Goal: Task Accomplishment & Management: Use online tool/utility

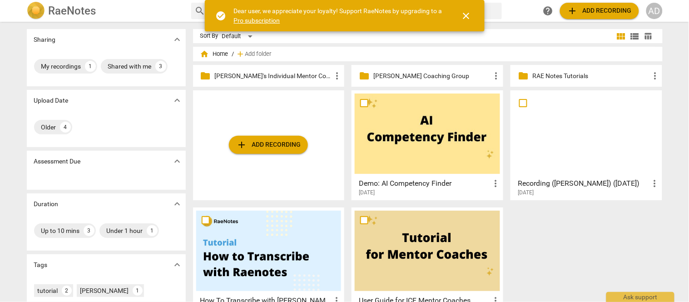
click at [278, 74] on p "[PERSON_NAME]'s Individual Mentor Coaching Clients" at bounding box center [273, 76] width 117 height 10
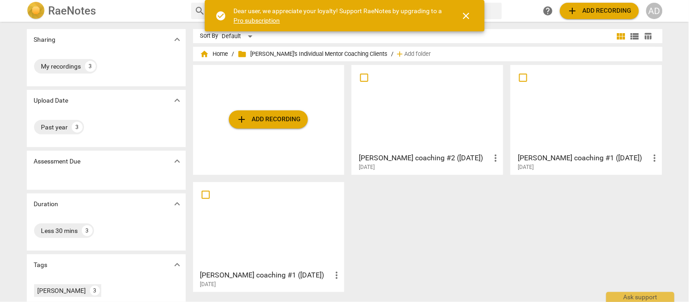
click at [429, 121] on div at bounding box center [427, 108] width 145 height 80
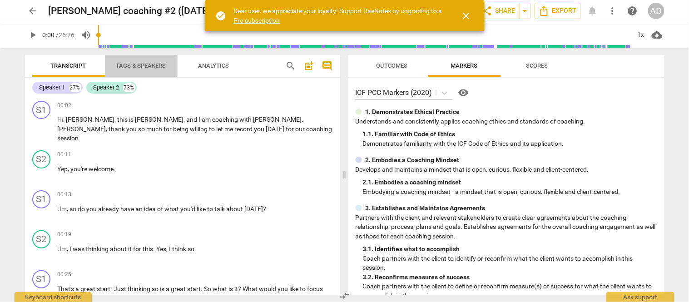
click at [148, 57] on button "Tags & Speakers" at bounding box center [141, 66] width 73 height 22
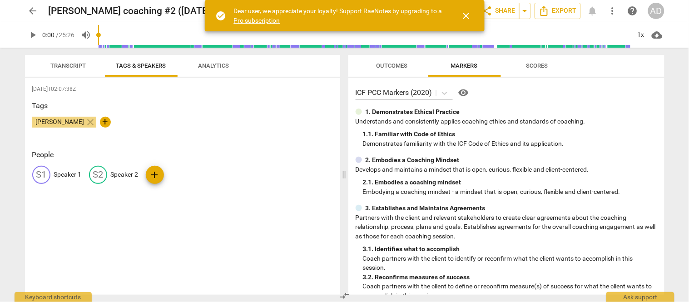
click at [59, 172] on p "Speaker 1" at bounding box center [68, 175] width 28 height 10
type input "Client"
click at [174, 173] on p "Speaker 2" at bounding box center [184, 175] width 28 height 10
type input "Coach"
click at [164, 244] on div "[DATE]T02:07:38Z Tags [PERSON_NAME] close + People CL Client edit Coach delete …" at bounding box center [182, 186] width 315 height 217
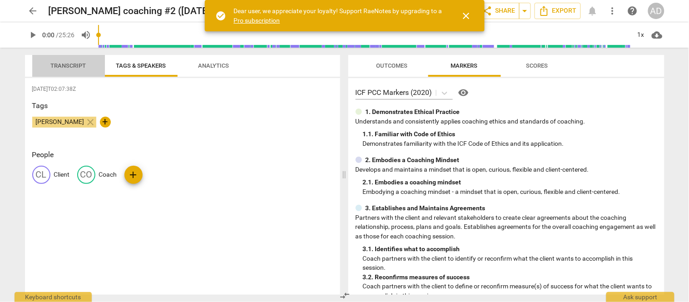
click at [54, 70] on span "Transcript" at bounding box center [68, 66] width 57 height 12
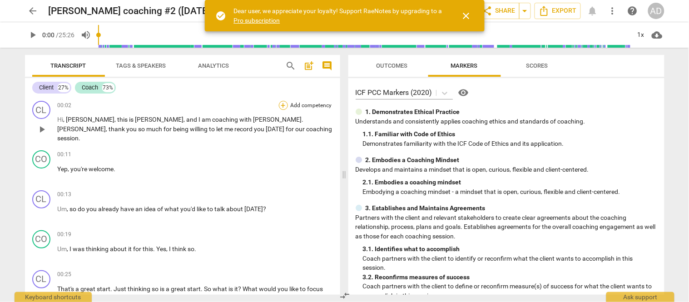
click at [280, 103] on div "+" at bounding box center [283, 105] width 9 height 9
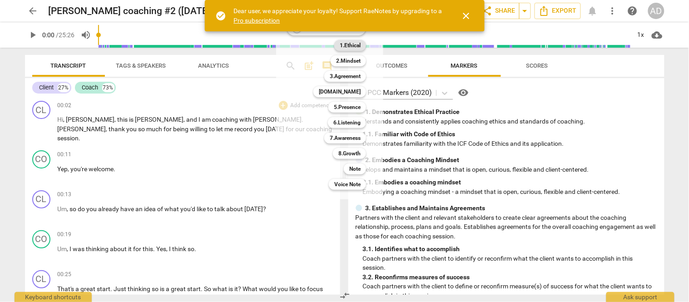
click at [348, 47] on b "1.Ethical" at bounding box center [350, 45] width 21 height 11
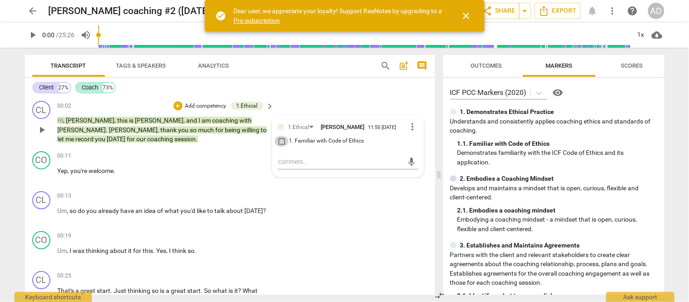
click at [277, 139] on input "1. Familiar with Code of Ethics" at bounding box center [281, 141] width 15 height 11
checkbox input "true"
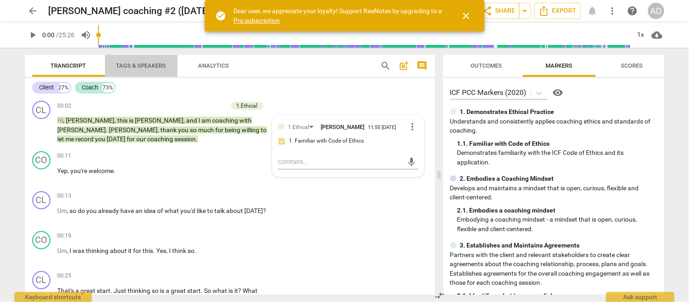
click at [136, 59] on button "Tags & Speakers" at bounding box center [141, 66] width 73 height 22
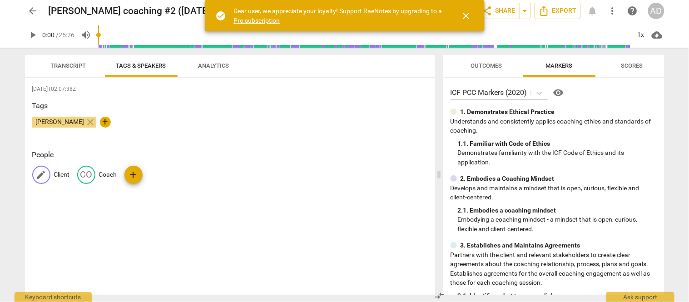
click at [58, 175] on p "Client" at bounding box center [62, 175] width 16 height 10
type input "Coach"
click at [173, 172] on p "Coach" at bounding box center [179, 175] width 18 height 10
type input "Client"
click at [115, 233] on div "[DATE]T02:07:38Z Tags [PERSON_NAME] close + People CO Coach edit Client delete …" at bounding box center [230, 186] width 410 height 217
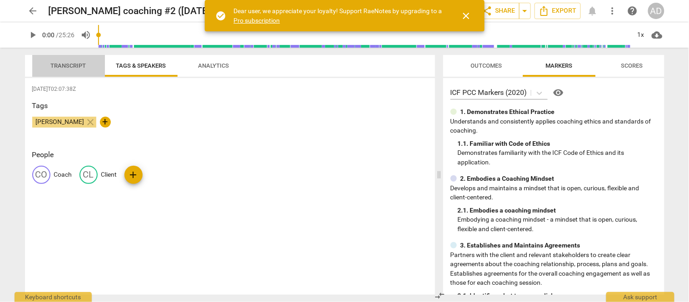
click at [60, 62] on span "Transcript" at bounding box center [68, 65] width 35 height 7
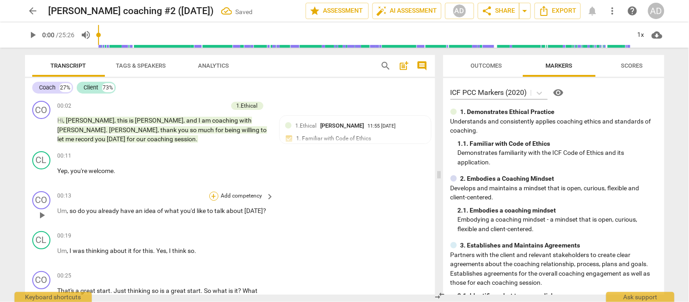
click at [209, 193] on div "+" at bounding box center [213, 196] width 9 height 9
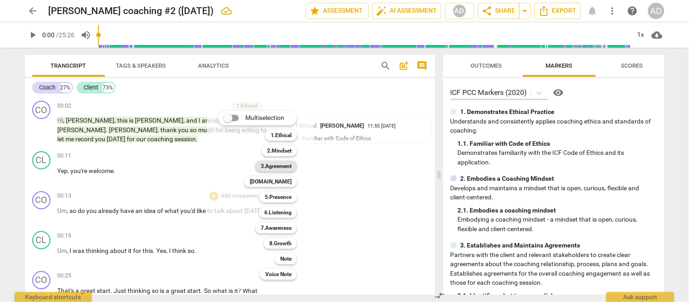
click at [280, 162] on b "3.Agreement" at bounding box center [276, 166] width 31 height 11
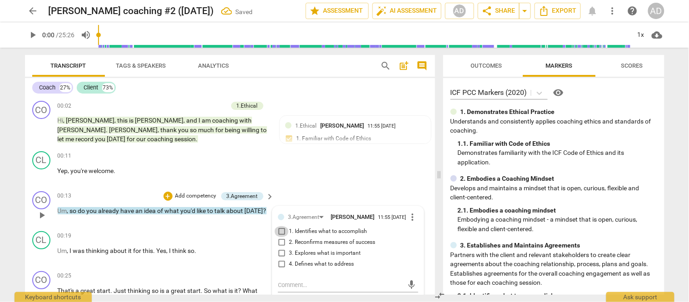
click at [279, 236] on input "1. Identifies what to accomplish" at bounding box center [281, 231] width 15 height 11
checkbox input "true"
click at [173, 271] on div "00:25 + Add competency keyboard_arrow_right" at bounding box center [166, 276] width 217 height 10
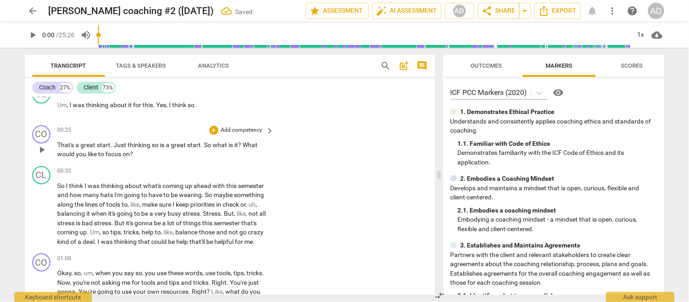
scroll to position [161, 0]
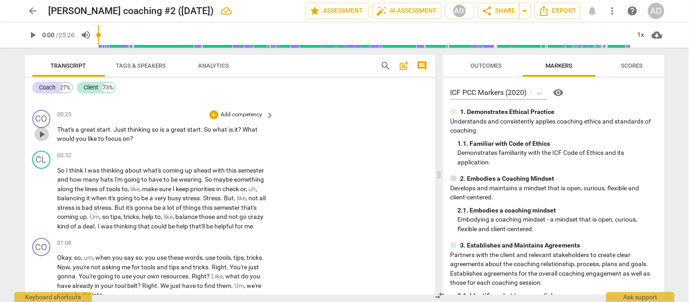
click at [39, 129] on span "play_arrow" at bounding box center [41, 134] width 11 height 11
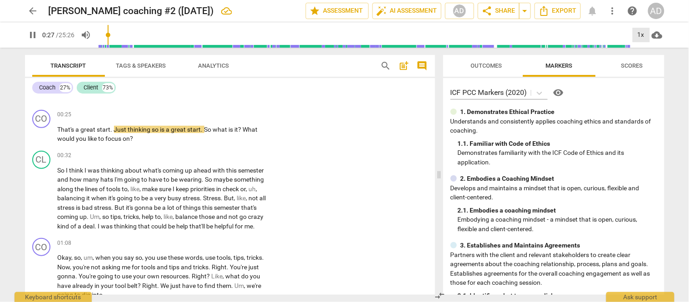
click at [641, 37] on div "1x" at bounding box center [640, 35] width 17 height 15
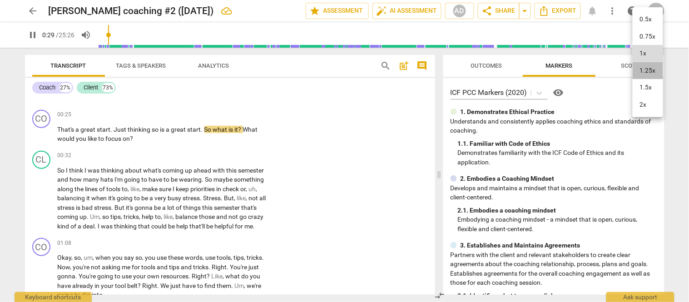
click at [644, 70] on li "1.25x" at bounding box center [647, 70] width 30 height 17
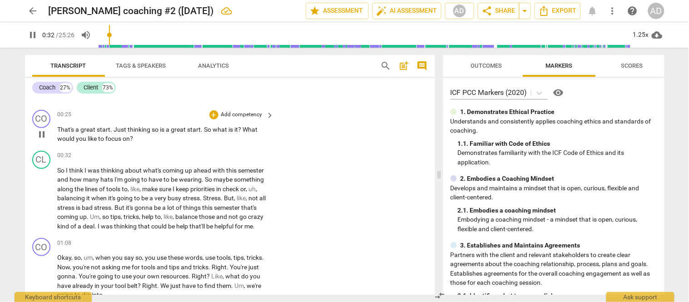
click at [33, 130] on div "CO play_arrow pause" at bounding box center [44, 127] width 25 height 34
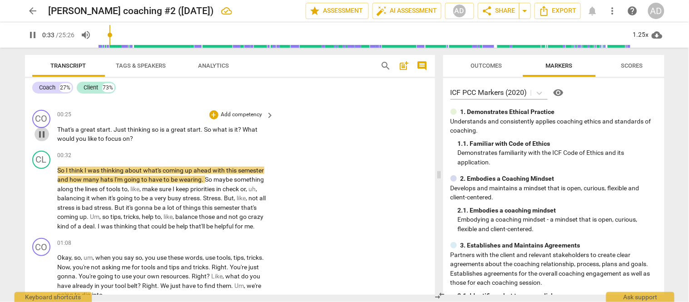
click at [38, 132] on span "pause" at bounding box center [41, 134] width 11 height 11
type input "34"
click at [211, 116] on div "+" at bounding box center [213, 114] width 9 height 9
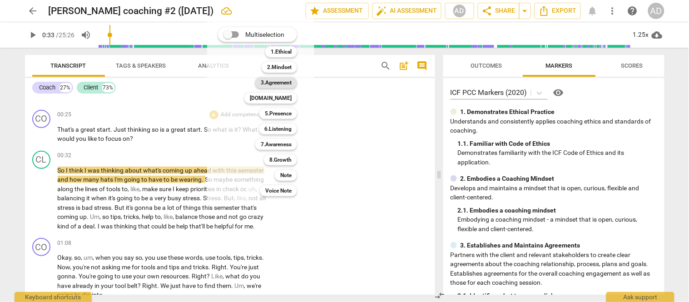
click at [286, 84] on b "3.Agreement" at bounding box center [276, 82] width 31 height 11
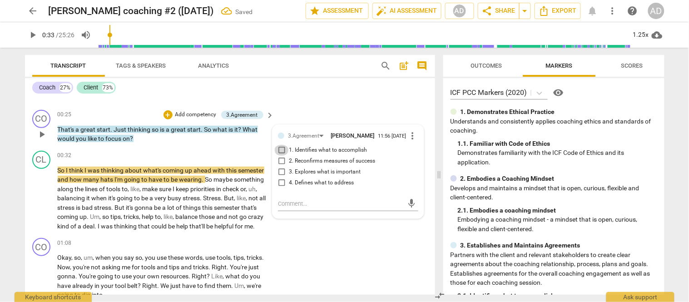
click at [279, 151] on input "1. Identifies what to accomplish" at bounding box center [281, 150] width 15 height 11
checkbox input "true"
click at [662, 96] on div "ICF PCC Markers (2020) visibility 1. Demonstrates Ethical Practice Understands …" at bounding box center [553, 186] width 221 height 217
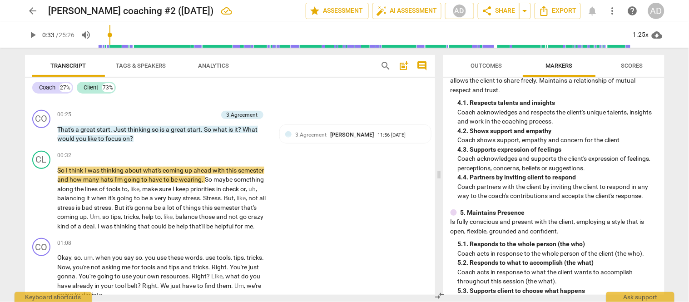
scroll to position [364, 0]
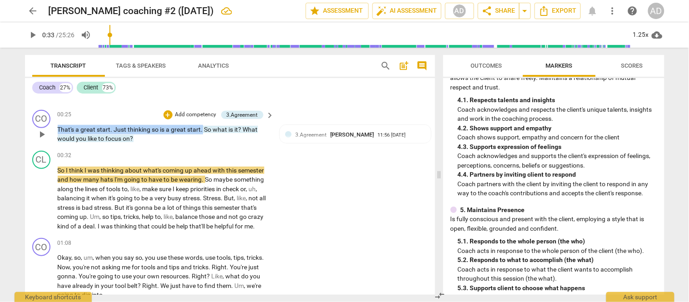
drag, startPoint x: 57, startPoint y: 128, endPoint x: 201, endPoint y: 128, distance: 144.3
click at [201, 128] on p "That's a great start . Just thinking so is a great start . So what is it ? What…" at bounding box center [164, 134] width 212 height 19
click at [167, 110] on div "+" at bounding box center [167, 114] width 9 height 9
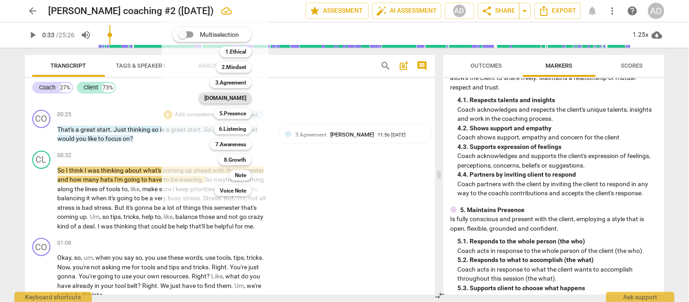
click at [239, 96] on b "[DOMAIN_NAME]" at bounding box center [225, 98] width 42 height 11
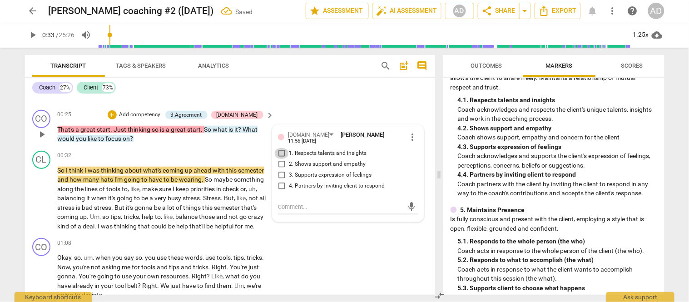
click at [280, 148] on input "1. Respects talents and insights" at bounding box center [281, 153] width 15 height 11
checkbox input "true"
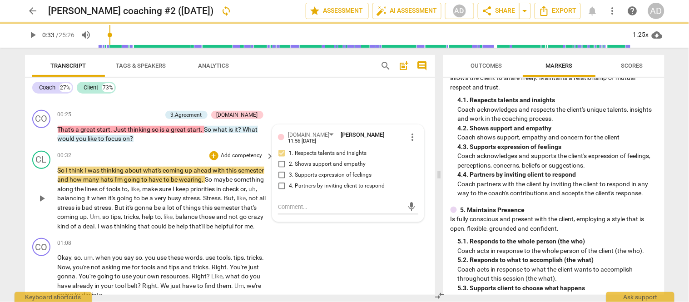
click at [305, 229] on div "CL play_arrow pause 00:32 + Add competency keyboard_arrow_right So I think I wa…" at bounding box center [230, 191] width 410 height 88
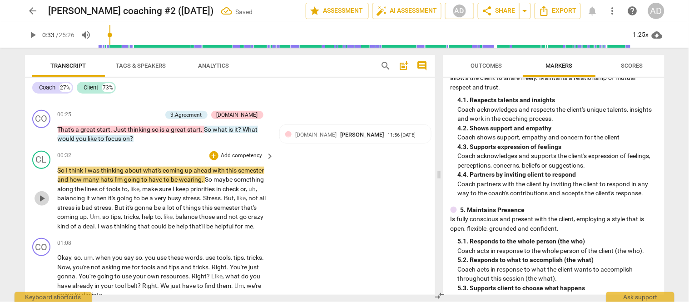
click at [40, 197] on span "play_arrow" at bounding box center [41, 198] width 11 height 11
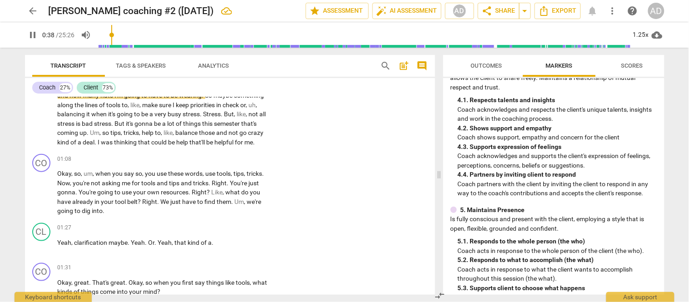
scroll to position [276, 0]
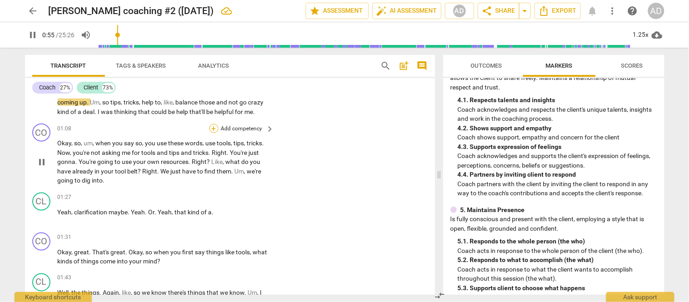
click at [210, 126] on div "+" at bounding box center [213, 128] width 9 height 9
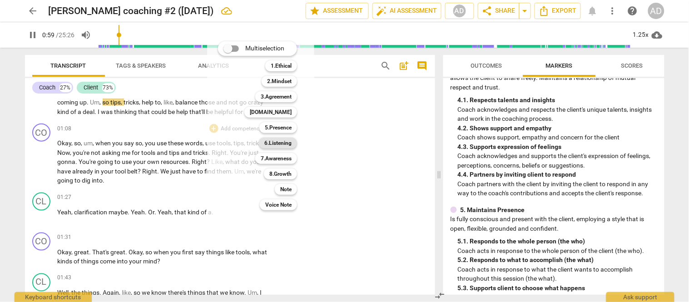
click at [281, 142] on b "6.Listening" at bounding box center [277, 143] width 27 height 11
type input "60"
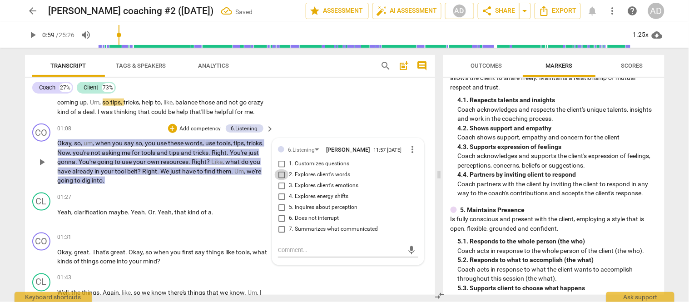
click at [281, 172] on input "2. Explores client's words" at bounding box center [281, 174] width 15 height 11
checkbox input "true"
click at [34, 38] on span "play_arrow" at bounding box center [33, 35] width 11 height 11
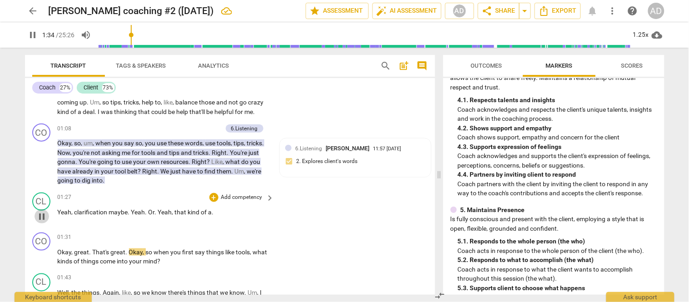
click at [39, 212] on span "pause" at bounding box center [41, 216] width 11 height 11
type input "95"
click at [169, 125] on div "+" at bounding box center [172, 128] width 9 height 9
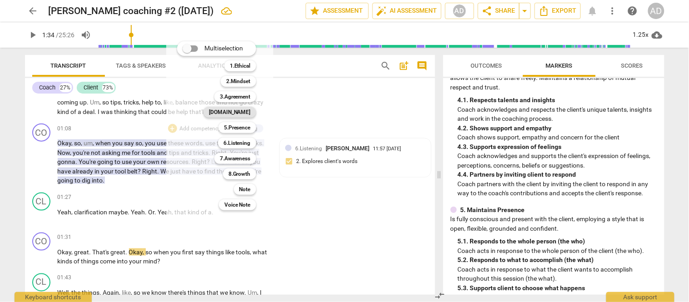
click at [241, 108] on b "[DOMAIN_NAME]" at bounding box center [230, 112] width 42 height 11
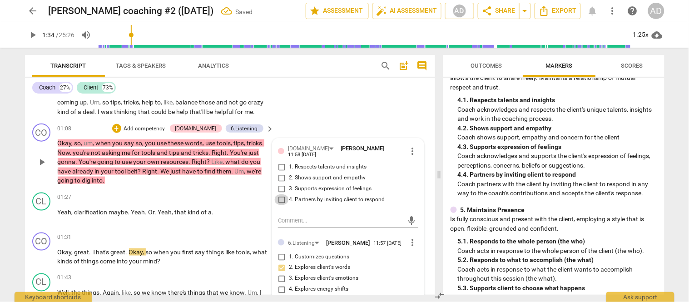
click at [281, 194] on input "4. Partners by inviting client to respond" at bounding box center [281, 199] width 15 height 11
checkbox input "true"
click at [320, 113] on div "CL play_arrow pause 00:32 + Add competency keyboard_arrow_right So I think I wa…" at bounding box center [230, 77] width 410 height 88
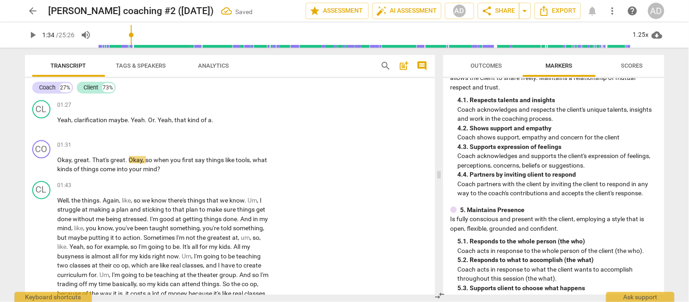
scroll to position [383, 0]
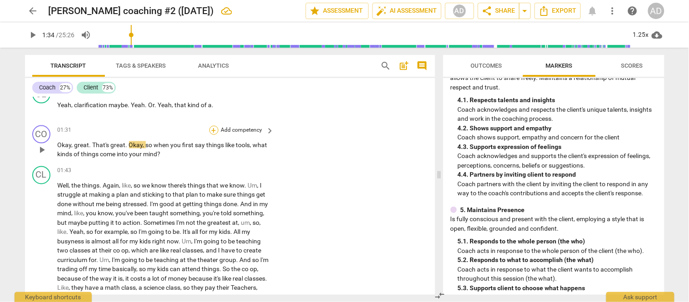
click at [212, 128] on div "+" at bounding box center [213, 130] width 9 height 9
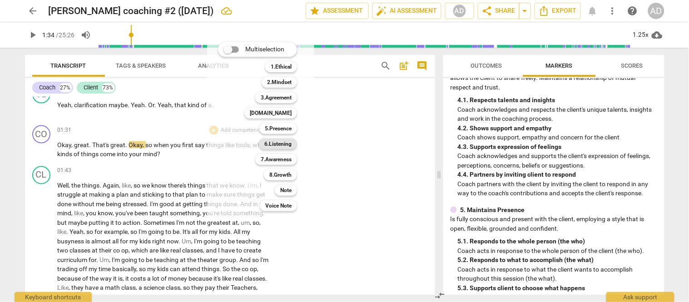
click at [283, 139] on b "6.Listening" at bounding box center [277, 143] width 27 height 11
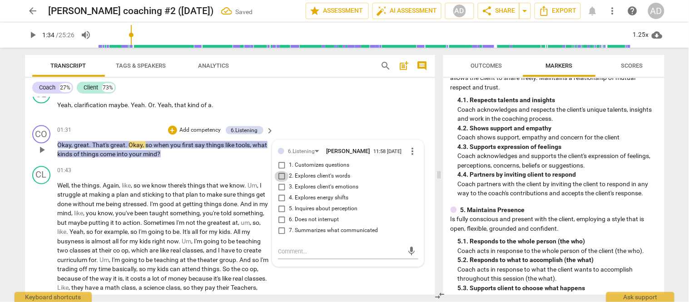
click at [282, 173] on input "2. Explores client's words" at bounding box center [281, 176] width 15 height 11
checkbox input "true"
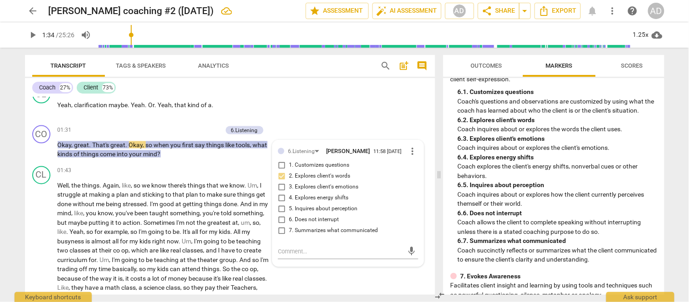
scroll to position [680, 0]
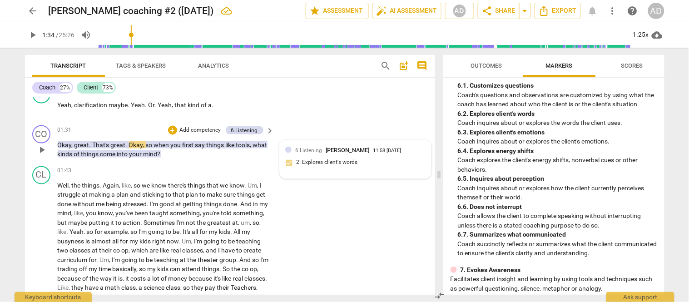
click at [370, 160] on div "6.Listening [PERSON_NAME] 11:58 [DATE] 2. Explores client's words" at bounding box center [355, 160] width 140 height 28
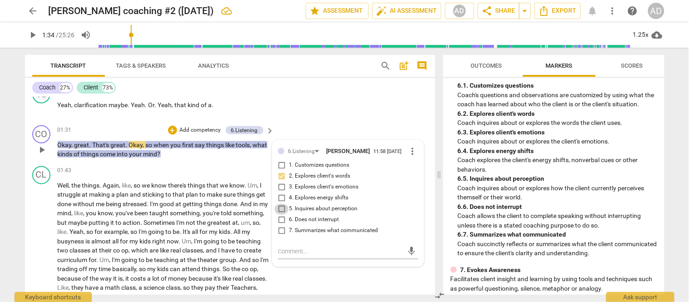
click at [278, 204] on input "5. Inquires about perception" at bounding box center [281, 209] width 15 height 11
checkbox input "true"
click at [34, 38] on span "play_arrow" at bounding box center [33, 35] width 11 height 11
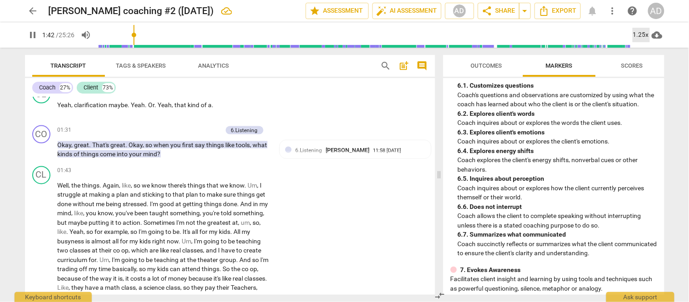
click at [645, 30] on div "1.25x" at bounding box center [640, 35] width 17 height 15
click at [646, 71] on li "1.25x" at bounding box center [647, 70] width 30 height 17
type input "108"
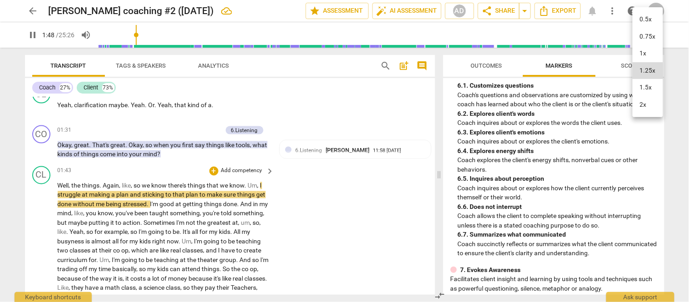
type input "109"
click at [360, 237] on div at bounding box center [344, 151] width 689 height 302
type input "111"
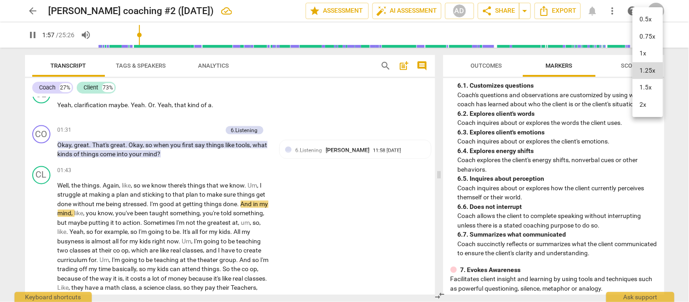
click at [387, 203] on div at bounding box center [344, 151] width 689 height 302
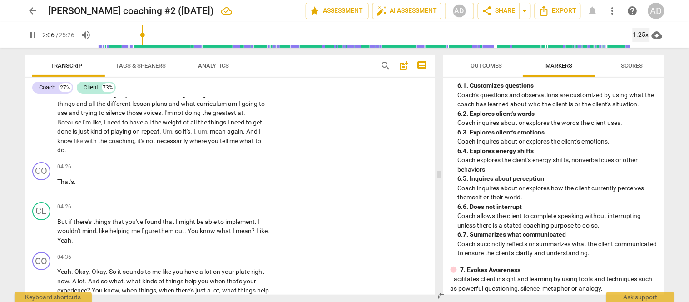
scroll to position [770, 0]
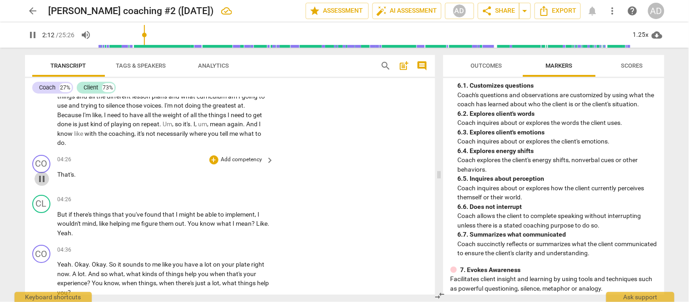
click at [39, 173] on span "pause" at bounding box center [41, 178] width 11 height 11
click at [39, 173] on span "play_arrow" at bounding box center [41, 178] width 11 height 11
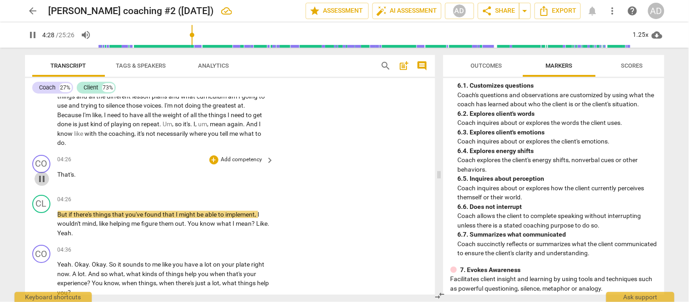
click at [39, 173] on span "pause" at bounding box center [41, 178] width 11 height 11
click at [246, 125] on span "And" at bounding box center [252, 123] width 13 height 7
click at [58, 171] on span "That's" at bounding box center [66, 174] width 17 height 7
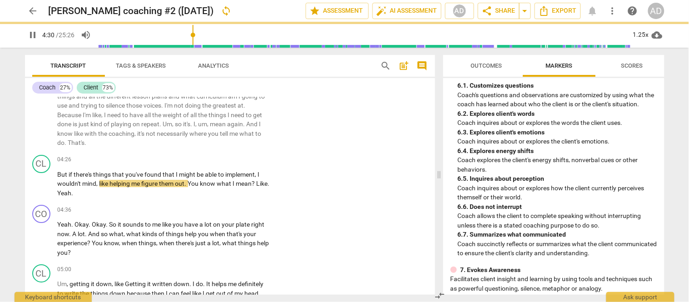
scroll to position [731, 0]
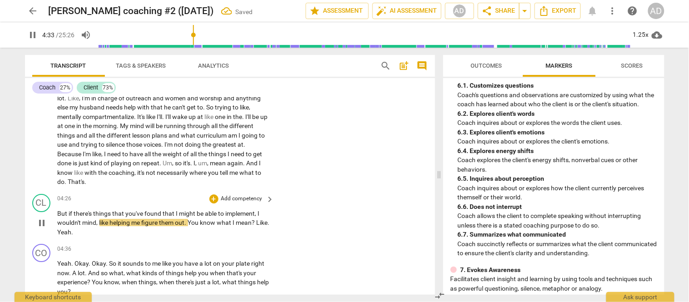
click at [58, 210] on span "But" at bounding box center [63, 213] width 11 height 7
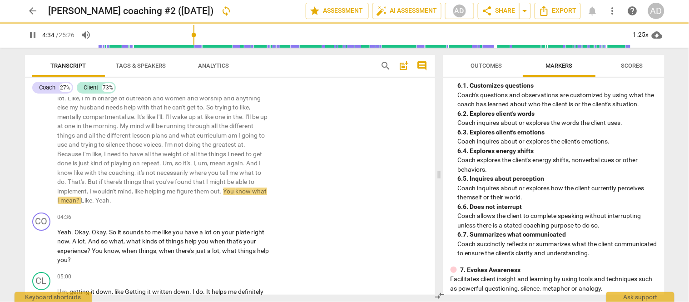
scroll to position [699, 0]
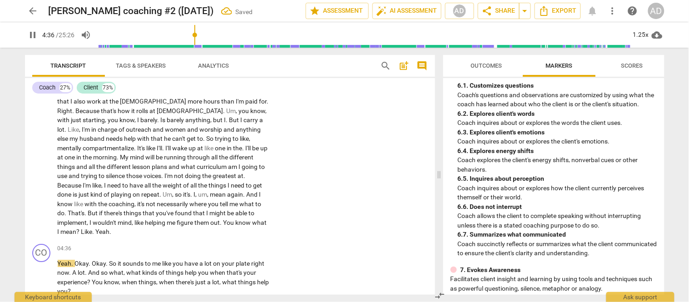
click at [88, 209] on span "." at bounding box center [86, 212] width 3 height 7
type input "277"
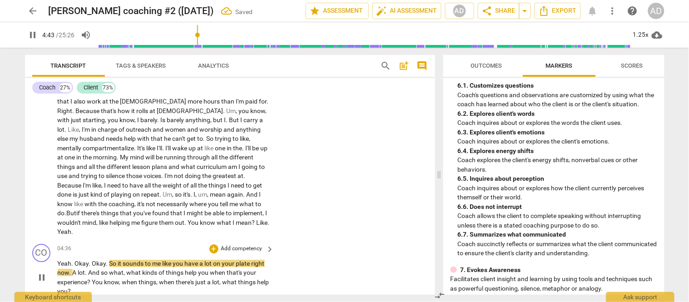
click at [131, 244] on div "04:36 + Add competency keyboard_arrow_right" at bounding box center [166, 249] width 217 height 10
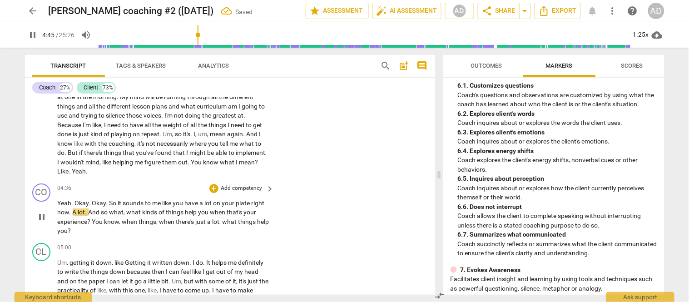
scroll to position [780, 0]
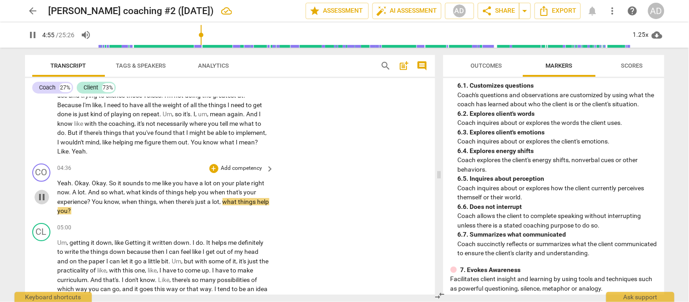
click at [38, 192] on span "pause" at bounding box center [41, 197] width 11 height 11
type input "296"
click at [210, 165] on div "+" at bounding box center [213, 168] width 9 height 9
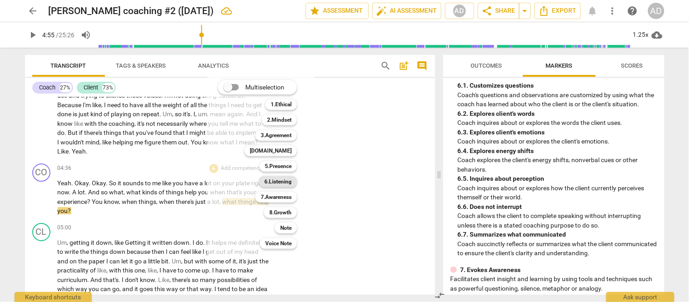
click at [282, 182] on b "6.Listening" at bounding box center [277, 181] width 27 height 11
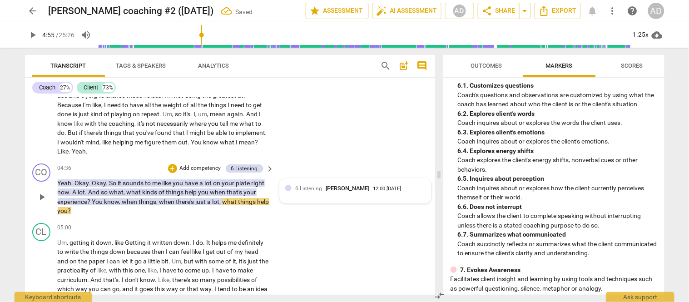
click at [407, 185] on div "6.Listening [PERSON_NAME] 12:00 [DATE]" at bounding box center [360, 188] width 130 height 9
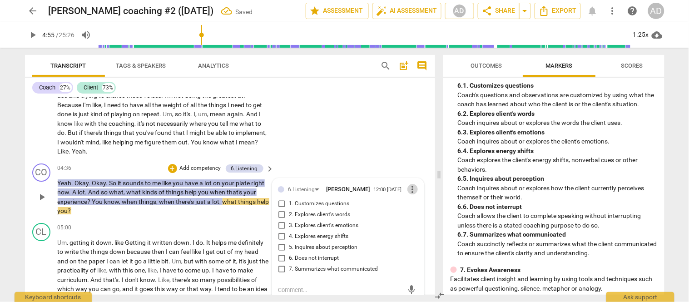
click at [407, 185] on span "more_vert" at bounding box center [412, 189] width 11 height 11
click at [414, 201] on li "Delete" at bounding box center [419, 202] width 31 height 17
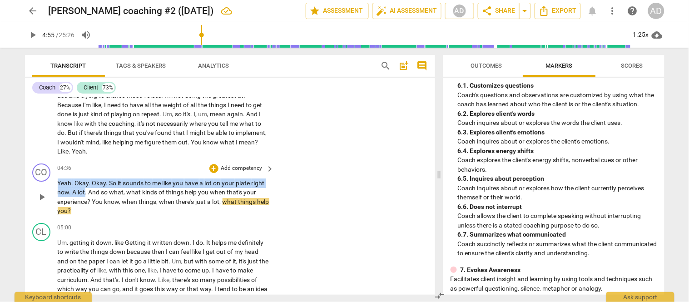
drag, startPoint x: 84, startPoint y: 188, endPoint x: 56, endPoint y: 180, distance: 29.0
click at [58, 180] on p "Yeah . Okay . Okay . So it sounds to me like you have a lot on your plate right…" at bounding box center [164, 196] width 212 height 37
click at [216, 164] on div "+ Add competency" at bounding box center [236, 168] width 54 height 9
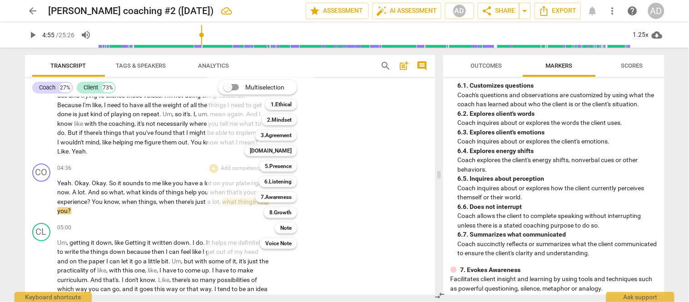
drag, startPoint x: 664, startPoint y: 193, endPoint x: 661, endPoint y: 198, distance: 5.7
click at [661, 198] on div at bounding box center [344, 151] width 689 height 302
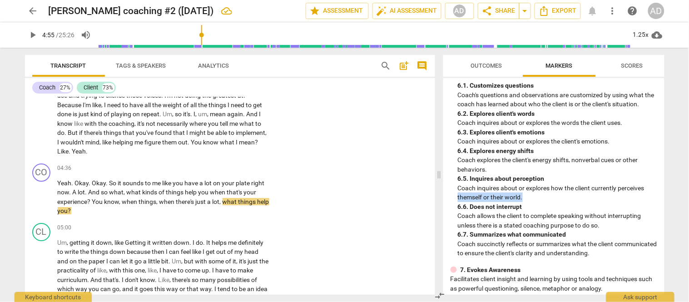
drag, startPoint x: 661, startPoint y: 198, endPoint x: 663, endPoint y: 191, distance: 8.0
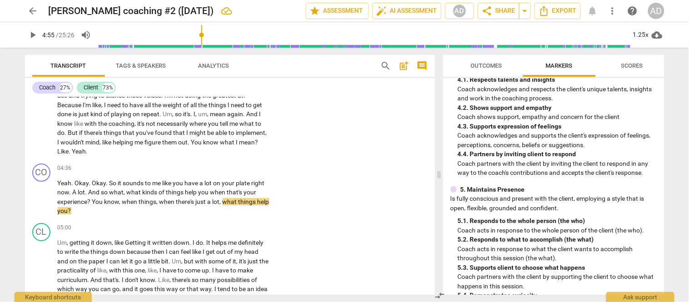
scroll to position [388, 0]
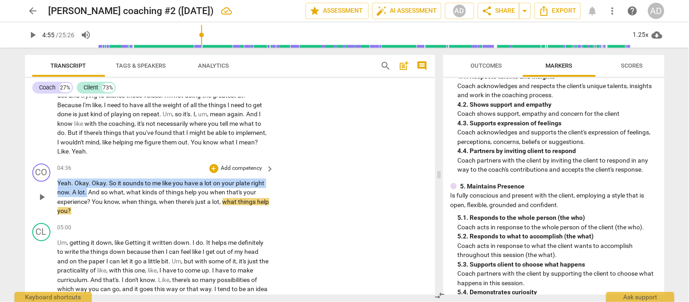
drag, startPoint x: 85, startPoint y: 187, endPoint x: 55, endPoint y: 178, distance: 31.7
click at [55, 178] on div "CO play_arrow pause 04:36 + Add competency keyboard_arrow_right Yeah . Okay . O…" at bounding box center [230, 189] width 410 height 59
click at [214, 164] on div "+" at bounding box center [213, 168] width 9 height 9
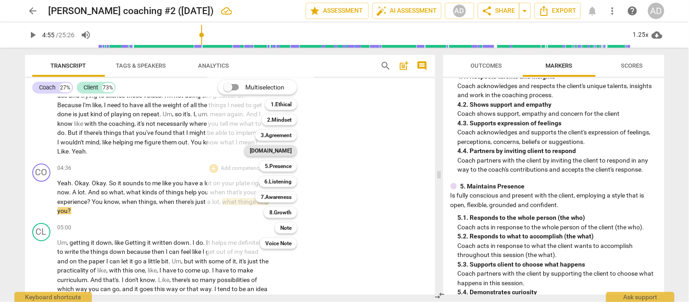
click at [283, 148] on b "[DOMAIN_NAME]" at bounding box center [271, 150] width 42 height 11
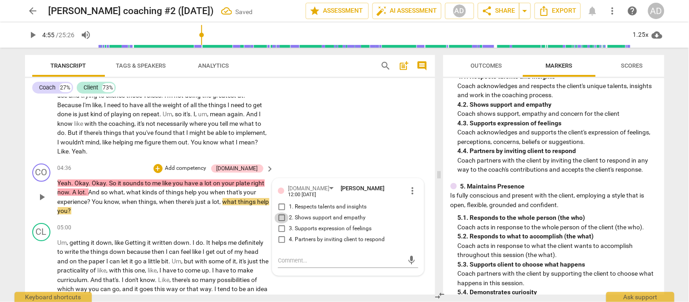
click at [279, 212] on input "2. Shows support and empathy" at bounding box center [281, 217] width 15 height 11
checkbox input "true"
click at [87, 188] on span "." at bounding box center [86, 191] width 3 height 7
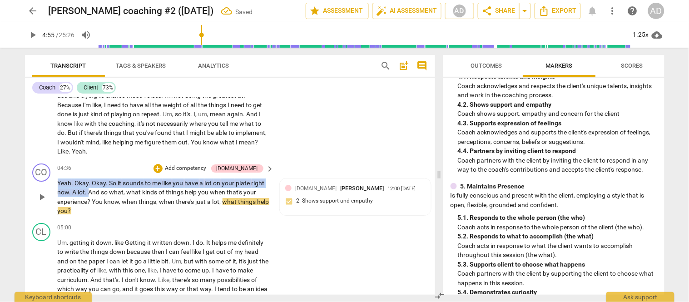
drag, startPoint x: 87, startPoint y: 188, endPoint x: 51, endPoint y: 179, distance: 37.4
click at [51, 179] on div "CO play_arrow pause 04:36 + Add competency [DOMAIN_NAME] keyboard_arrow_right Y…" at bounding box center [230, 189] width 410 height 59
click at [163, 166] on div "+" at bounding box center [157, 168] width 9 height 9
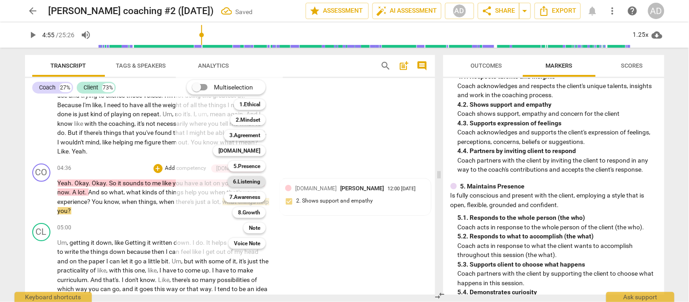
click at [251, 181] on b "6.Listening" at bounding box center [246, 181] width 27 height 11
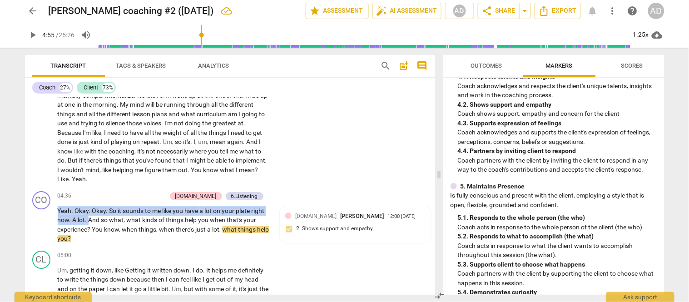
scroll to position [706, 0]
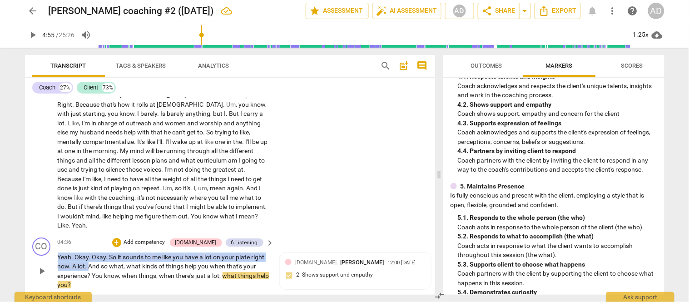
drag, startPoint x: 87, startPoint y: 115, endPoint x: 53, endPoint y: 254, distance: 143.1
click at [53, 254] on div "CO play_arrow pause 04:36 + Add competency [DOMAIN_NAME] 6.Listening keyboard_a…" at bounding box center [230, 263] width 410 height 59
click at [121, 239] on div "+" at bounding box center [116, 242] width 9 height 9
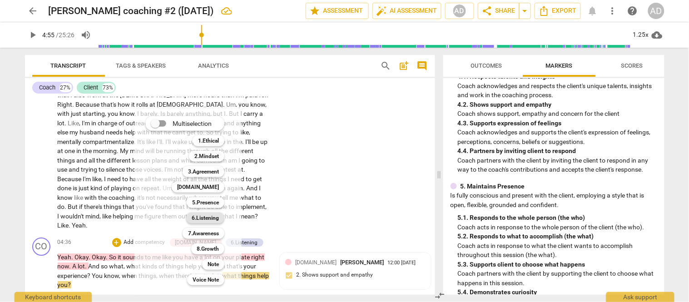
click at [210, 216] on b "6.Listening" at bounding box center [205, 217] width 27 height 11
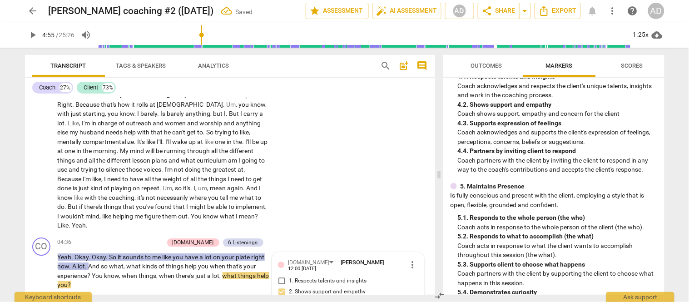
scroll to position [837, 0]
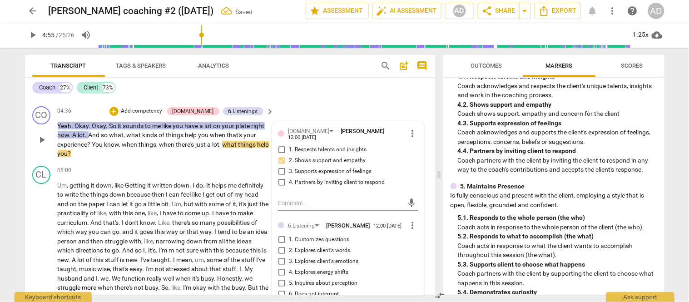
click at [374, 234] on label "1. Customizes questions" at bounding box center [344, 239] width 140 height 11
click at [289, 234] on input "1. Customizes questions" at bounding box center [281, 239] width 15 height 11
checkbox input "true"
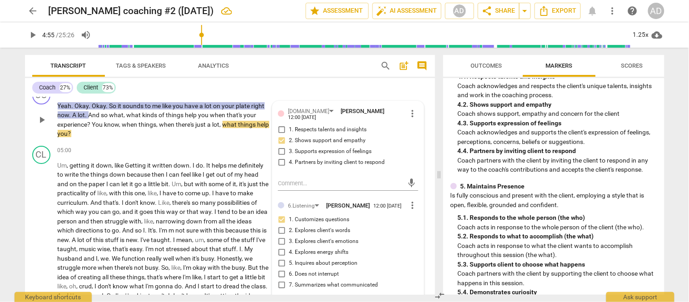
scroll to position [877, 0]
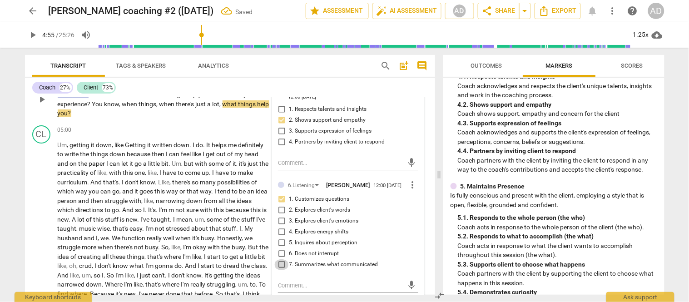
click at [279, 261] on input "7. Summarizes what communicated" at bounding box center [281, 264] width 15 height 11
checkbox input "true"
click at [158, 116] on div "CO play_arrow pause 04:36 + Add competency [DOMAIN_NAME] 6.Listenings keyboard_…" at bounding box center [230, 91] width 410 height 59
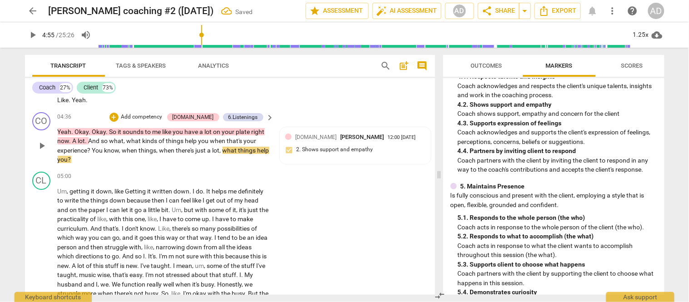
scroll to position [817, 0]
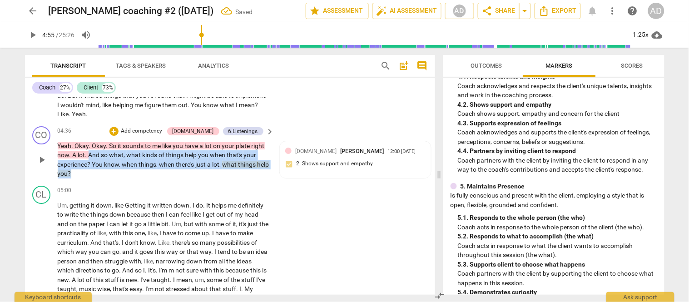
drag, startPoint x: 88, startPoint y: 149, endPoint x: 89, endPoint y: 171, distance: 21.8
click at [89, 171] on p "Yeah . Okay . Okay . So it sounds to me like you have a lot on your plate right…" at bounding box center [164, 159] width 212 height 37
click at [118, 127] on div "+" at bounding box center [113, 131] width 9 height 9
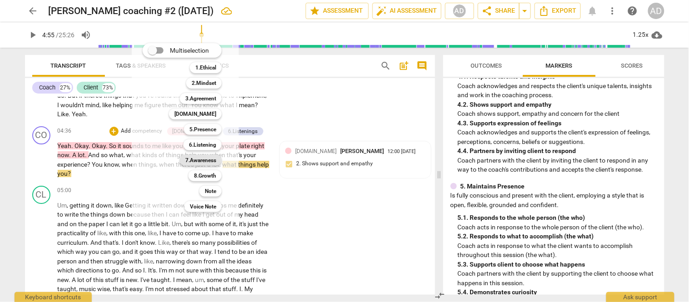
click at [206, 157] on b "7.Awareness" at bounding box center [200, 160] width 31 height 11
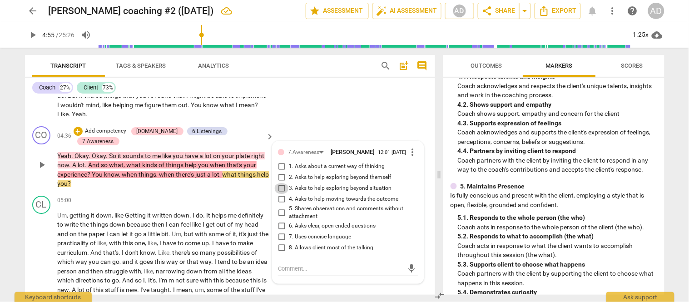
click at [280, 188] on input "3. Asks to help exploring beyond situation" at bounding box center [281, 188] width 15 height 11
checkbox input "true"
click at [167, 192] on div "CL play_arrow pause 05:00 + Add competency keyboard_arrow_right Um , getting it…" at bounding box center [230, 291] width 410 height 199
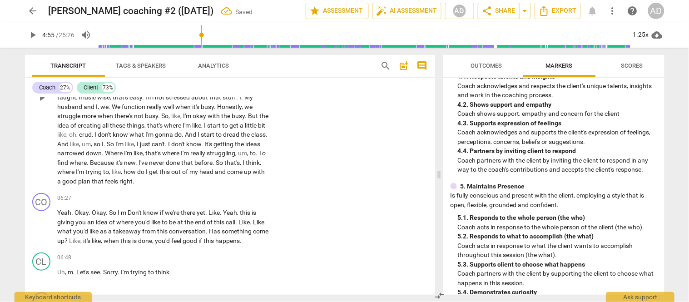
scroll to position [1039, 0]
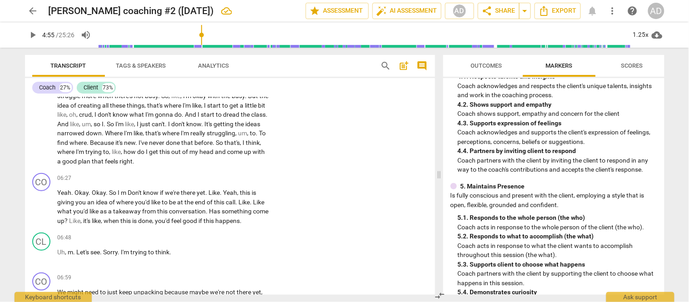
click at [227, 148] on span "come" at bounding box center [235, 151] width 17 height 7
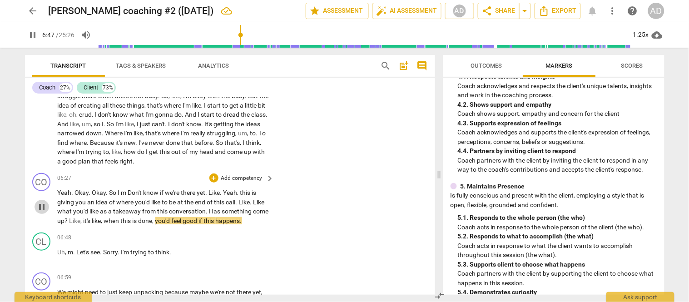
click at [43, 202] on span "pause" at bounding box center [41, 207] width 11 height 11
type input "408"
click at [217, 173] on div "+ Add competency" at bounding box center [236, 177] width 54 height 9
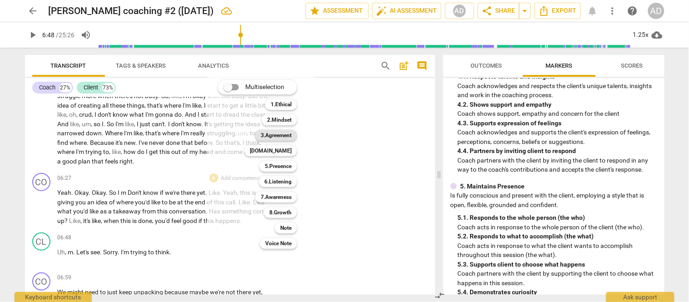
click at [289, 135] on b "3.Agreement" at bounding box center [276, 135] width 31 height 11
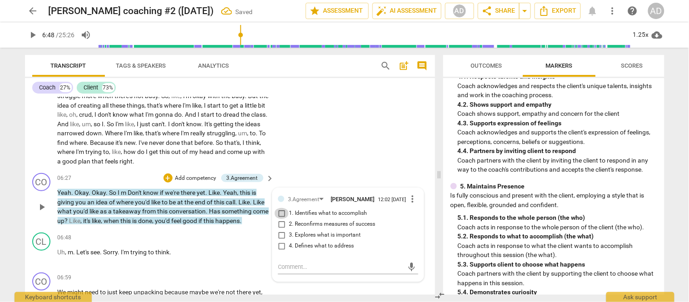
click at [280, 208] on input "1. Identifies what to accomplish" at bounding box center [281, 213] width 15 height 11
checkbox input "true"
click at [280, 219] on input "2. Reconfirms measures of success" at bounding box center [281, 224] width 15 height 11
checkbox input "true"
click at [280, 208] on input "1. Identifies what to accomplish" at bounding box center [281, 213] width 15 height 11
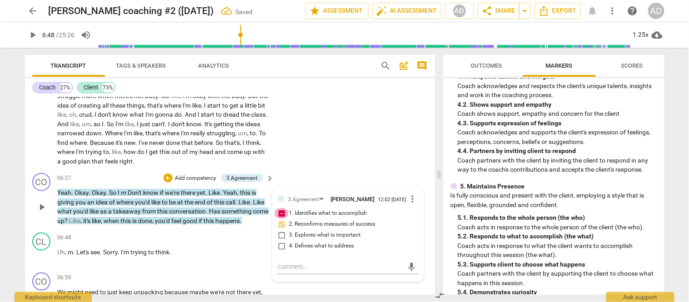
click at [280, 208] on input "1. Identifies what to accomplish" at bounding box center [281, 213] width 15 height 11
checkbox input "false"
click at [166, 232] on div "06:48 + Add competency keyboard_arrow_right" at bounding box center [166, 237] width 217 height 10
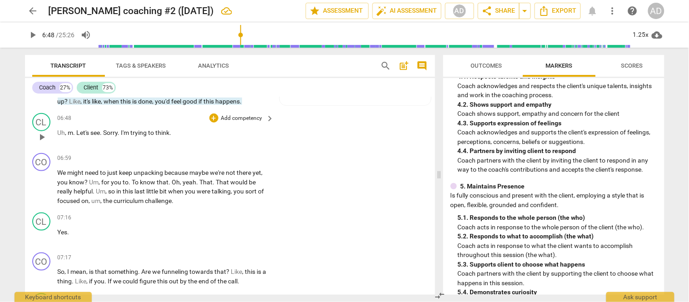
scroll to position [1160, 0]
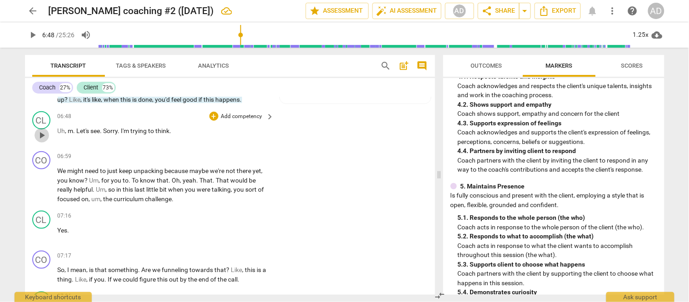
click at [43, 130] on span "play_arrow" at bounding box center [41, 135] width 11 height 11
click at [43, 130] on span "pause" at bounding box center [41, 135] width 11 height 11
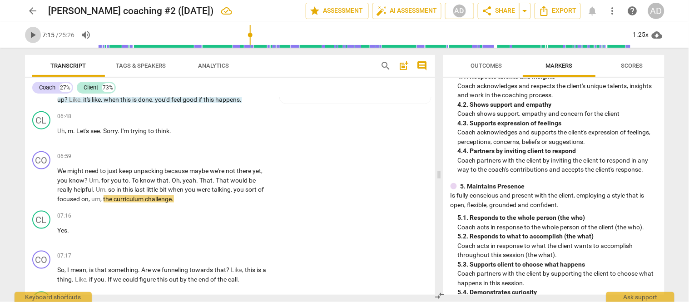
click at [32, 34] on span "play_arrow" at bounding box center [33, 35] width 11 height 11
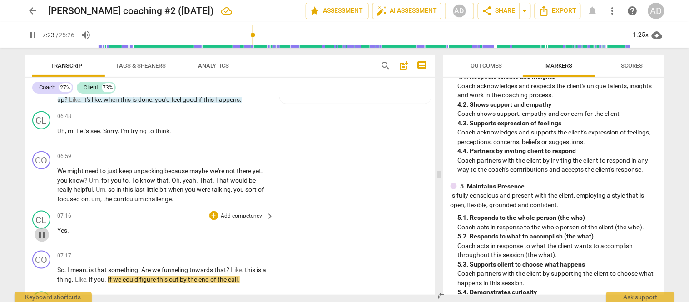
click at [39, 229] on span "pause" at bounding box center [41, 234] width 11 height 11
type input "443"
click at [212, 152] on div "+" at bounding box center [213, 156] width 9 height 9
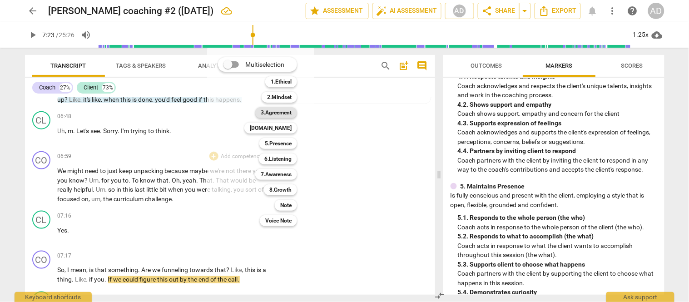
click at [280, 112] on b "3.Agreement" at bounding box center [276, 112] width 31 height 11
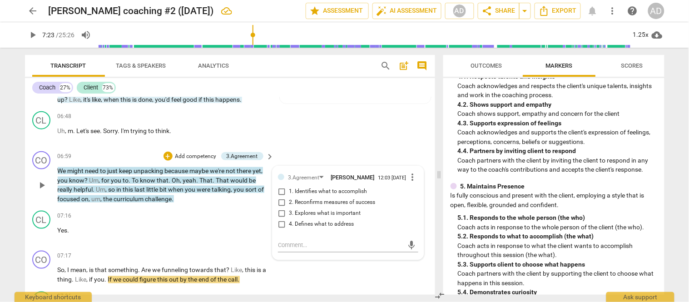
click at [298, 220] on span "4. Defines what to address" at bounding box center [321, 224] width 65 height 8
click at [289, 219] on input "4. Defines what to address" at bounding box center [281, 224] width 15 height 11
checkbox input "true"
click at [212, 251] on div "+" at bounding box center [213, 255] width 9 height 9
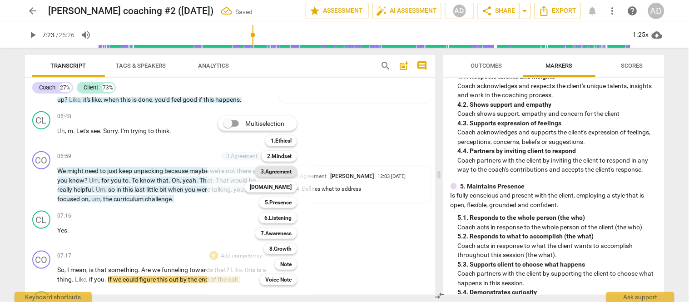
click at [279, 169] on b "3.Agreement" at bounding box center [276, 171] width 31 height 11
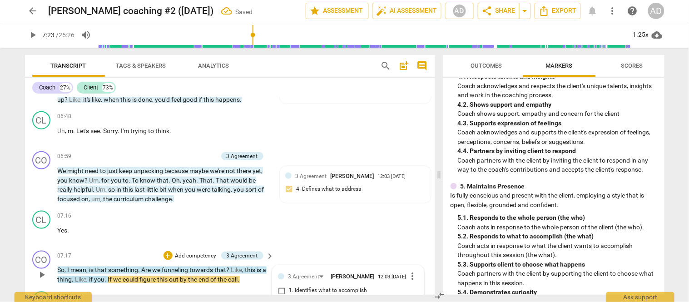
scroll to position [1296, 0]
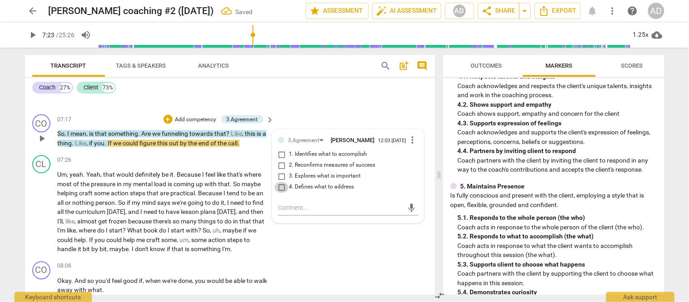
click at [280, 182] on input "4. Defines what to address" at bounding box center [281, 187] width 15 height 11
checkbox input "true"
click at [30, 33] on span "play_arrow" at bounding box center [33, 35] width 11 height 11
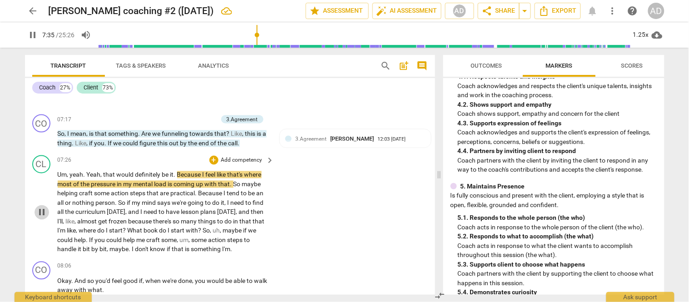
click at [43, 207] on span "pause" at bounding box center [41, 212] width 11 height 11
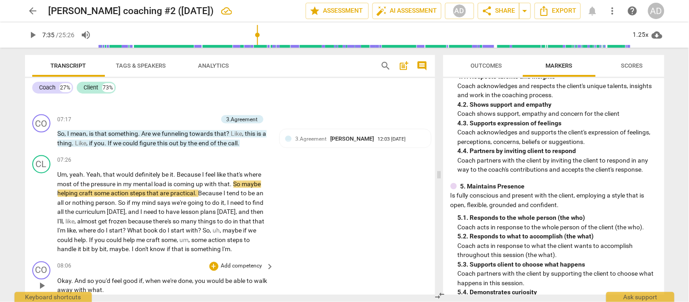
click at [169, 261] on div "08:06 + Add competency keyboard_arrow_right" at bounding box center [166, 266] width 217 height 10
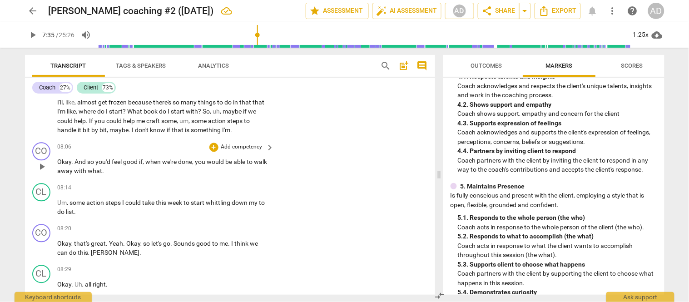
scroll to position [1417, 0]
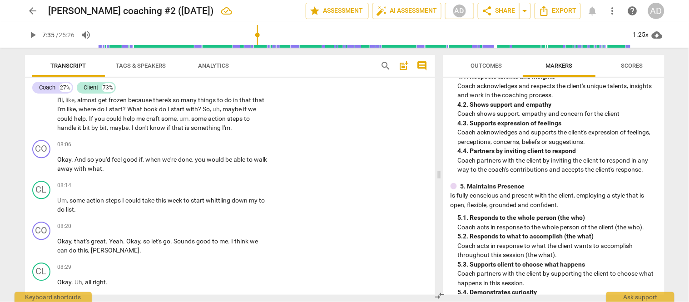
click at [83, 124] on span "bit" at bounding box center [87, 127] width 9 height 7
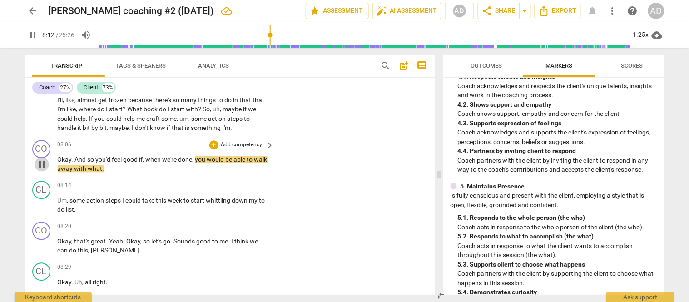
click at [41, 159] on span "pause" at bounding box center [41, 164] width 11 height 11
type input "493"
click at [211, 141] on div "+" at bounding box center [213, 145] width 9 height 9
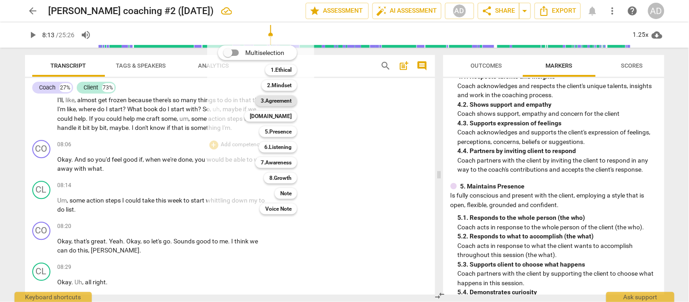
click at [288, 101] on b "3.Agreement" at bounding box center [276, 100] width 31 height 11
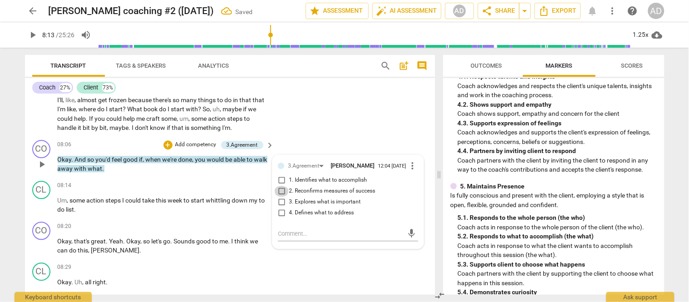
click at [279, 186] on input "2. Reconfirms measures of success" at bounding box center [281, 191] width 15 height 11
checkbox input "true"
click at [176, 161] on div "CO play_arrow pause 08:06 + Add competency 3.Agreement keyboard_arrow_right Oka…" at bounding box center [230, 157] width 410 height 41
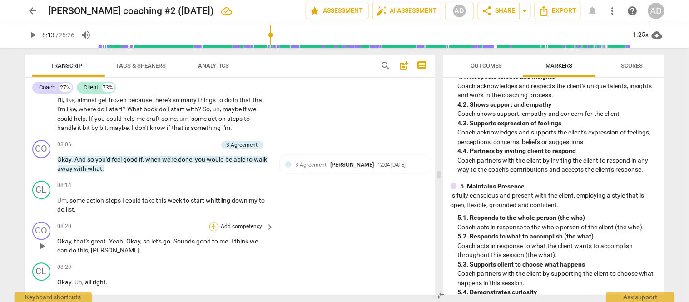
click at [212, 222] on div "+" at bounding box center [213, 226] width 9 height 9
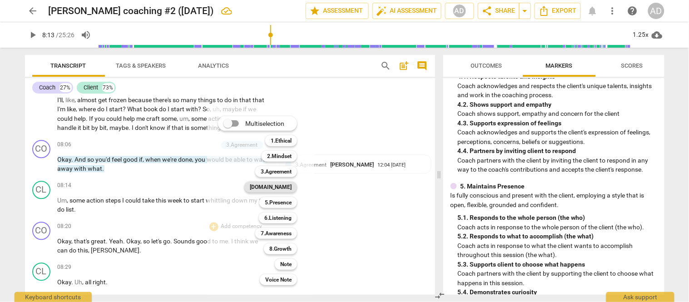
click at [287, 184] on b "[DOMAIN_NAME]" at bounding box center [271, 187] width 42 height 11
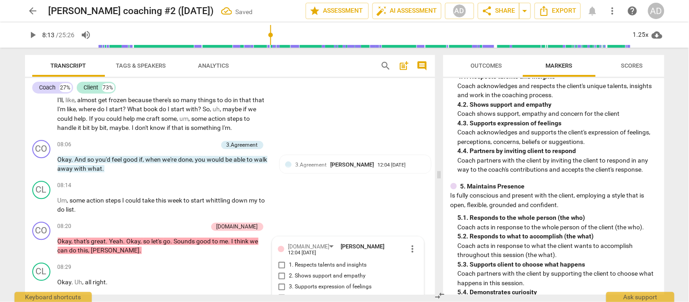
scroll to position [1522, 0]
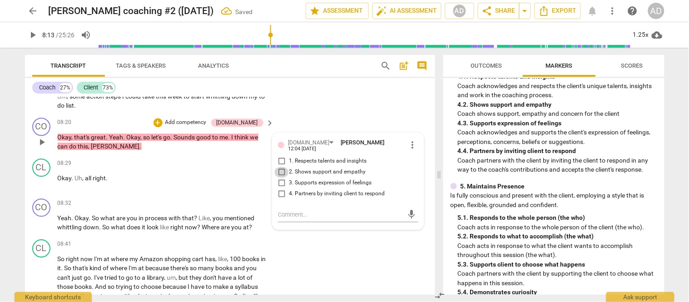
click at [279, 167] on input "2. Shows support and empathy" at bounding box center [281, 172] width 15 height 11
checkbox input "true"
click at [189, 173] on div "08:29 + Add competency keyboard_arrow_right Okay . Uh , all right ." at bounding box center [166, 174] width 217 height 33
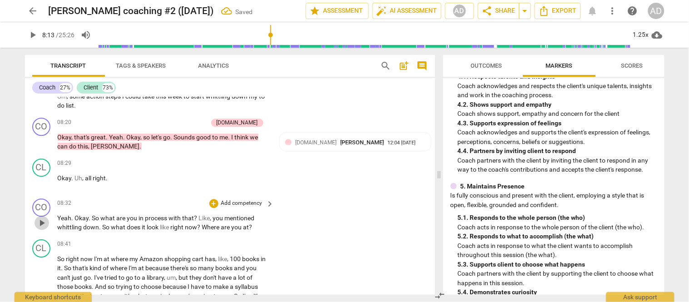
click at [39, 217] on span "play_arrow" at bounding box center [41, 222] width 11 height 11
click at [39, 217] on span "pause" at bounding box center [41, 222] width 11 height 11
type input "521"
click at [212, 199] on div "+" at bounding box center [213, 203] width 9 height 9
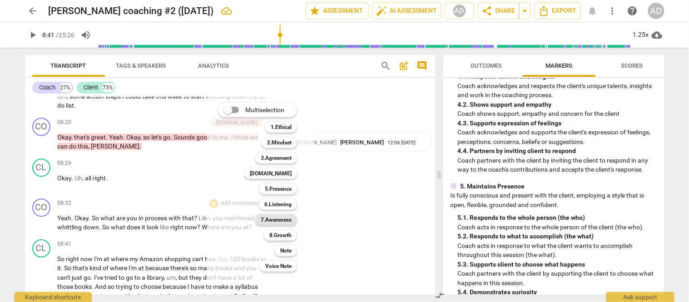
click at [286, 219] on b "7.Awareness" at bounding box center [276, 219] width 31 height 11
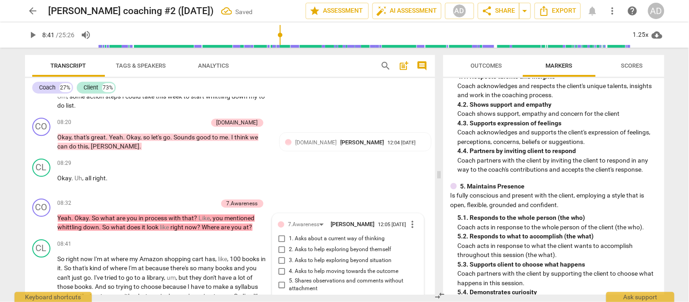
scroll to position [1653, 0]
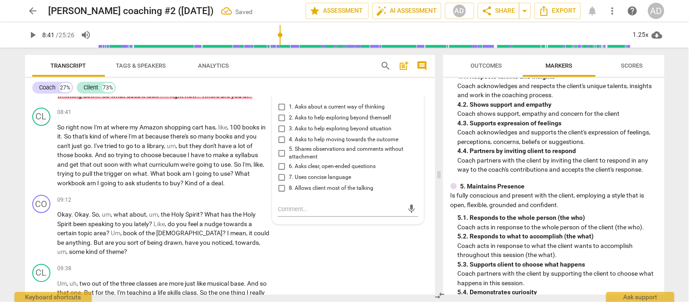
click at [319, 184] on div "7.Awareness [PERSON_NAME] 12:05 [DATE] more_vert 1. Asks about a current way of…" at bounding box center [348, 142] width 140 height 111
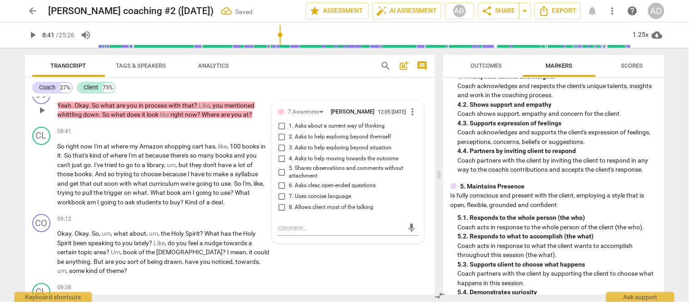
scroll to position [1633, 0]
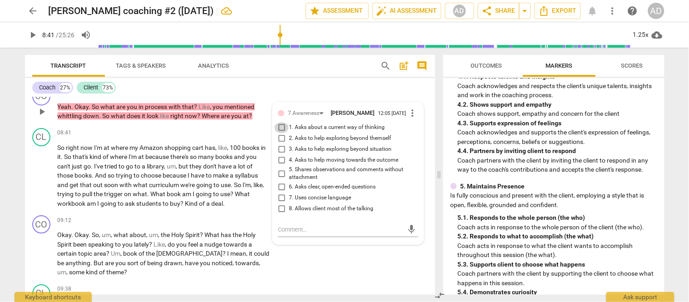
click at [280, 122] on input "1. Asks about a current way of thinking" at bounding box center [281, 127] width 15 height 11
checkbox input "true"
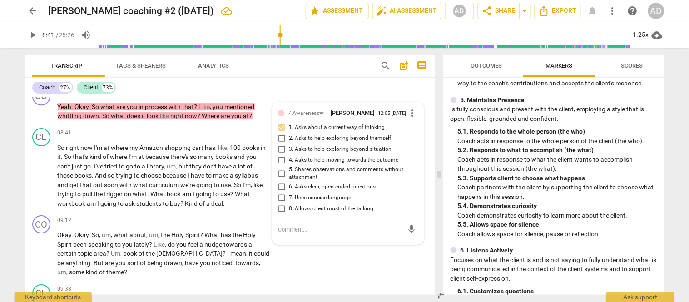
scroll to position [464, 0]
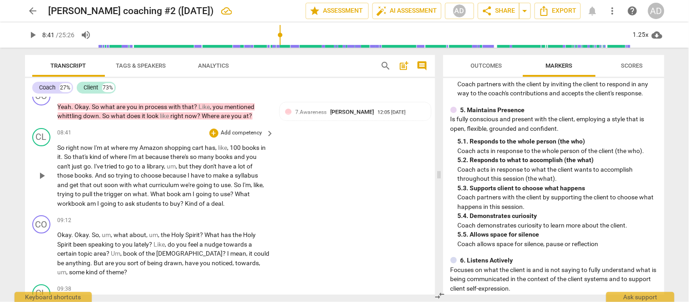
click at [173, 124] on div "CL play_arrow pause 08:41 + Add competency keyboard_arrow_right So right now I'…" at bounding box center [230, 168] width 410 height 88
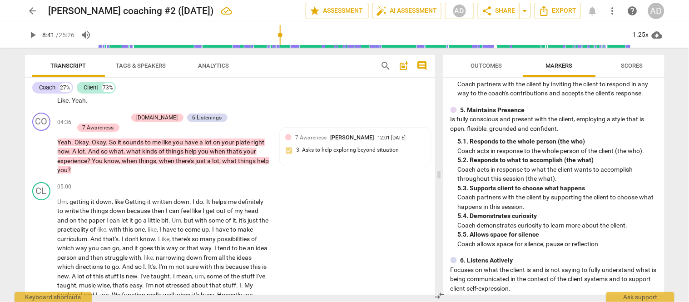
scroll to position [765, 0]
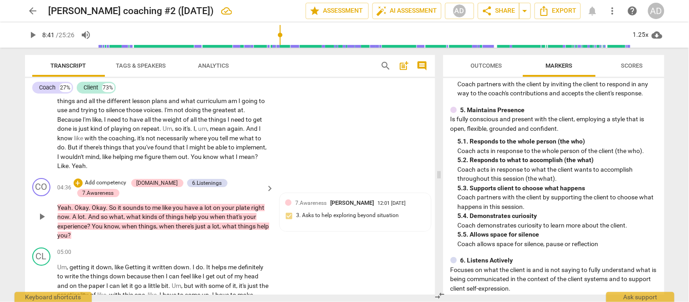
click at [87, 213] on span "." at bounding box center [86, 216] width 3 height 7
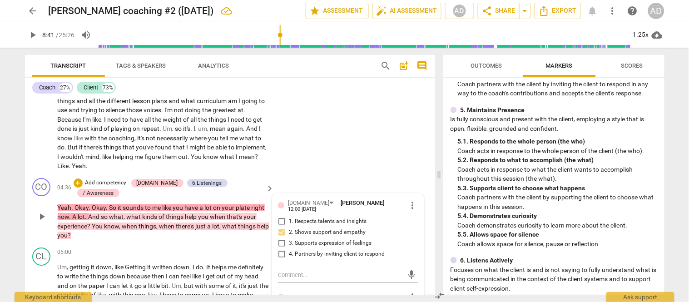
click at [121, 226] on p "Yeah . Okay . Okay . So it sounds to me like you have a lot on your plate right…" at bounding box center [164, 221] width 212 height 37
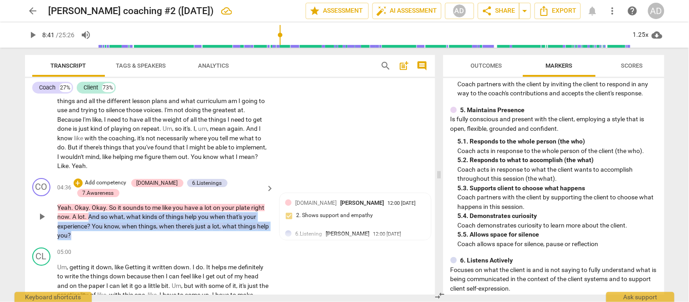
drag, startPoint x: 88, startPoint y: 202, endPoint x: 92, endPoint y: 220, distance: 19.0
click at [92, 220] on p "Yeah . Okay . Okay . So it sounds to me like you have a lot on your plate right…" at bounding box center [164, 221] width 212 height 37
click at [83, 182] on div "+" at bounding box center [78, 182] width 9 height 9
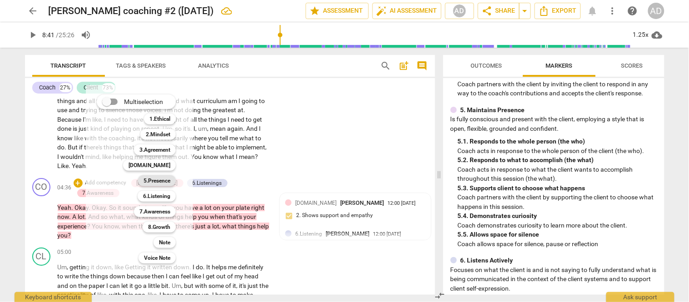
click at [158, 179] on b "5.Presence" at bounding box center [156, 180] width 27 height 11
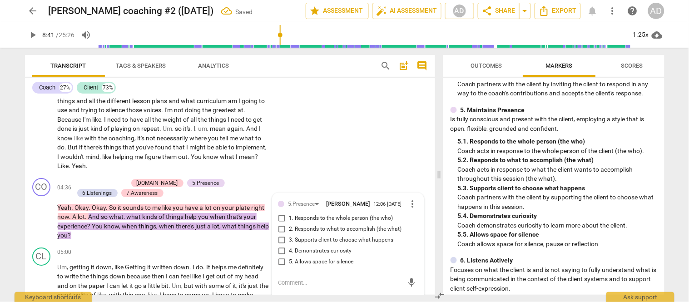
click at [158, 179] on div "+ Add competency [DOMAIN_NAME] 5.Presence 6.Listenings 7.Awareness" at bounding box center [169, 188] width 190 height 20
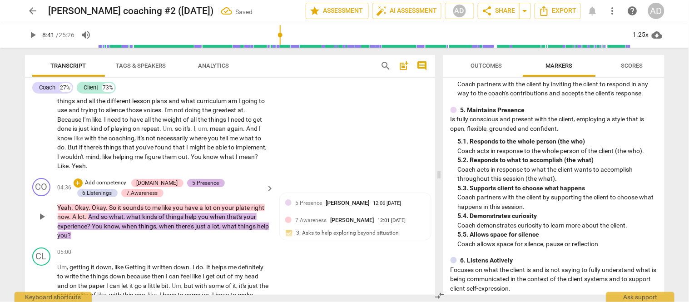
click at [192, 179] on div "5.Presence" at bounding box center [205, 183] width 27 height 8
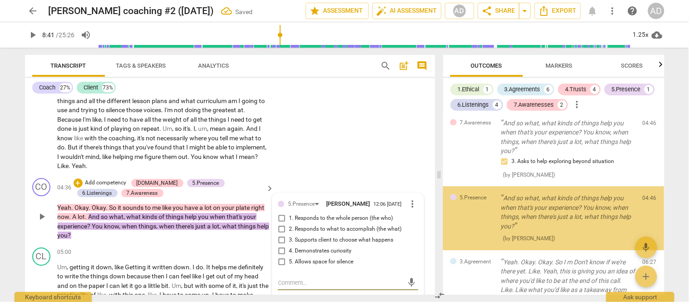
scroll to position [723, 0]
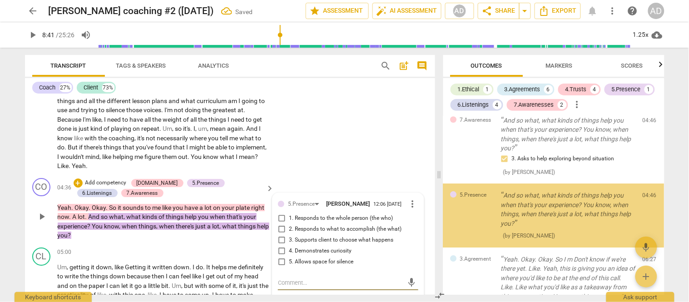
click at [280, 248] on input "4. Demonstrates curiosity" at bounding box center [281, 251] width 15 height 11
checkbox input "true"
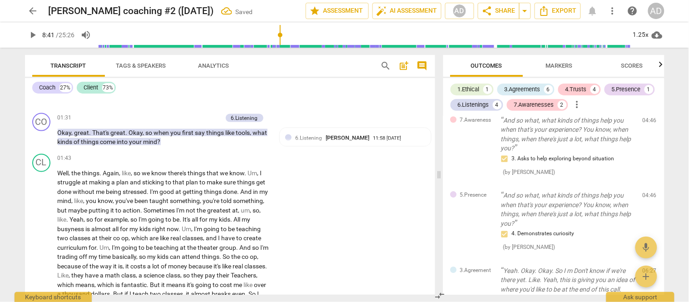
scroll to position [382, 0]
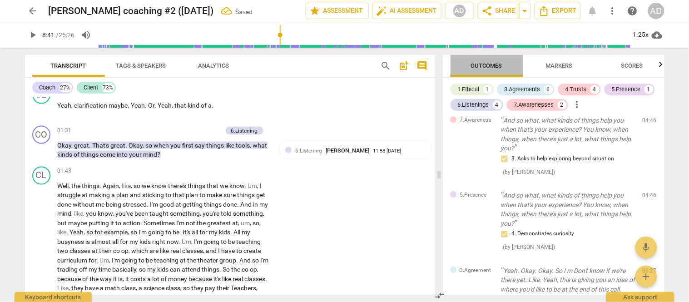
click at [492, 69] on span "Outcomes" at bounding box center [486, 66] width 53 height 12
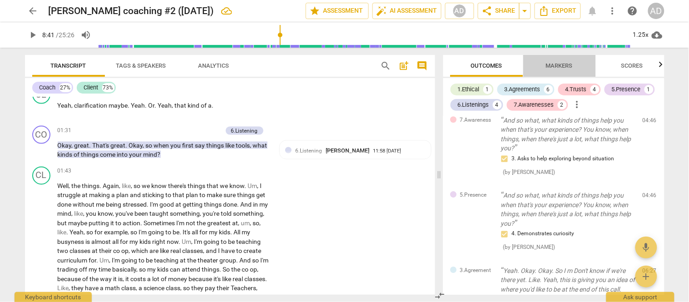
click at [552, 67] on span "Markers" at bounding box center [559, 65] width 27 height 7
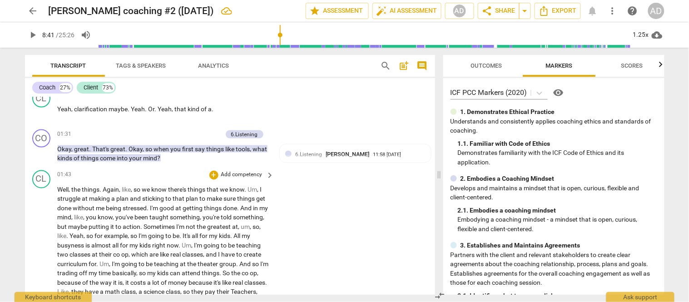
scroll to position [362, 0]
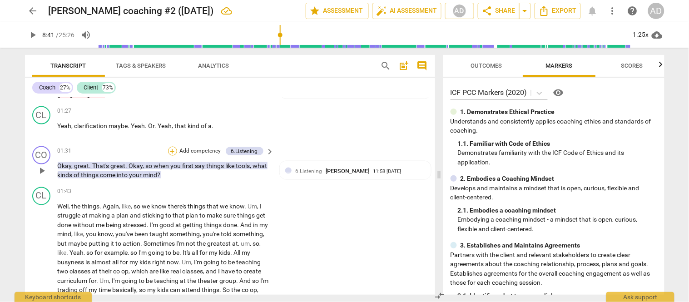
click at [170, 147] on div "+" at bounding box center [172, 151] width 9 height 9
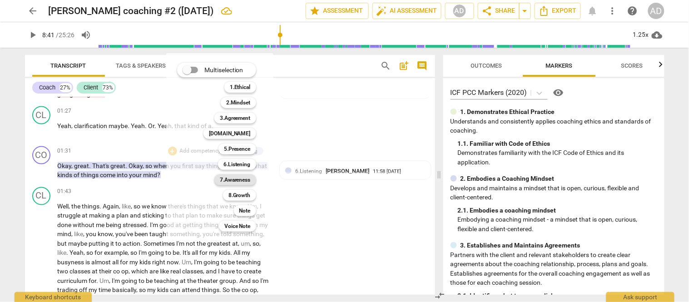
click at [236, 177] on b "7.Awareness" at bounding box center [235, 179] width 31 height 11
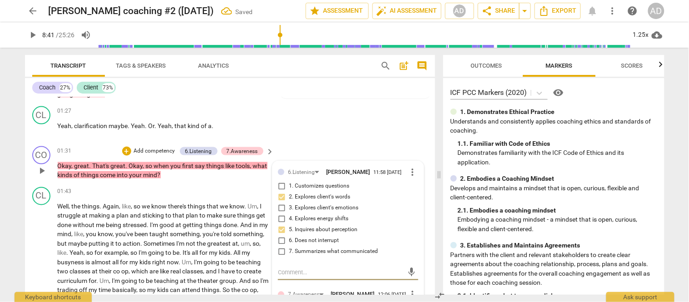
click at [343, 256] on div "6.Listening [PERSON_NAME] 11:58 [DATE] more_vert 1. Customizes questions 2. Exp…" at bounding box center [348, 214] width 140 height 95
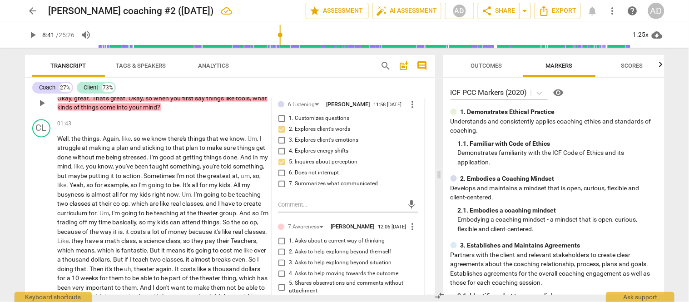
scroll to position [443, 0]
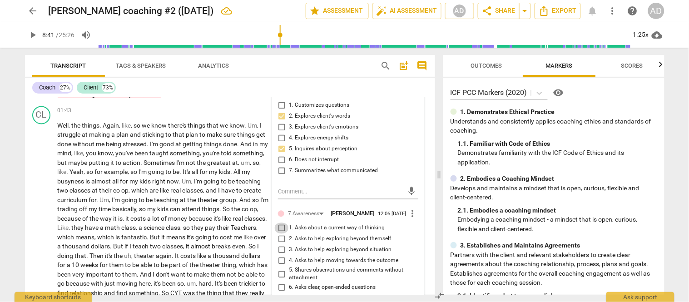
click at [278, 226] on input "1. Asks about a current way of thinking" at bounding box center [281, 228] width 15 height 11
checkbox input "true"
click at [174, 96] on div "Coach 27% Client 73% CO play_arrow pause 00:02 + Add competency 1.Ethical keybo…" at bounding box center [230, 186] width 410 height 217
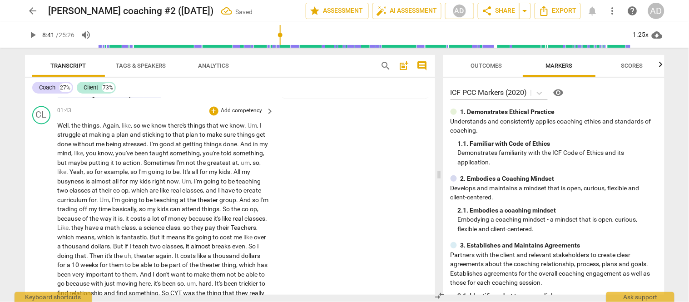
click at [352, 184] on div "CL play_arrow pause 01:43 + Add competency keyboard_arrow_right Well , the thin…" at bounding box center [230, 300] width 410 height 394
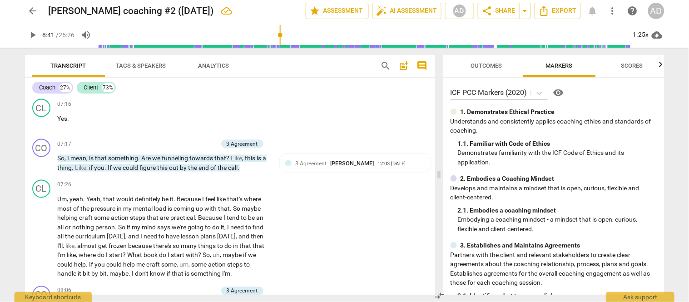
scroll to position [1290, 0]
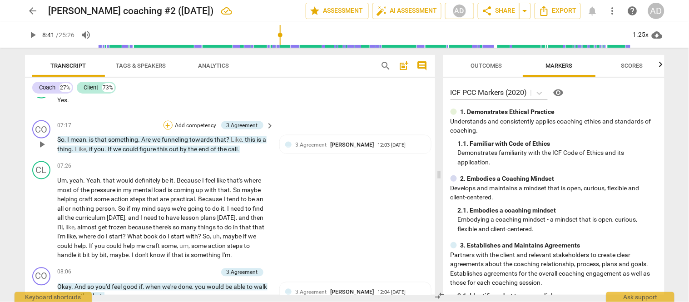
click at [166, 122] on div "+" at bounding box center [167, 125] width 9 height 9
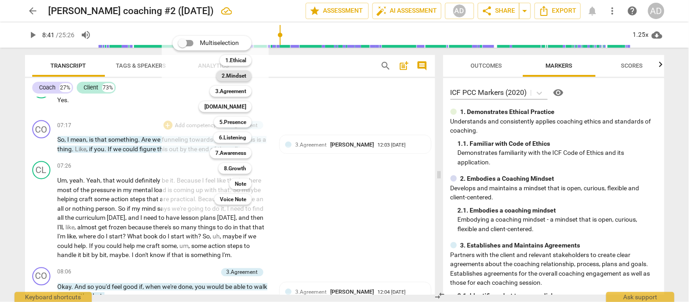
click at [241, 75] on b "2.Mindset" at bounding box center [234, 75] width 25 height 11
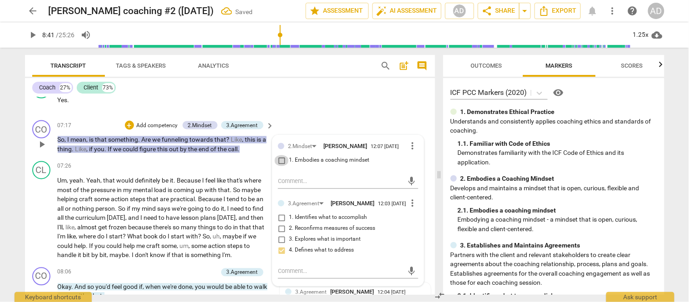
click at [279, 156] on input "1. Embodies a coaching mindset" at bounding box center [281, 160] width 15 height 11
checkbox input "true"
click at [232, 158] on div "CL play_arrow pause 07:26 + Add competency keyboard_arrow_right Um , yeah . Yea…" at bounding box center [230, 211] width 410 height 106
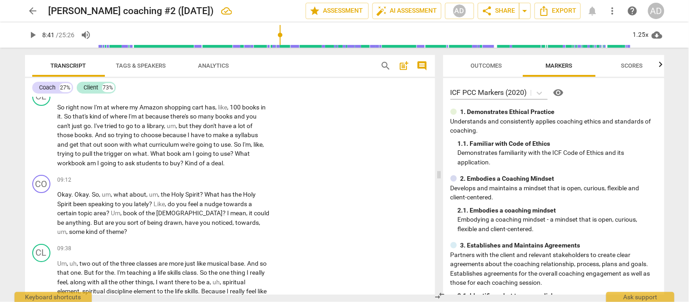
scroll to position [1694, 0]
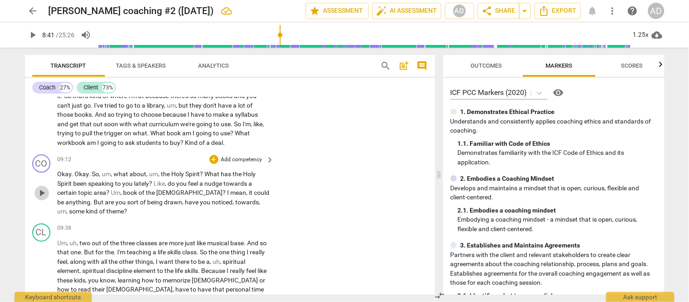
click at [39, 187] on span "play_arrow" at bounding box center [41, 192] width 11 height 11
click at [37, 187] on span "pause" at bounding box center [41, 192] width 11 height 11
type input "578"
click at [210, 155] on div "+" at bounding box center [213, 159] width 9 height 9
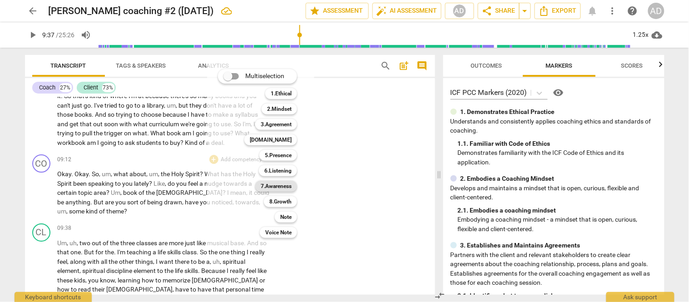
click at [284, 187] on b "7.Awareness" at bounding box center [276, 186] width 31 height 11
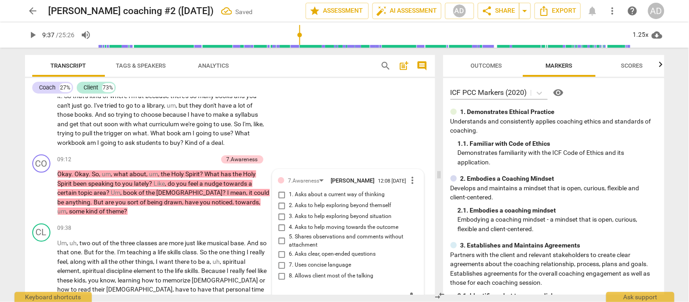
scroll to position [1696, 0]
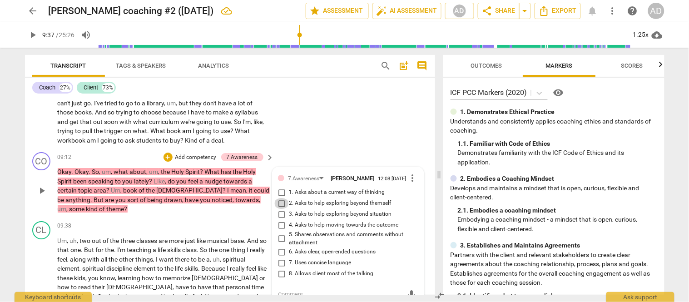
click at [277, 200] on input "2. Asks to help exploring beyond themself" at bounding box center [281, 203] width 15 height 11
checkbox input "true"
click at [279, 261] on input "7. Uses concise language" at bounding box center [281, 262] width 15 height 11
checkbox input "true"
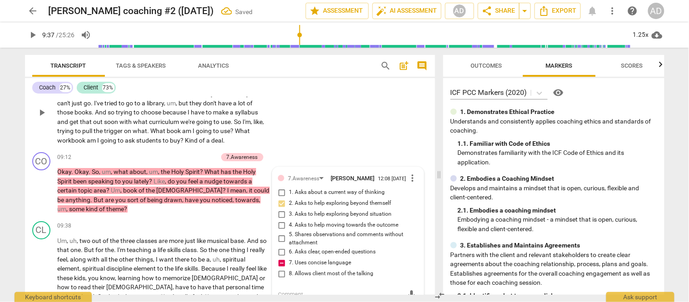
click at [321, 138] on div "CL play_arrow pause 08:41 + Add competency keyboard_arrow_right So right now I'…" at bounding box center [230, 105] width 410 height 88
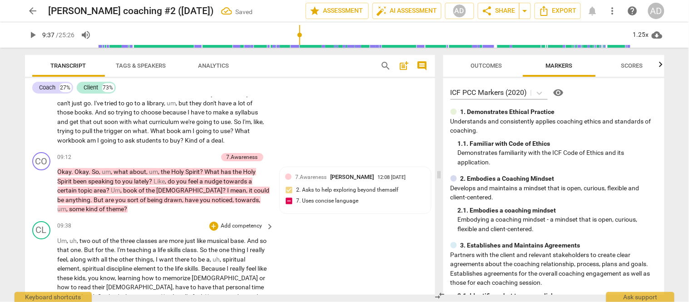
click at [322, 266] on div "CL play_arrow pause 09:38 + Add competency keyboard_arrow_right Um , uh , two o…" at bounding box center [230, 307] width 410 height 181
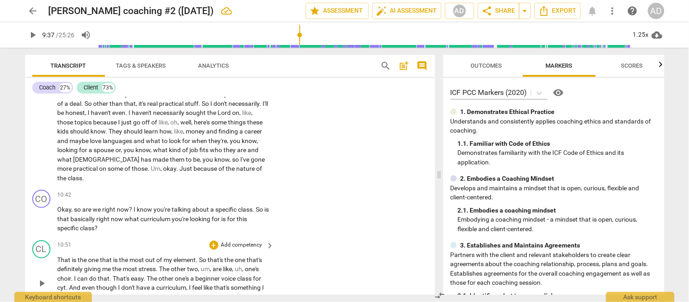
scroll to position [1898, 0]
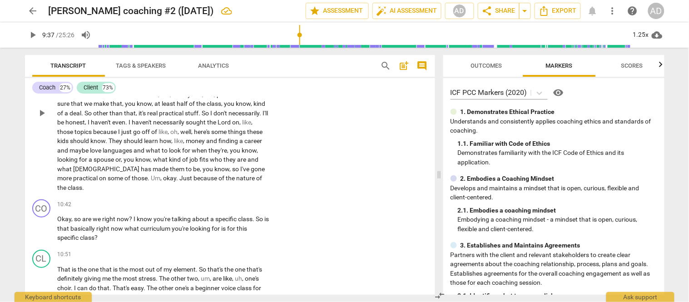
click at [94, 156] on span "spouse" at bounding box center [105, 159] width 22 height 7
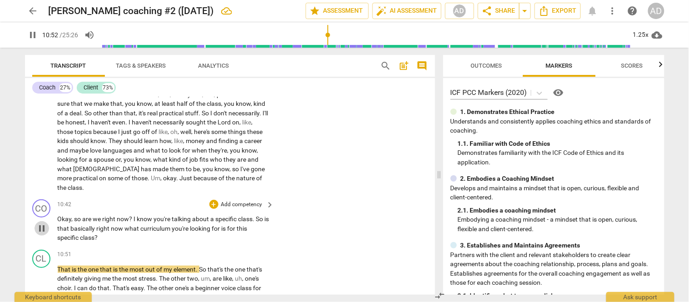
click at [41, 223] on span "pause" at bounding box center [41, 228] width 11 height 11
type input "652"
click at [132, 215] on span "?" at bounding box center [131, 218] width 5 height 7
click at [99, 215] on span "we" at bounding box center [98, 218] width 10 height 7
click at [210, 200] on div "+" at bounding box center [213, 204] width 9 height 9
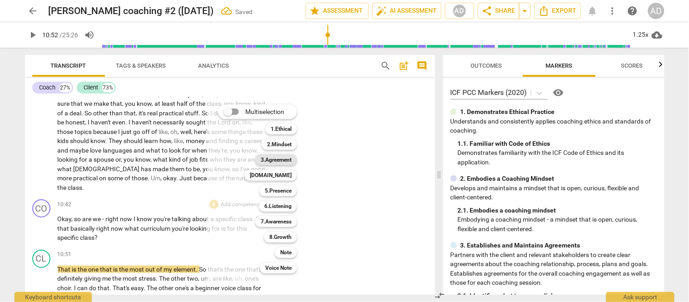
click at [280, 158] on b "3.Agreement" at bounding box center [276, 159] width 31 height 11
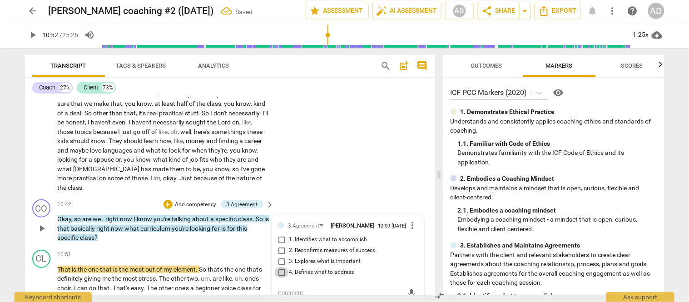
click at [280, 267] on input "4. Defines what to address" at bounding box center [281, 272] width 15 height 11
checkbox input "true"
click at [325, 173] on div "CL play_arrow pause 09:38 + Add competency keyboard_arrow_right Um , uh , two o…" at bounding box center [230, 105] width 410 height 181
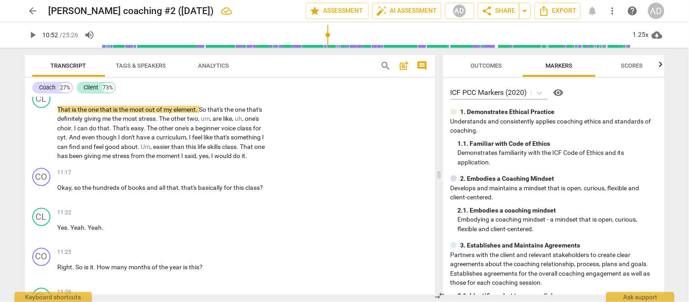
scroll to position [2059, 0]
click at [149, 123] on span "The" at bounding box center [153, 126] width 12 height 7
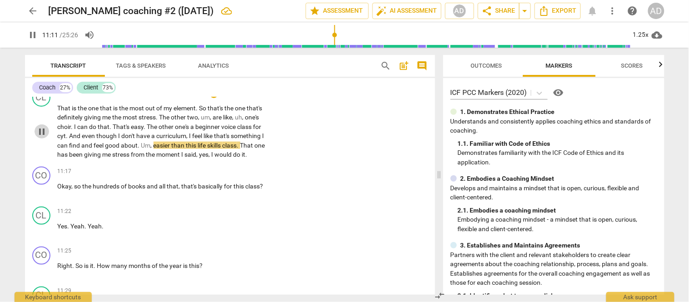
click at [39, 126] on span "pause" at bounding box center [41, 131] width 11 height 11
click at [40, 185] on span "play_arrow" at bounding box center [41, 190] width 11 height 11
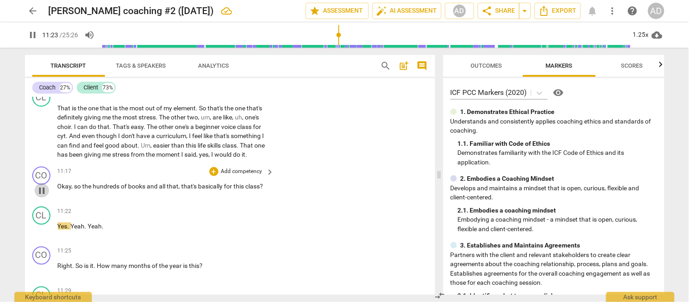
click at [40, 185] on span "pause" at bounding box center [41, 190] width 11 height 11
type input "683"
click at [214, 167] on div "+" at bounding box center [213, 171] width 9 height 9
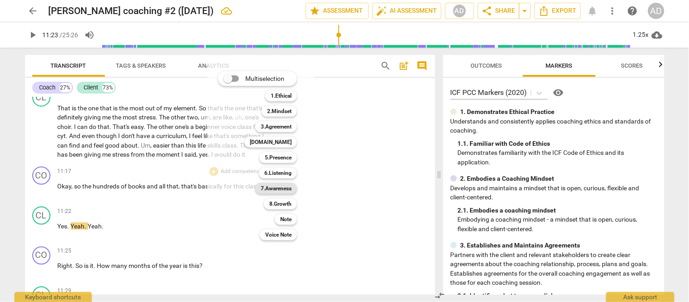
click at [280, 187] on b "7.Awareness" at bounding box center [276, 188] width 31 height 11
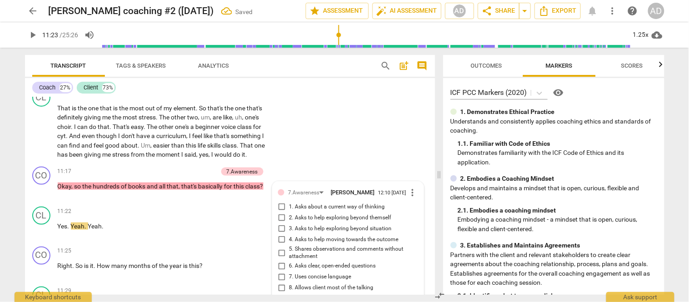
scroll to position [2064, 0]
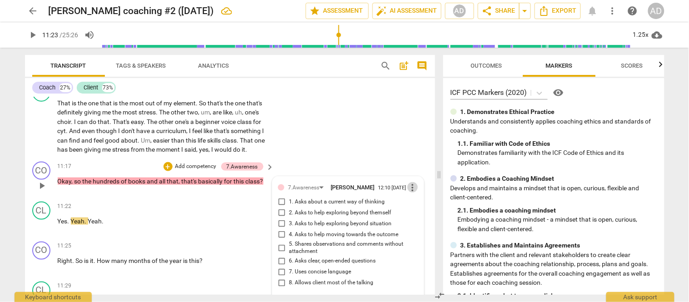
click at [410, 182] on span "more_vert" at bounding box center [412, 187] width 11 height 11
click at [414, 190] on li "Delete" at bounding box center [419, 190] width 31 height 17
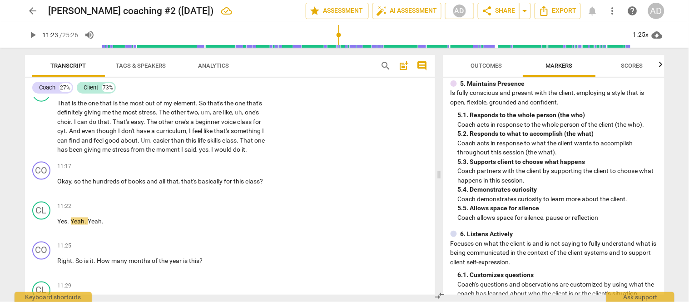
scroll to position [497, 0]
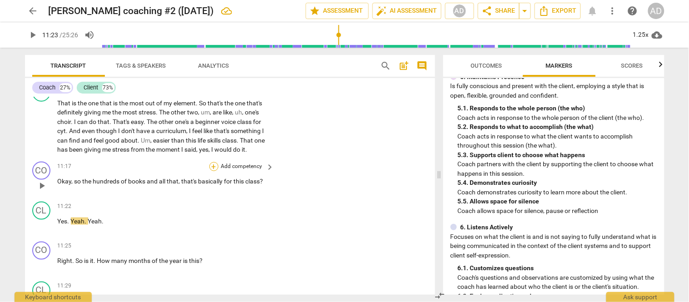
click at [209, 162] on div "+" at bounding box center [213, 166] width 9 height 9
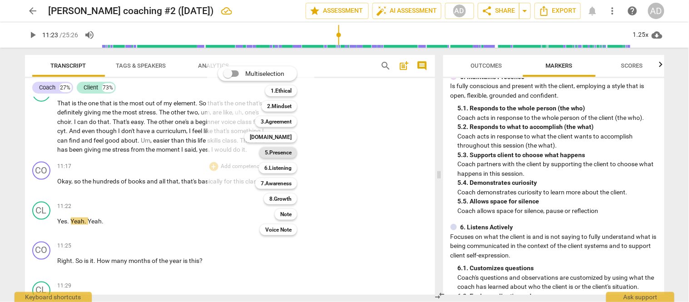
click at [285, 151] on b "5.Presence" at bounding box center [278, 152] width 27 height 11
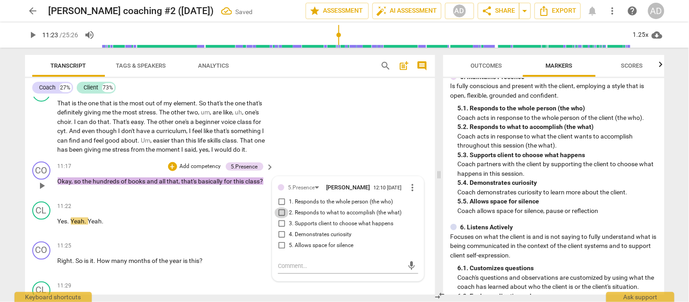
click at [278, 207] on input "2. Responds to what to accomplish (the what)" at bounding box center [281, 212] width 15 height 11
click at [279, 207] on input "2. Responds to what to accomplish (the what)" at bounding box center [281, 212] width 15 height 11
checkbox input "true"
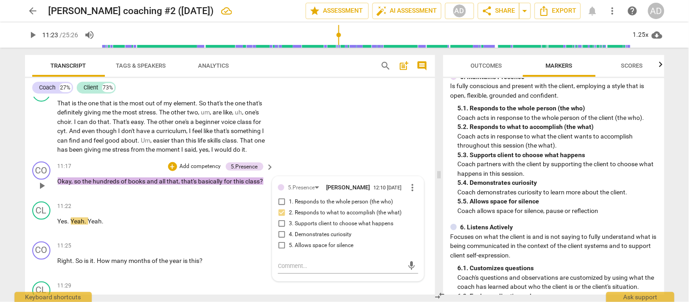
click at [312, 158] on div "CO play_arrow pause 11:17 + Add competency 5.Presence keyboard_arrow_right Okay…" at bounding box center [230, 178] width 410 height 40
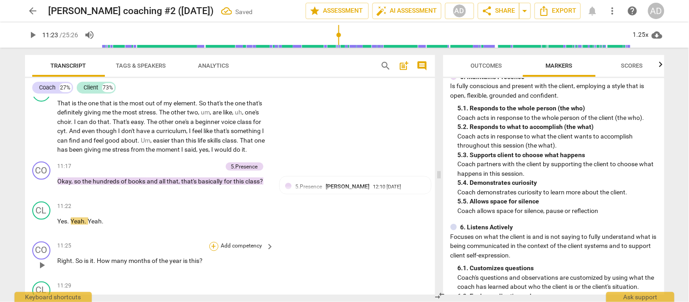
click at [212, 242] on div "+" at bounding box center [213, 246] width 9 height 9
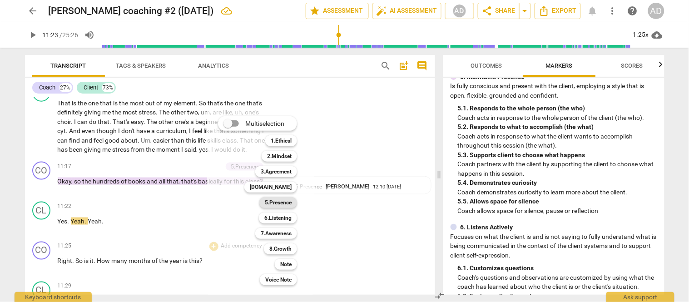
click at [278, 201] on b "5.Presence" at bounding box center [278, 202] width 27 height 11
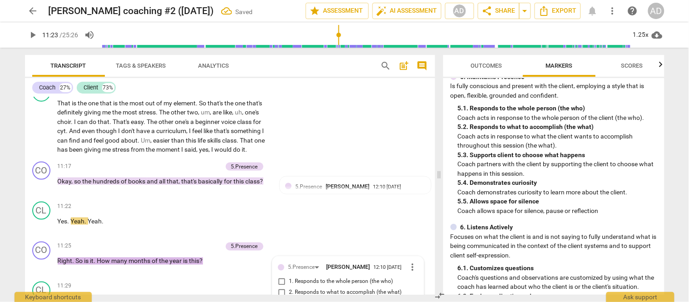
scroll to position [2197, 0]
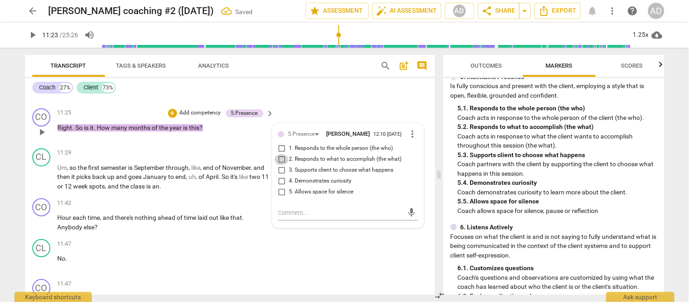
click at [279, 154] on input "2. Responds to what to accomplish (the what)" at bounding box center [281, 159] width 15 height 11
checkbox input "true"
click at [306, 242] on div "CL play_arrow pause 11:47 + Add competency keyboard_arrow_right No ." at bounding box center [230, 256] width 410 height 40
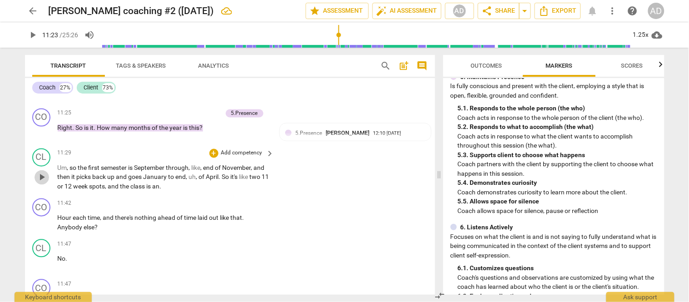
click at [41, 172] on span "play_arrow" at bounding box center [41, 177] width 11 height 11
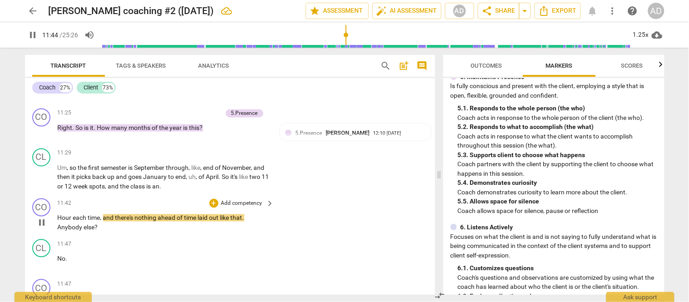
click at [42, 217] on span "pause" at bounding box center [41, 222] width 11 height 11
type input "705"
click at [58, 214] on span "Hour" at bounding box center [65, 217] width 15 height 7
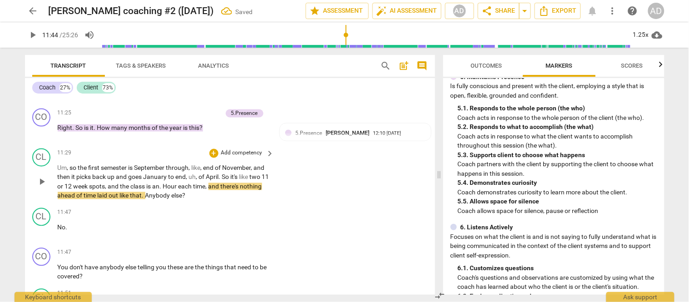
click at [163, 183] on span "." at bounding box center [161, 186] width 3 height 7
click at [215, 183] on span "and" at bounding box center [210, 186] width 12 height 7
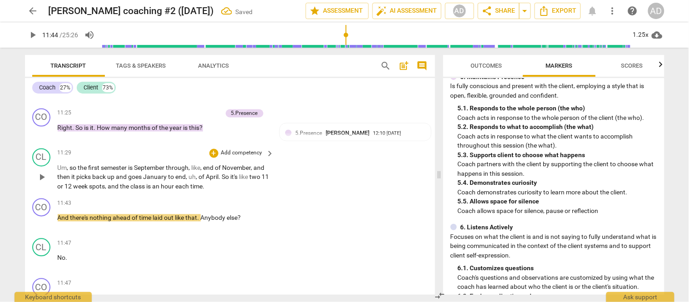
click at [130, 183] on span "the" at bounding box center [125, 186] width 10 height 7
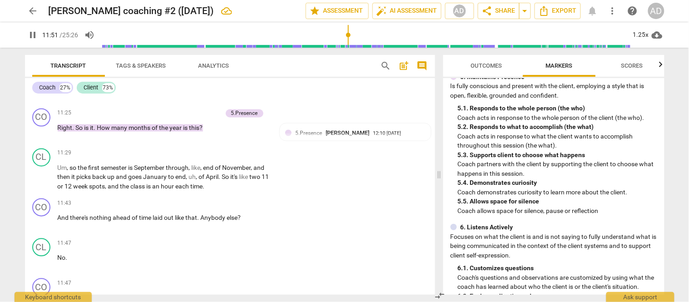
scroll to position [2415, 0]
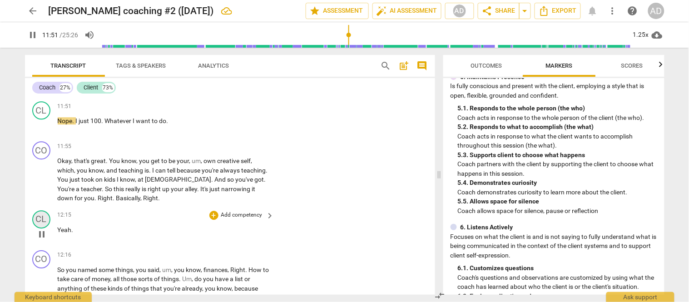
click at [44, 210] on div "CL" at bounding box center [41, 219] width 18 height 18
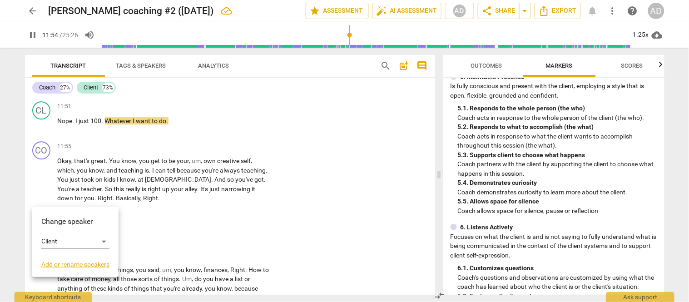
click at [33, 34] on div at bounding box center [344, 151] width 689 height 302
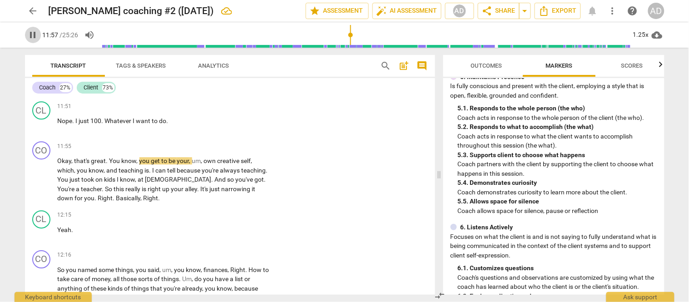
click at [30, 34] on span "pause" at bounding box center [33, 35] width 11 height 11
type input "718"
click at [130, 113] on div "11:51 + Add competency keyboard_arrow_right Nope . I just 100 . Whatever I want…" at bounding box center [166, 117] width 217 height 33
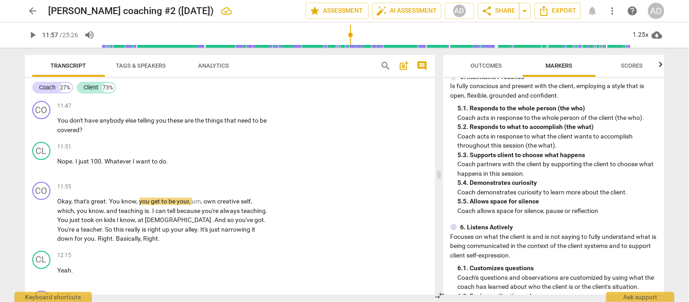
scroll to position [2394, 0]
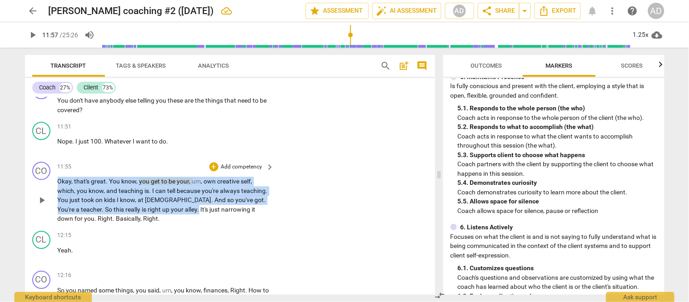
drag, startPoint x: 181, startPoint y: 191, endPoint x: 53, endPoint y: 160, distance: 131.1
click at [53, 160] on div "CO play_arrow pause 11:55 + Add competency keyboard_arrow_right Okay , that's g…" at bounding box center [230, 192] width 410 height 69
click at [211, 162] on div "+" at bounding box center [213, 166] width 9 height 9
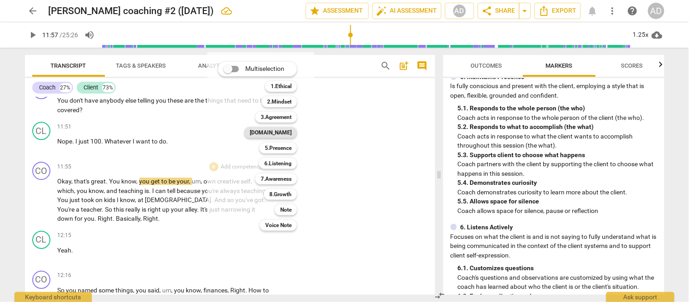
click at [286, 134] on b "[DOMAIN_NAME]" at bounding box center [271, 132] width 42 height 11
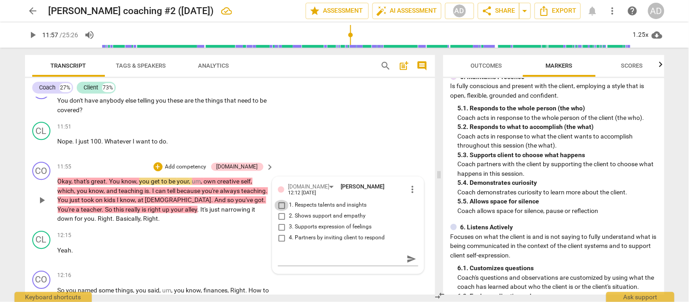
click at [278, 200] on input "1. Respects talents and insights" at bounding box center [281, 205] width 15 height 11
checkbox input "true"
click at [320, 118] on div "CL play_arrow pause 11:51 + Add competency keyboard_arrow_right Nope . I just 1…" at bounding box center [230, 138] width 410 height 40
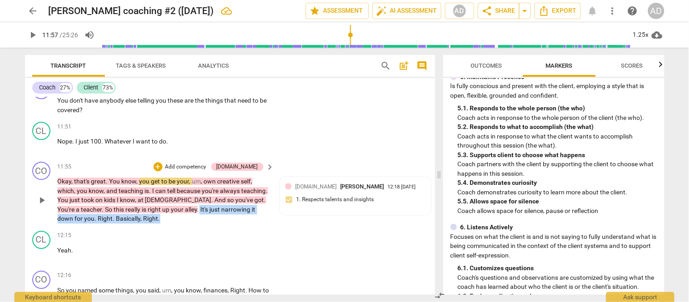
drag, startPoint x: 182, startPoint y: 187, endPoint x: 187, endPoint y: 197, distance: 11.4
click at [187, 197] on p "Okay , that's great . You know , you get to be your , um , own creative self , …" at bounding box center [164, 200] width 212 height 47
click at [163, 162] on div "+" at bounding box center [157, 166] width 9 height 9
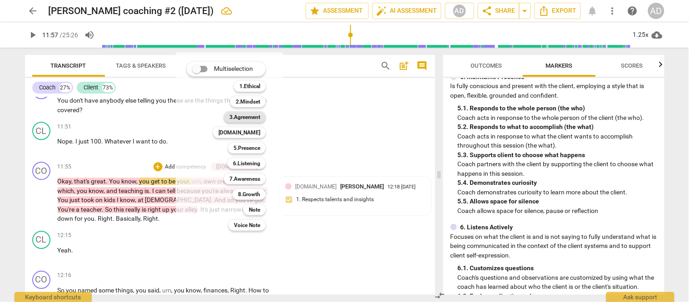
click at [248, 117] on b "3.Agreement" at bounding box center [244, 117] width 31 height 11
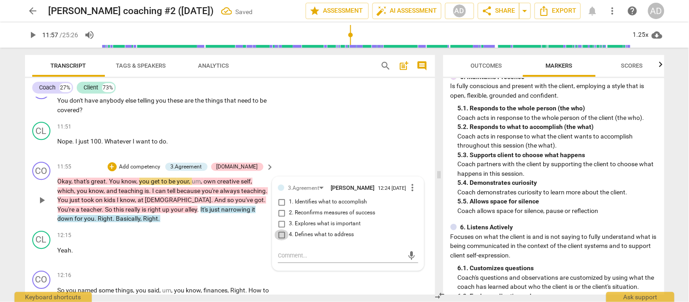
click at [280, 229] on input "4. Defines what to address" at bounding box center [281, 234] width 15 height 11
checkbox input "true"
click at [310, 121] on div "CL play_arrow pause 11:51 + Add competency keyboard_arrow_right Nope . I just 1…" at bounding box center [230, 138] width 410 height 40
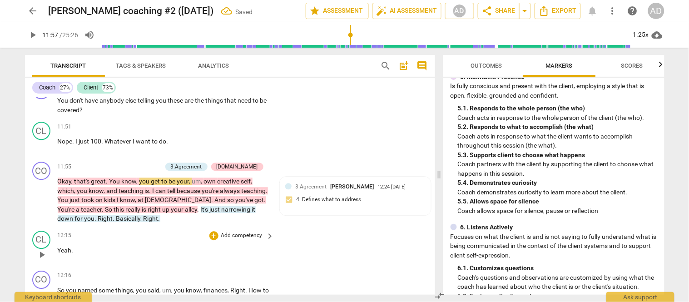
click at [202, 231] on div "12:15 + Add competency keyboard_arrow_right Yeah ." at bounding box center [166, 247] width 217 height 33
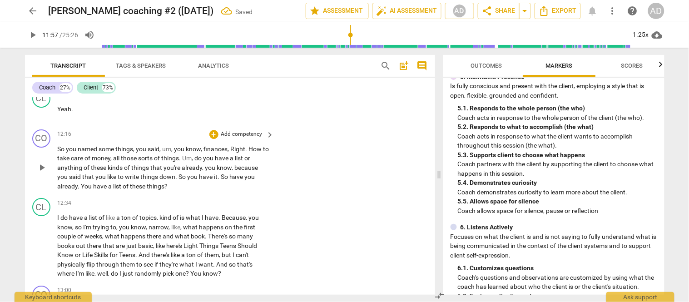
scroll to position [2556, 0]
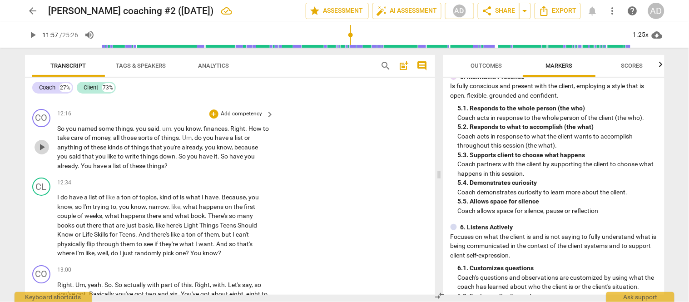
click at [35, 142] on span "play_arrow" at bounding box center [41, 147] width 15 height 11
click at [41, 142] on span "pause" at bounding box center [41, 147] width 11 height 11
type input "755"
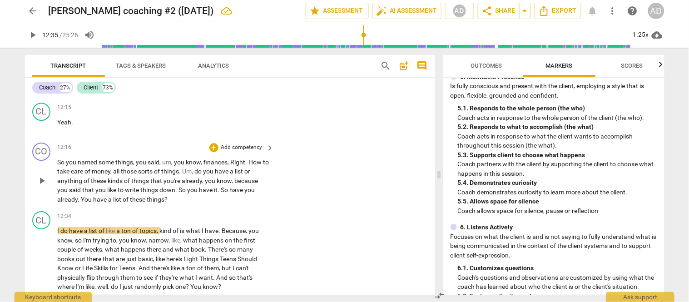
scroll to position [2521, 0]
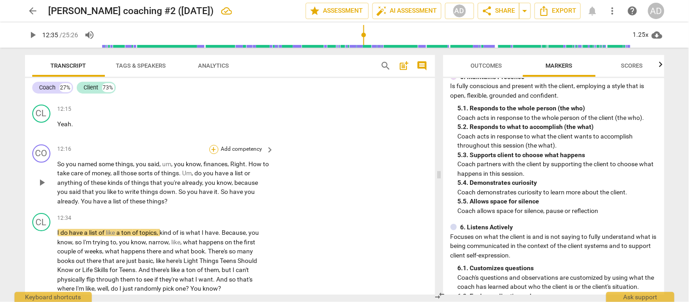
click at [210, 145] on div "+" at bounding box center [213, 149] width 9 height 9
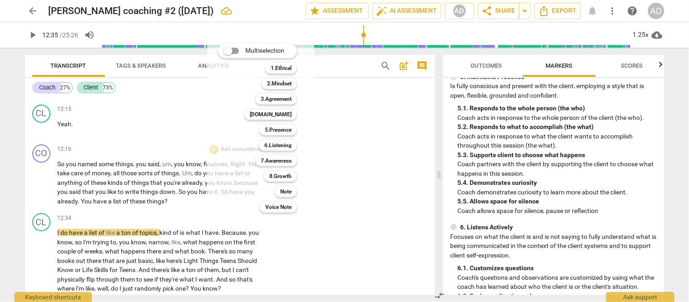
click at [663, 163] on div at bounding box center [344, 151] width 689 height 302
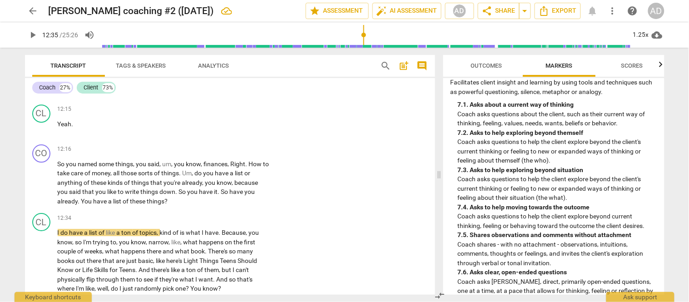
scroll to position [879, 0]
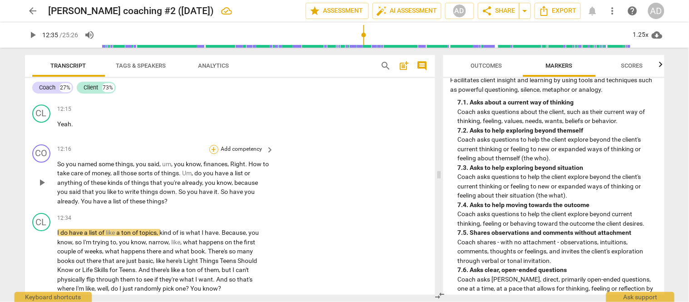
click at [213, 145] on div "+" at bounding box center [213, 149] width 9 height 9
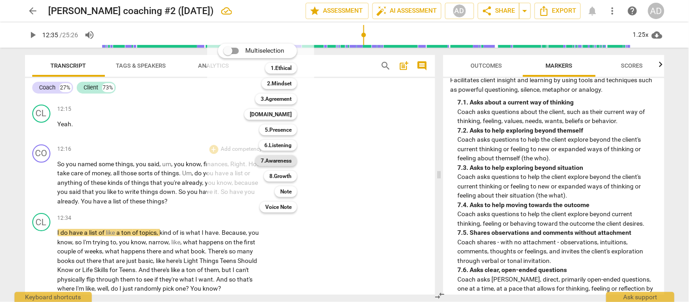
click at [276, 161] on b "7.Awareness" at bounding box center [276, 160] width 31 height 11
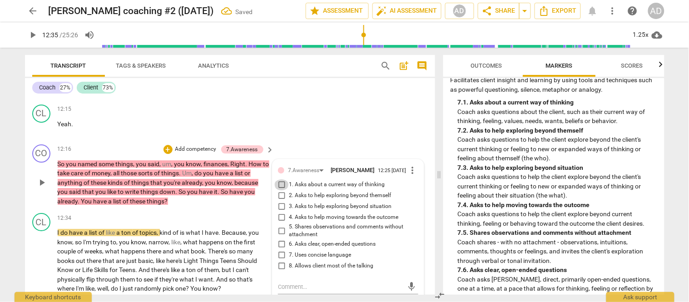
click at [281, 179] on input "1. Asks about a current way of thinking" at bounding box center [281, 184] width 15 height 11
checkbox input "true"
click at [327, 114] on div "CL play_arrow pause 12:15 + Add competency keyboard_arrow_right Yeah ." at bounding box center [230, 121] width 410 height 40
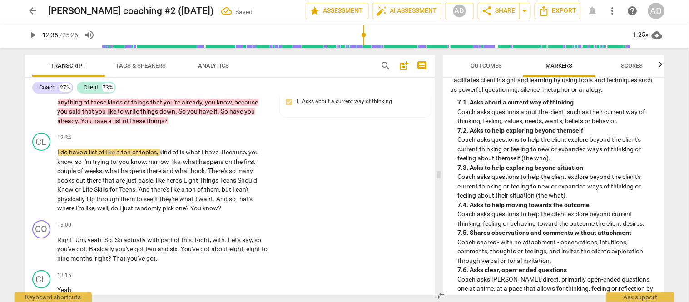
scroll to position [2601, 0]
click at [39, 243] on span "play_arrow" at bounding box center [41, 248] width 11 height 11
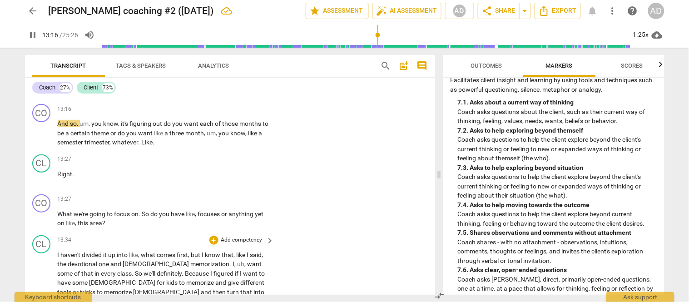
click at [182, 270] on span "." at bounding box center [183, 273] width 3 height 7
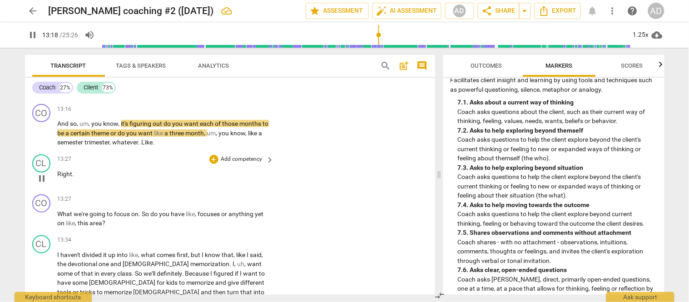
click at [130, 154] on div "13:27 + Add competency keyboard_arrow_right" at bounding box center [166, 159] width 217 height 10
click at [120, 151] on div "CL play_arrow pause 13:27 + Add competency keyboard_arrow_right Right ." at bounding box center [230, 171] width 410 height 40
click at [119, 154] on div "13:27 + Add competency keyboard_arrow_right" at bounding box center [166, 159] width 217 height 10
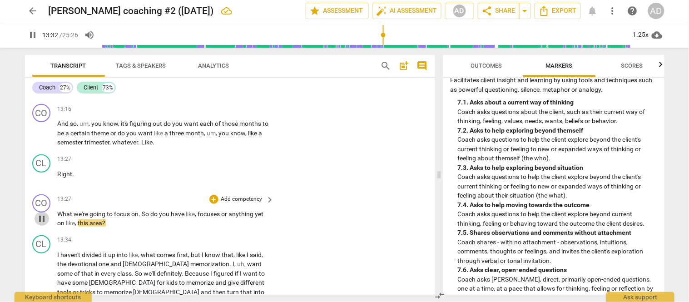
click at [38, 213] on span "pause" at bounding box center [41, 218] width 11 height 11
type input "813"
click at [215, 195] on div "+" at bounding box center [213, 199] width 9 height 9
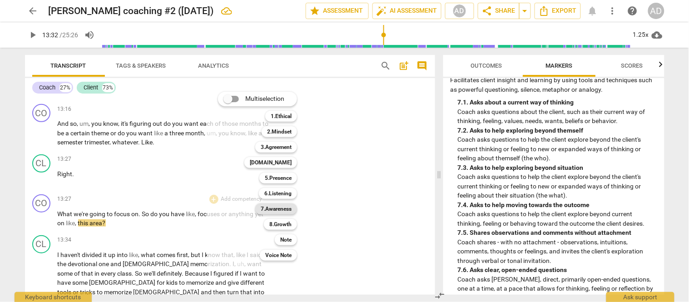
click at [280, 214] on b "7.Awareness" at bounding box center [276, 208] width 31 height 11
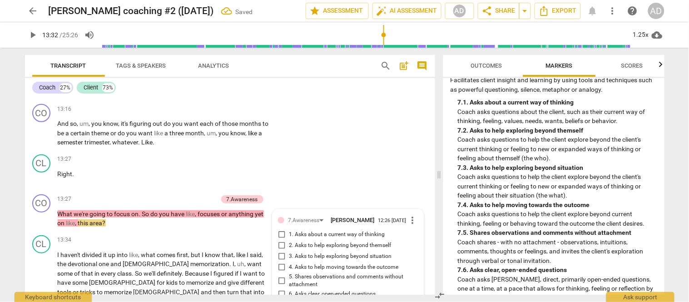
scroll to position [2928, 0]
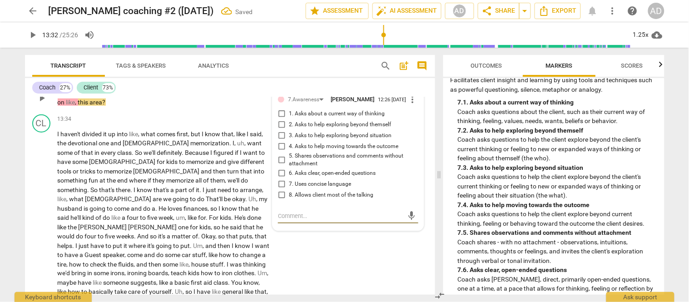
click at [301, 184] on div "7.Awareness [PERSON_NAME] 12:26 [DATE] more_vert 1. Asks about a current way of…" at bounding box center [348, 149] width 140 height 111
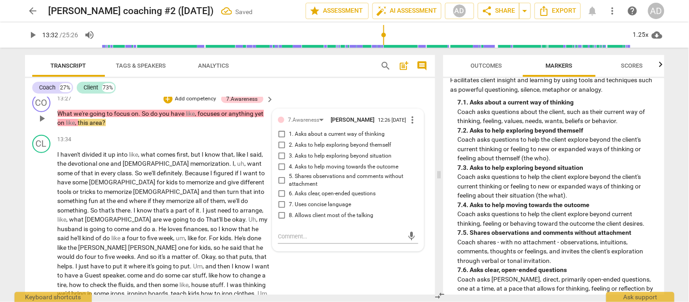
scroll to position [2887, 0]
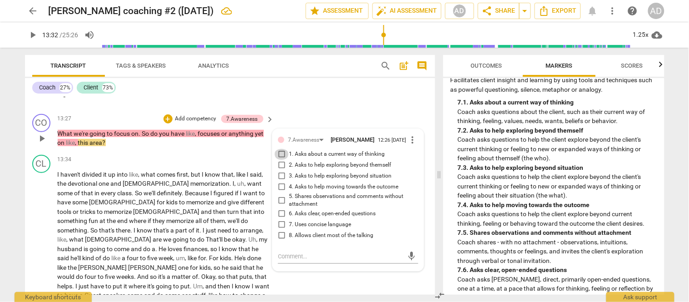
click at [278, 149] on input "1. Asks about a current way of thinking" at bounding box center [281, 154] width 15 height 11
checkbox input "true"
click at [305, 266] on div "CL play_arrow pause 13:34 + Add competency keyboard_arrow_right I haven't divid…" at bounding box center [230, 278] width 410 height 255
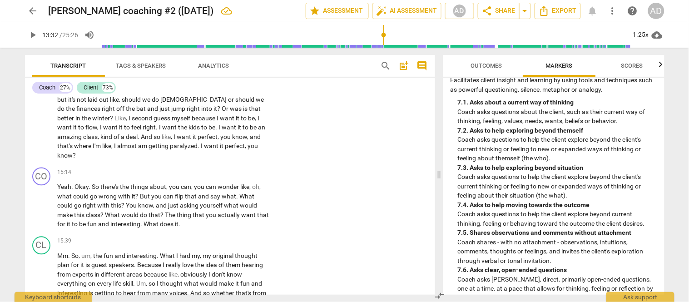
scroll to position [3149, 0]
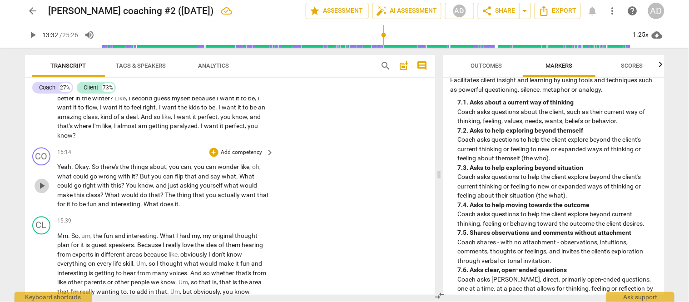
click at [38, 181] on span "play_arrow" at bounding box center [41, 186] width 11 height 11
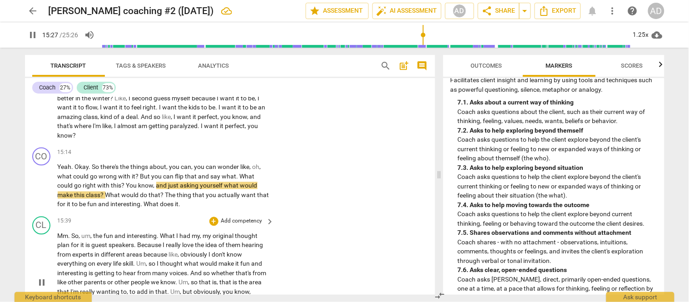
click at [227, 213] on div "CL play_arrow pause 15:39 + Add competency keyboard_arrow_right Mm . So , um , …" at bounding box center [230, 275] width 410 height 125
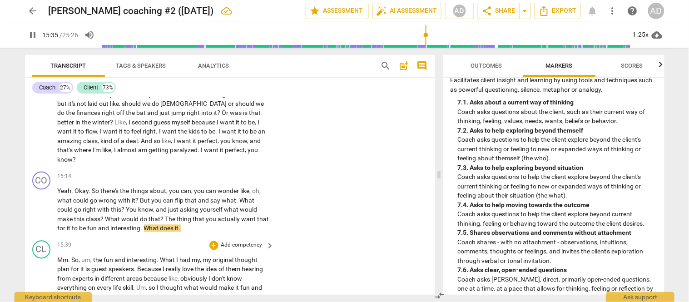
scroll to position [3129, 0]
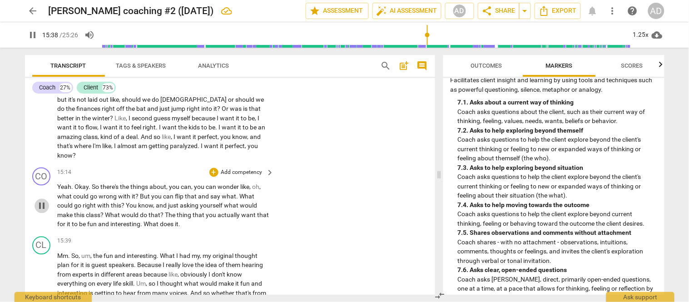
click at [43, 201] on span "pause" at bounding box center [41, 206] width 11 height 11
type input "939"
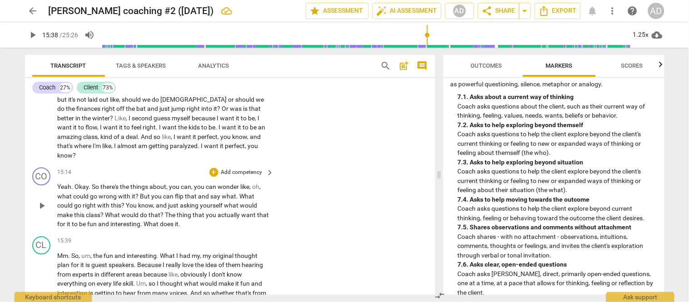
scroll to position [887, 0]
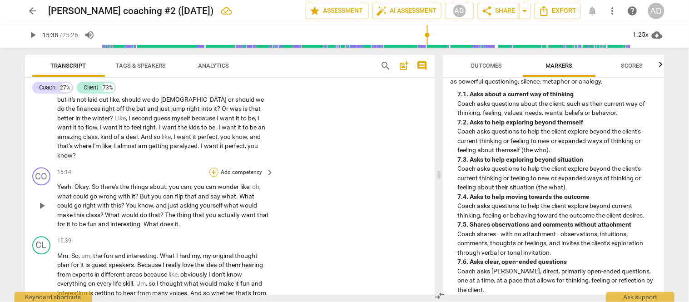
click at [212, 168] on div "+" at bounding box center [213, 172] width 9 height 9
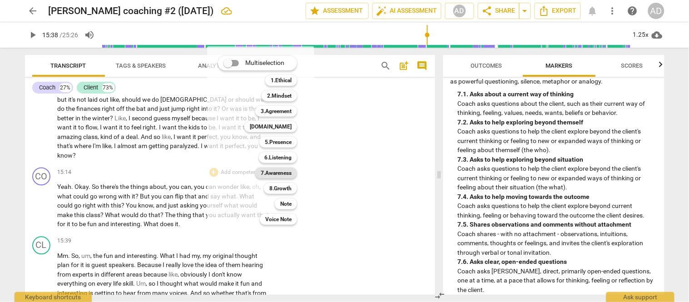
click at [275, 173] on b "7.Awareness" at bounding box center [276, 172] width 31 height 11
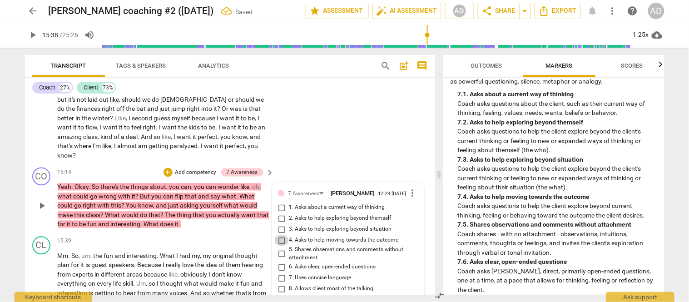
click at [280, 235] on input "4. Asks to help moving towards the outcome" at bounding box center [281, 240] width 15 height 11
checkbox input "true"
click at [339, 164] on div "CO play_arrow pause 15:14 + Add competency 7.Awareness keyboard_arrow_right Yea…" at bounding box center [230, 198] width 410 height 69
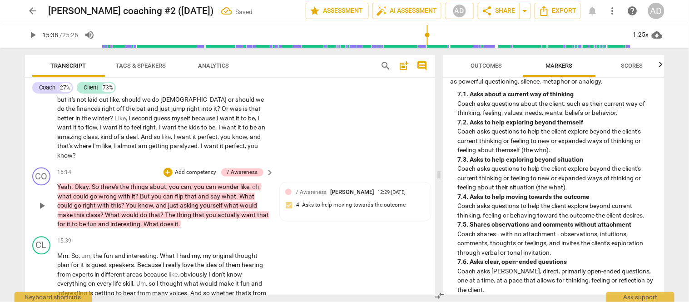
click at [339, 164] on div "CO play_arrow pause 15:14 + Add competency 7.Awareness keyboard_arrow_right Yea…" at bounding box center [230, 198] width 410 height 69
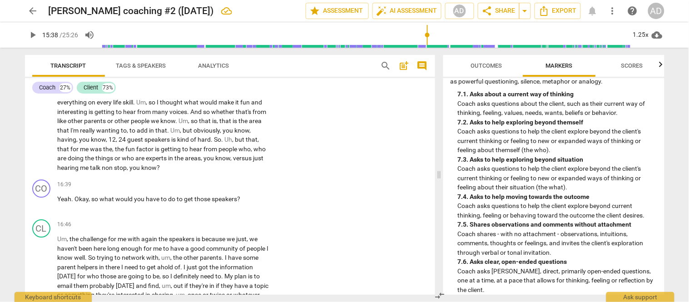
scroll to position [3331, 0]
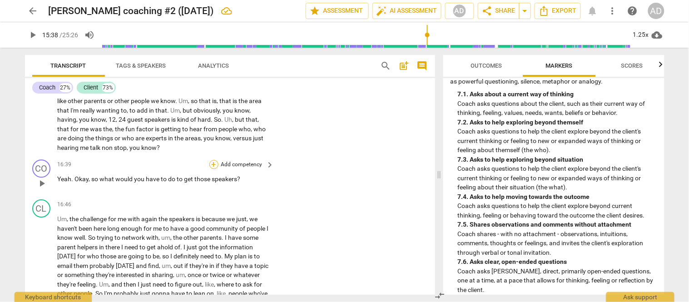
click at [212, 160] on div "+" at bounding box center [213, 164] width 9 height 9
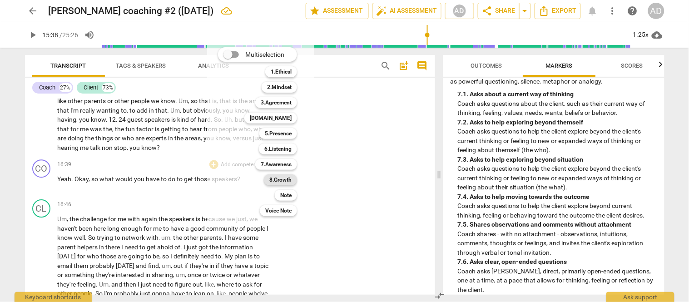
click at [280, 179] on b "8.Growth" at bounding box center [280, 179] width 22 height 11
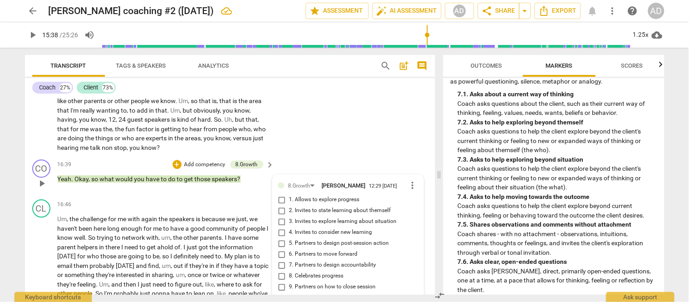
click at [412, 180] on span "more_vert" at bounding box center [412, 185] width 11 height 11
click at [417, 167] on li "Delete" at bounding box center [419, 169] width 31 height 17
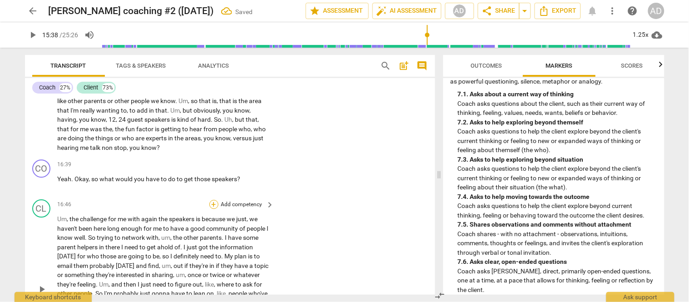
click at [212, 200] on div "+" at bounding box center [213, 204] width 9 height 9
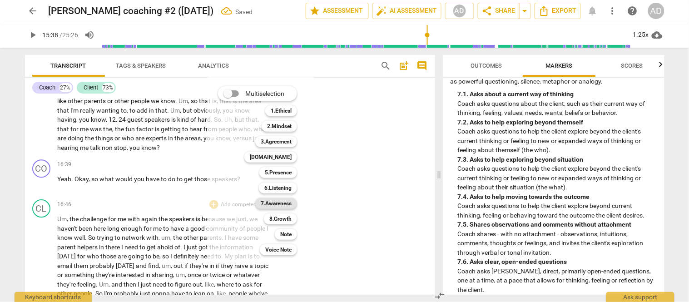
click at [280, 205] on b "7.Awareness" at bounding box center [276, 203] width 31 height 11
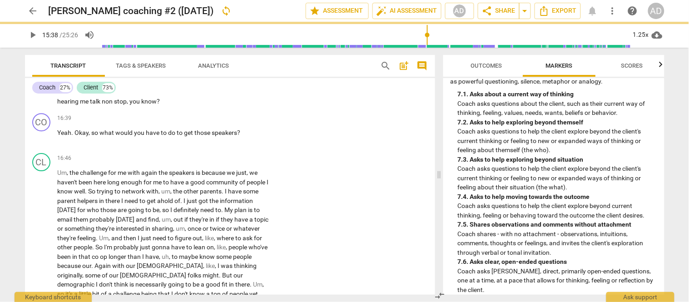
scroll to position [3379, 0]
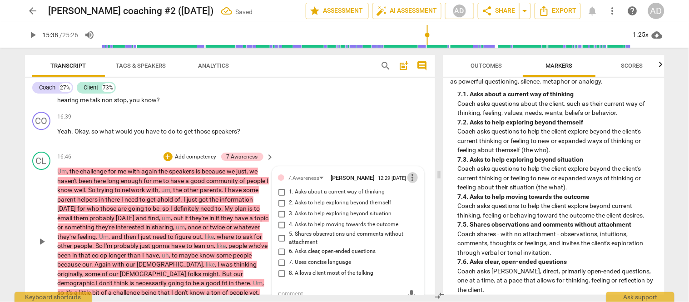
click at [412, 172] on span "more_vert" at bounding box center [412, 177] width 11 height 11
click at [412, 164] on li "Delete" at bounding box center [419, 162] width 31 height 17
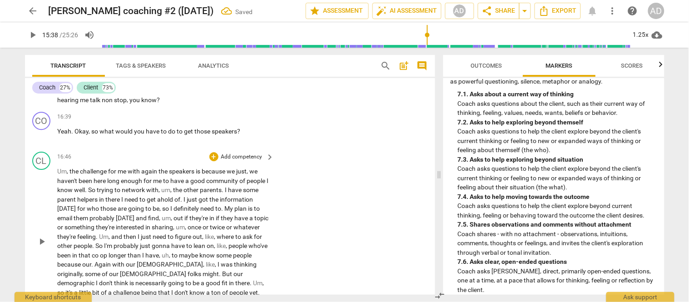
click at [308, 148] on div "CL play_arrow pause 16:46 + Add competency keyboard_arrow_right Um , the challe…" at bounding box center [230, 233] width 410 height 171
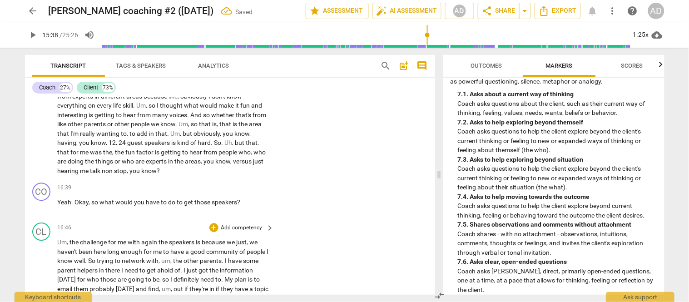
scroll to position [3298, 0]
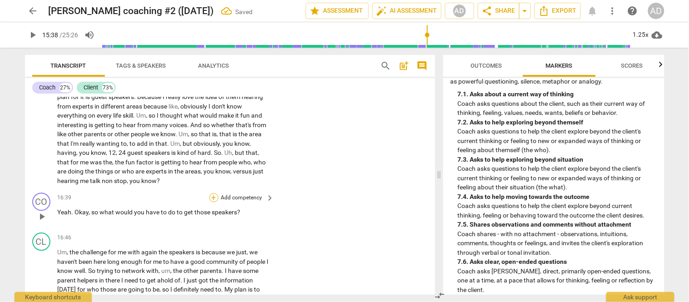
click at [210, 193] on div "+" at bounding box center [213, 197] width 9 height 9
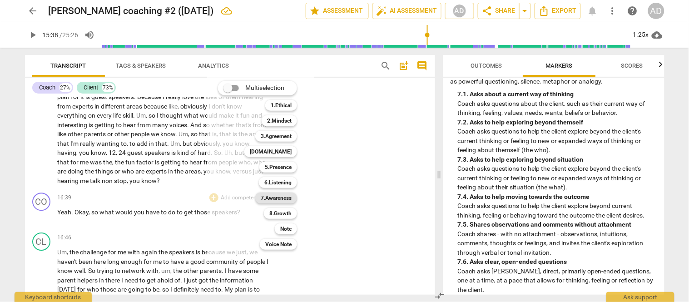
click at [280, 197] on b "7.Awareness" at bounding box center [276, 197] width 31 height 11
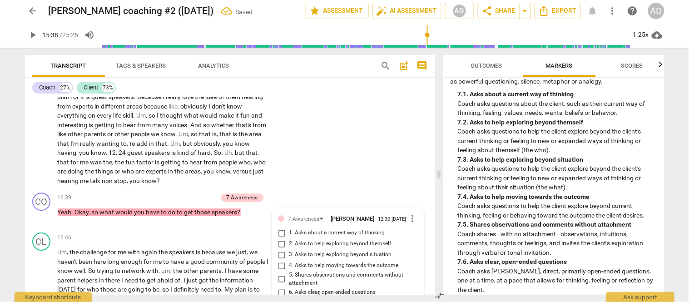
scroll to position [3408, 0]
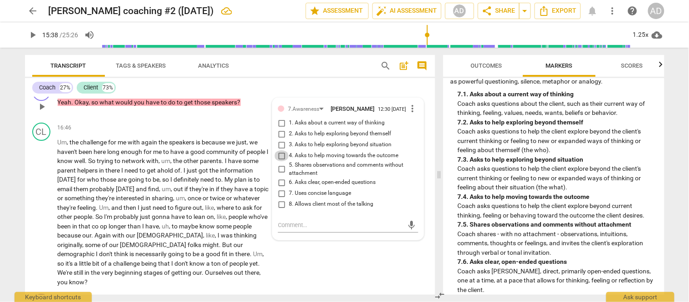
click at [280, 150] on input "4. Asks to help moving towards the outcome" at bounding box center [281, 155] width 15 height 11
checkbox input "true"
click at [328, 222] on div "CL play_arrow pause 16:46 + Add competency keyboard_arrow_right Um , the challe…" at bounding box center [230, 204] width 410 height 171
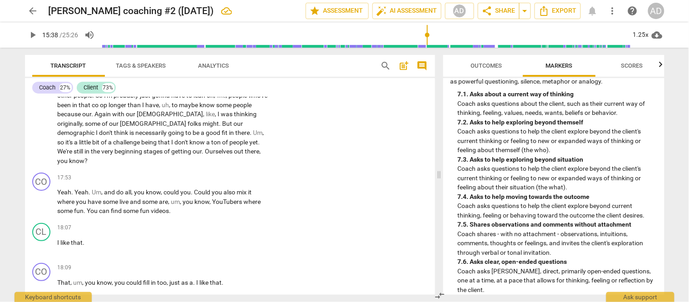
scroll to position [3509, 0]
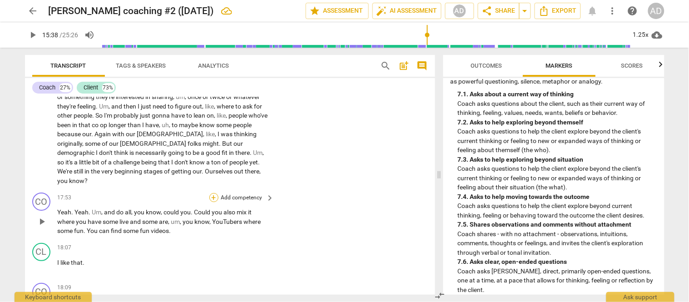
click at [210, 193] on div "+" at bounding box center [213, 197] width 9 height 9
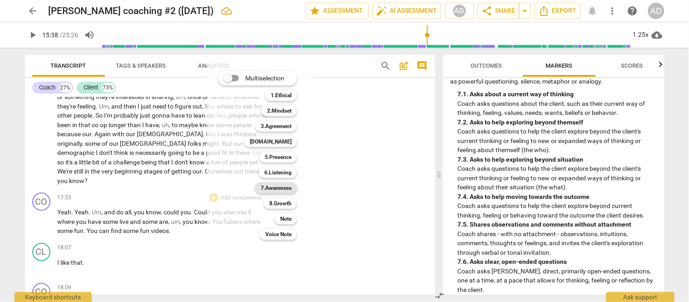
click at [274, 187] on b "7.Awareness" at bounding box center [276, 187] width 31 height 11
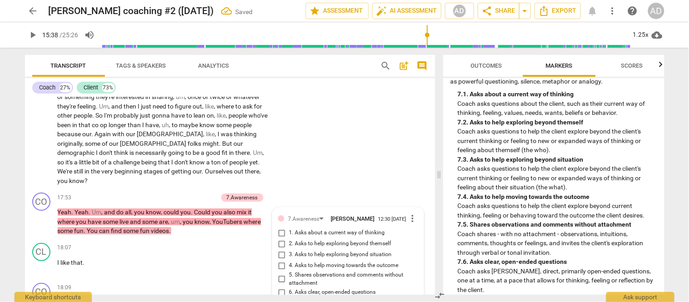
scroll to position [3513, 0]
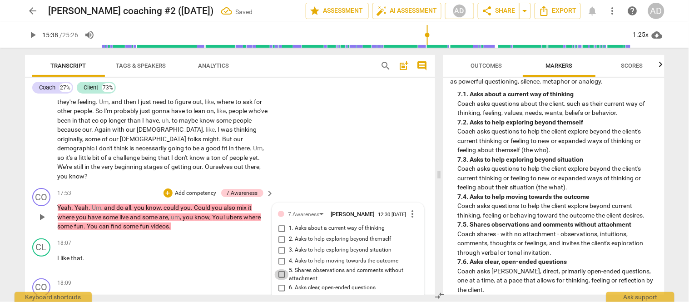
click at [278, 269] on input "5. Shares observations and comments without attachment" at bounding box center [281, 274] width 15 height 11
checkbox input "true"
click at [341, 105] on div "CL play_arrow pause 16:46 + Add competency keyboard_arrow_right Um , the challe…" at bounding box center [230, 98] width 410 height 171
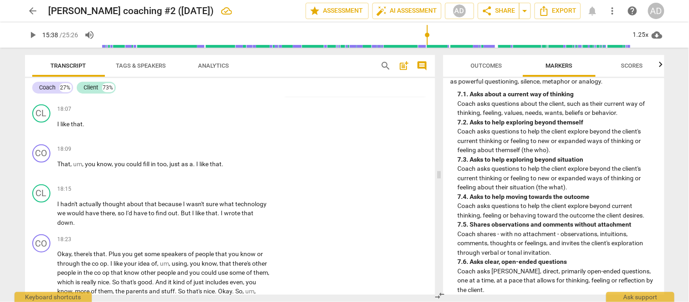
scroll to position [3634, 0]
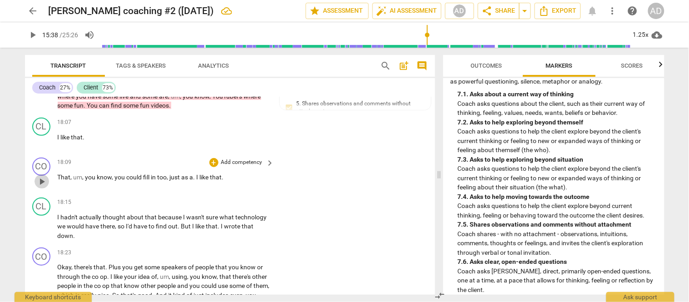
click at [39, 176] on span "play_arrow" at bounding box center [41, 181] width 11 height 11
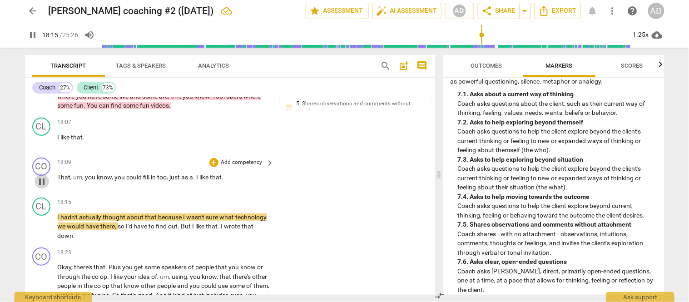
click at [39, 176] on span "pause" at bounding box center [41, 181] width 11 height 11
click at [197, 173] on span "I" at bounding box center [198, 176] width 3 height 7
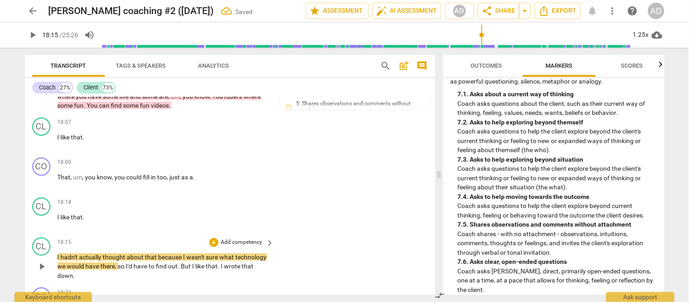
click at [58, 253] on span "I" at bounding box center [59, 256] width 3 height 7
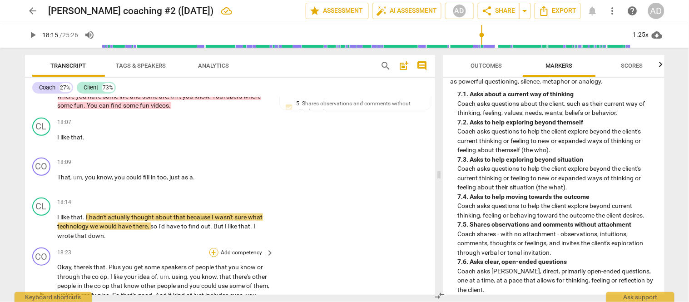
click at [213, 248] on div "+" at bounding box center [213, 252] width 9 height 9
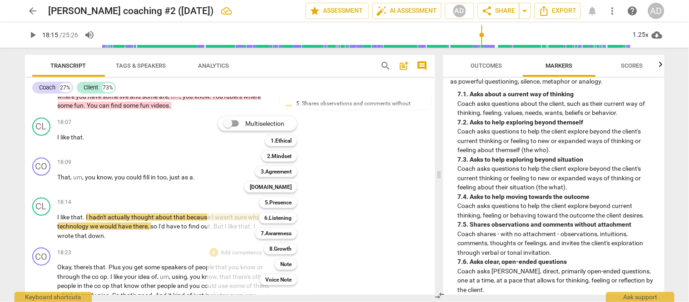
click at [165, 207] on div at bounding box center [344, 151] width 689 height 302
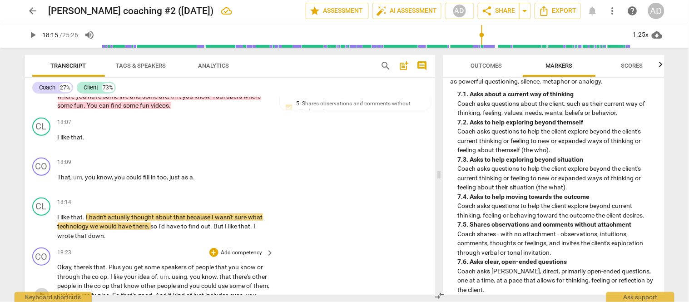
click at [40, 290] on span "play_arrow" at bounding box center [41, 295] width 11 height 11
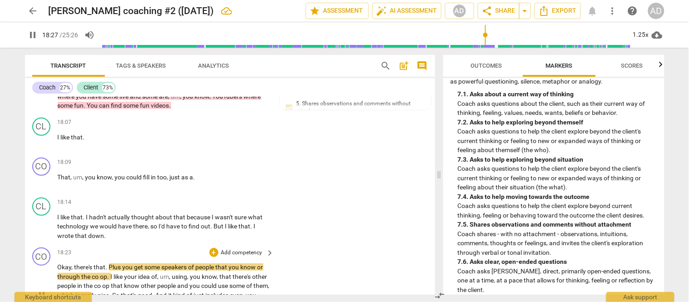
click at [321, 244] on div "CO play_arrow pause 18:23 + Add competency keyboard_arrow_right Okay , there's …" at bounding box center [230, 288] width 410 height 88
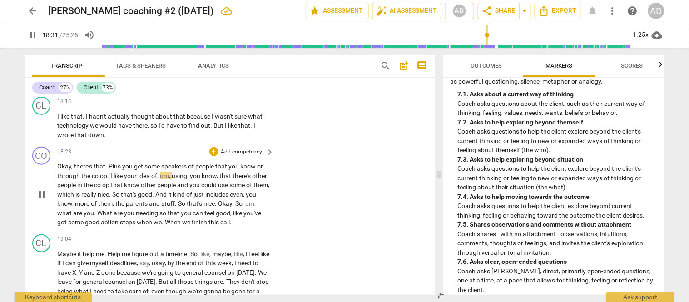
scroll to position [3755, 0]
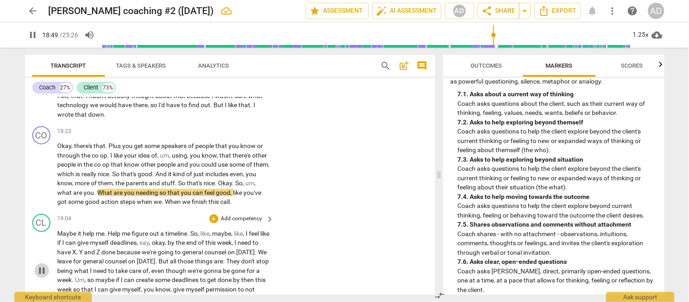
click at [42, 265] on span "pause" at bounding box center [41, 270] width 11 height 11
type input "1130"
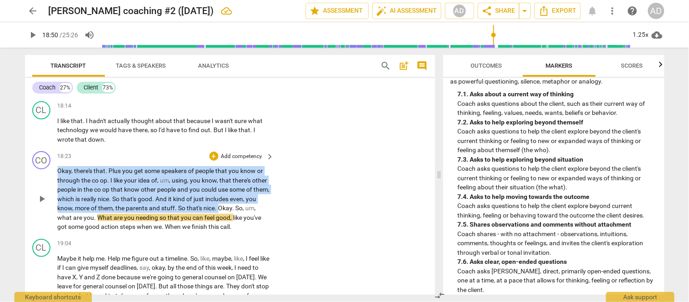
scroll to position [3719, 0]
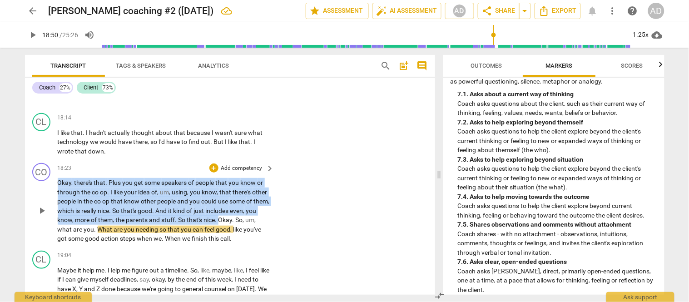
drag, startPoint x: 246, startPoint y: 138, endPoint x: 54, endPoint y: 136, distance: 191.1
click at [54, 159] on div "CO play_arrow pause 18:23 + Add competency keyboard_arrow_right Okay , there's …" at bounding box center [230, 203] width 410 height 88
click at [212, 163] on div "+" at bounding box center [213, 167] width 9 height 9
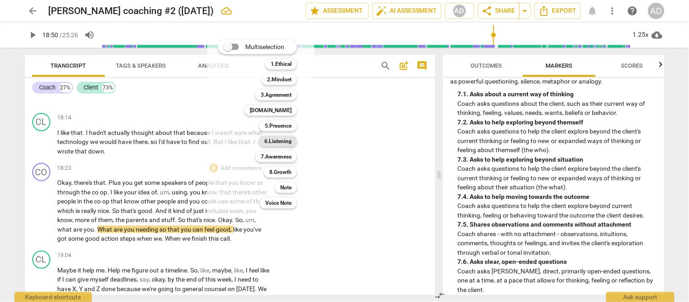
click at [281, 143] on b "6.Listening" at bounding box center [277, 141] width 27 height 11
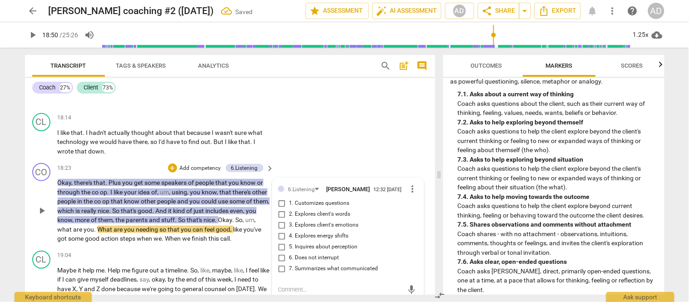
click at [307, 265] on span "7. Summarizes what communicated" at bounding box center [333, 269] width 89 height 8
click at [289, 263] on input "7. Summarizes what communicated" at bounding box center [281, 268] width 15 height 11
checkbox input "true"
click at [328, 109] on div "CL play_arrow pause 18:14 + Add competency keyboard_arrow_right I like that . I…" at bounding box center [230, 134] width 410 height 50
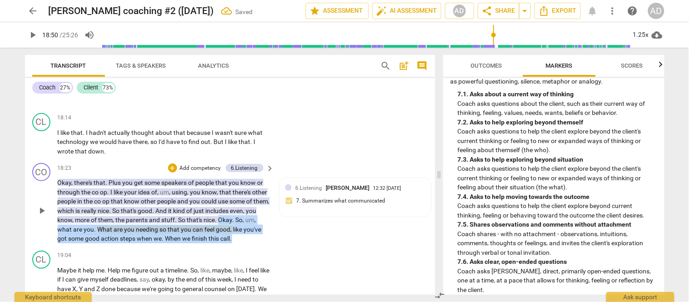
drag, startPoint x: 253, startPoint y: 196, endPoint x: 246, endPoint y: 179, distance: 18.4
click at [246, 179] on p "Okay , there's that . Plus you get some speakers of people that you know or thr…" at bounding box center [164, 210] width 212 height 65
click at [169, 163] on div "+" at bounding box center [172, 167] width 9 height 9
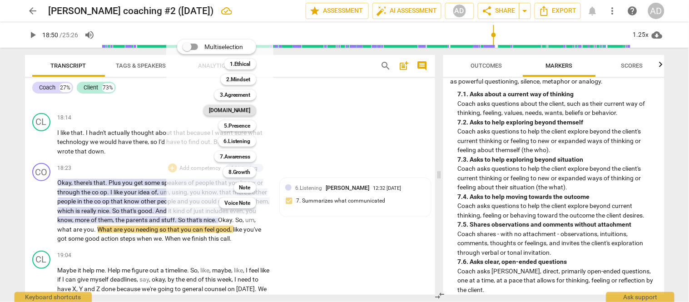
click at [243, 109] on b "[DOMAIN_NAME]" at bounding box center [230, 110] width 42 height 11
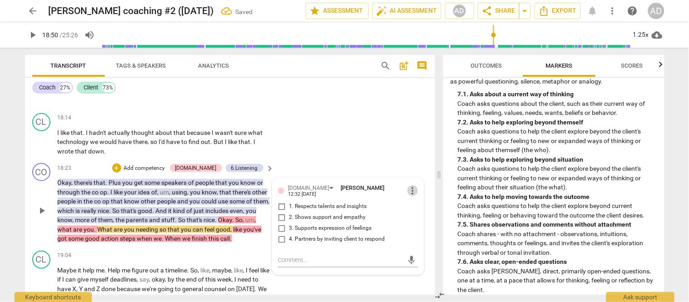
click at [409, 185] on span "more_vert" at bounding box center [412, 190] width 11 height 11
click at [412, 161] on li "Delete" at bounding box center [419, 161] width 31 height 17
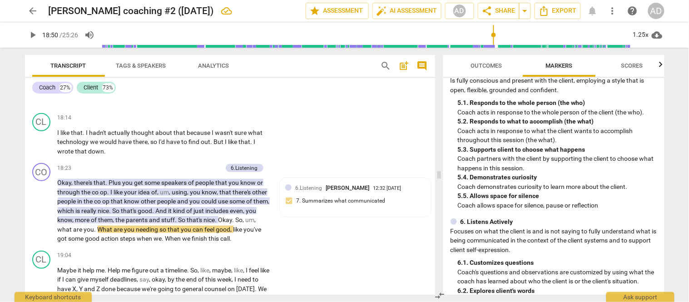
scroll to position [502, 0]
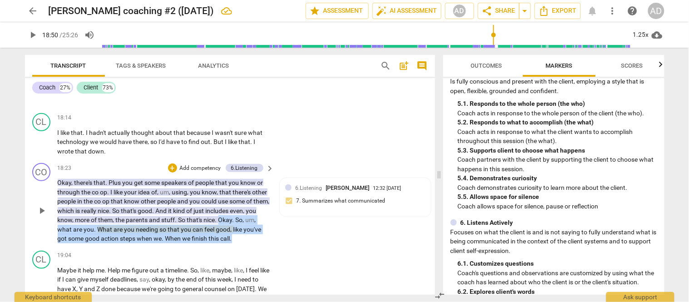
drag, startPoint x: 247, startPoint y: 175, endPoint x: 255, endPoint y: 197, distance: 23.7
click at [255, 197] on p "Okay , there's that . Plus you get some speakers of people that you know or thr…" at bounding box center [164, 210] width 212 height 65
click at [169, 163] on div "+" at bounding box center [172, 167] width 9 height 9
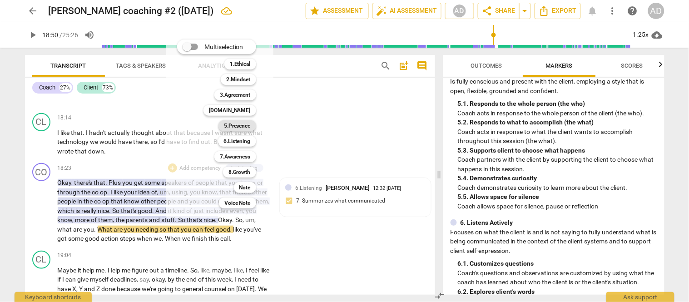
click at [233, 125] on b "5.Presence" at bounding box center [237, 125] width 27 height 11
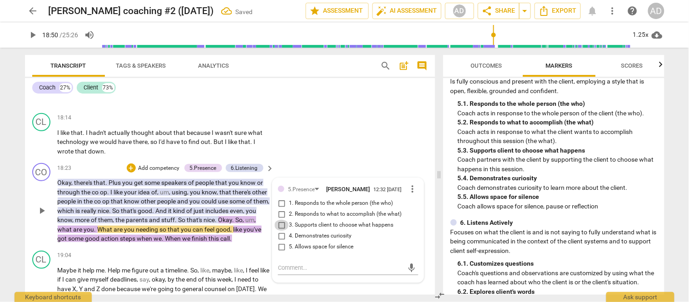
click at [280, 220] on input "3. Supports client to choose what happens" at bounding box center [281, 225] width 15 height 11
checkbox input "true"
click at [345, 248] on div "CL play_arrow pause 19:04 + Add competency keyboard_arrow_right Maybe it help m…" at bounding box center [230, 300] width 410 height 106
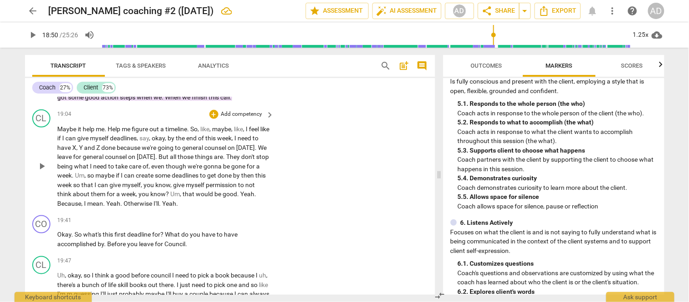
scroll to position [3880, 0]
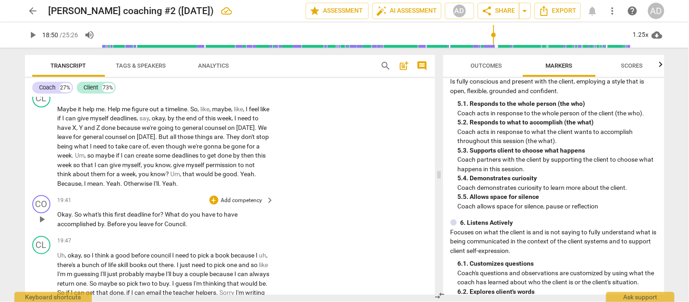
click at [106, 221] on span "." at bounding box center [105, 224] width 3 height 7
click at [211, 196] on div "+" at bounding box center [213, 200] width 9 height 9
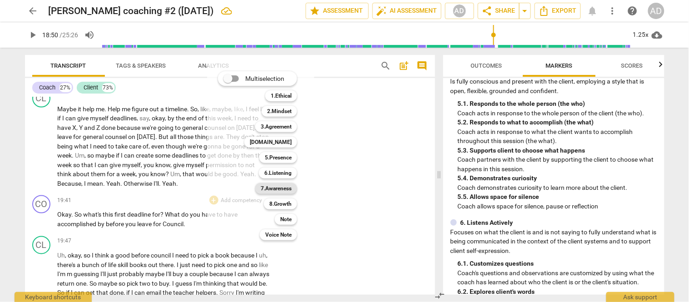
click at [274, 188] on b "7.Awareness" at bounding box center [276, 188] width 31 height 11
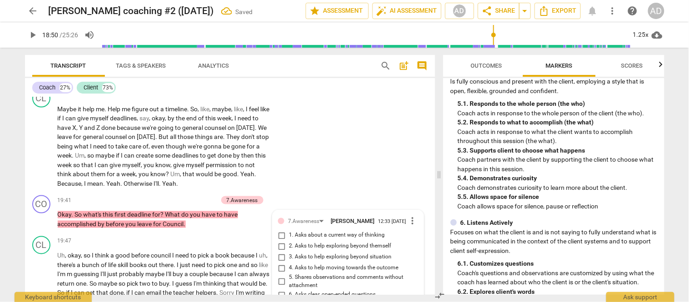
scroll to position [3885, 0]
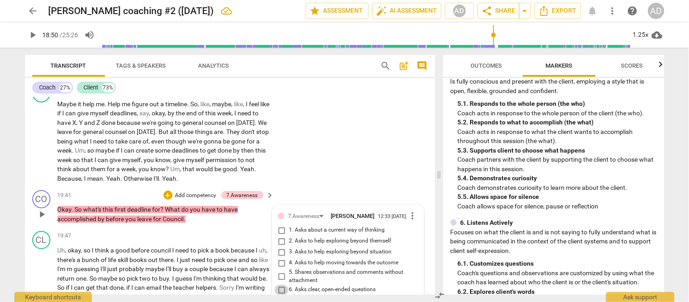
click at [280, 285] on input "6. Asks clear, open-ended questions" at bounding box center [281, 290] width 15 height 11
checkbox input "true"
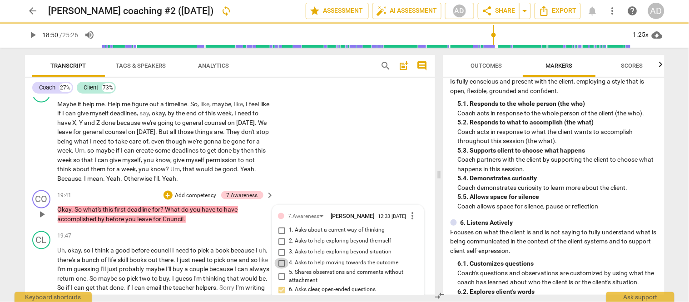
click at [279, 258] on input "4. Asks to help moving towards the outcome" at bounding box center [281, 263] width 15 height 11
checkbox input "true"
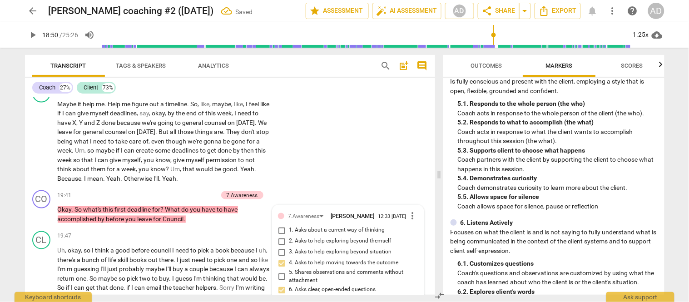
click at [328, 92] on div "Coach 27% Client 73%" at bounding box center [229, 87] width 395 height 15
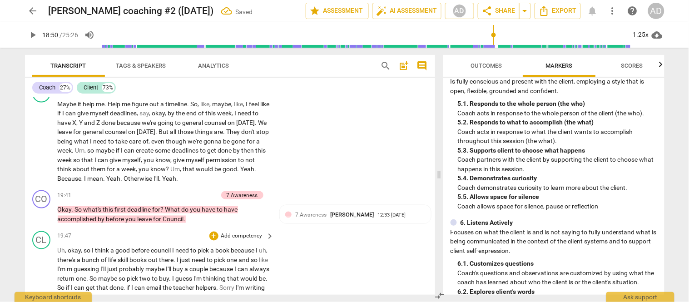
click at [353, 227] on div "CL play_arrow pause 19:47 + Add competency keyboard_arrow_right Uh , okay , so …" at bounding box center [230, 298] width 410 height 143
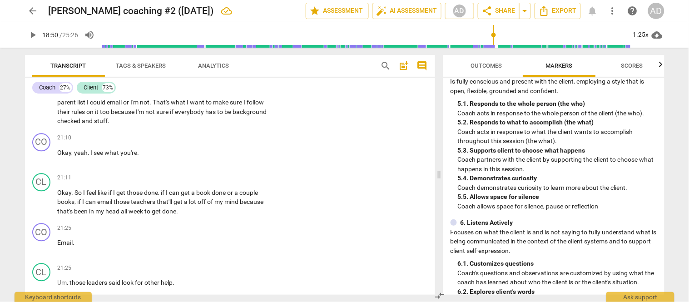
scroll to position [4127, 0]
click at [43, 196] on span "play_arrow" at bounding box center [41, 201] width 11 height 11
click at [58, 238] on span "Email" at bounding box center [65, 241] width 15 height 7
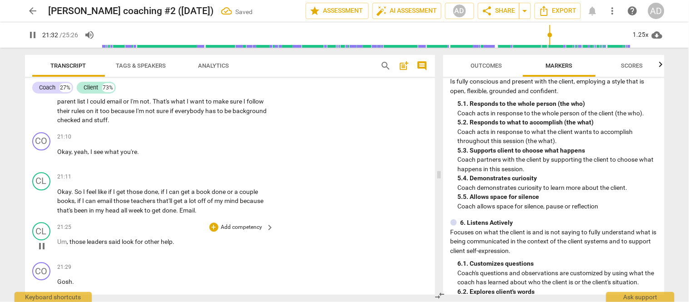
click at [58, 238] on span "Um" at bounding box center [63, 241] width 10 height 7
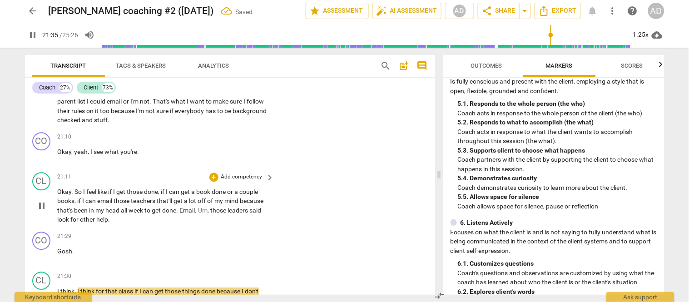
click at [198, 207] on span "." at bounding box center [196, 210] width 3 height 7
type input "1296"
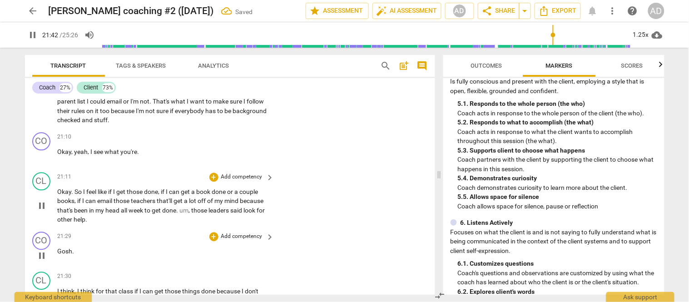
click at [58, 247] on span "Gosh" at bounding box center [65, 250] width 15 height 7
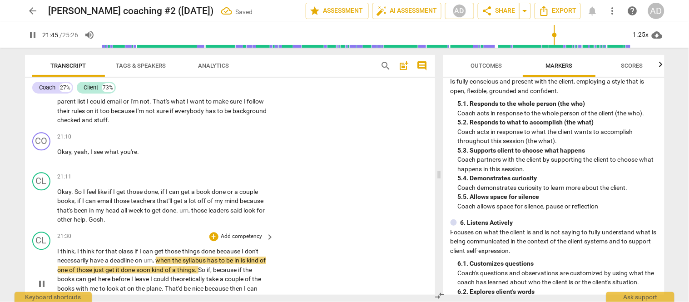
click at [58, 247] on span "I" at bounding box center [59, 250] width 3 height 7
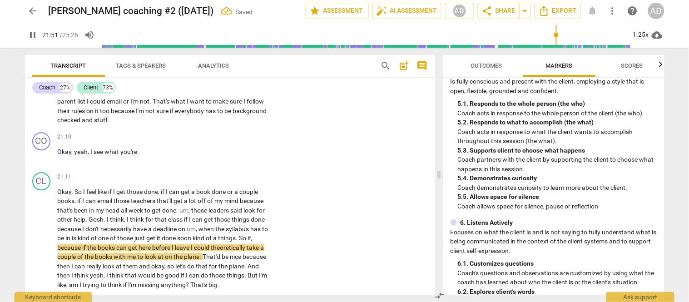
click at [100, 296] on div "22:14 + Add competency keyboard_arrow_right" at bounding box center [166, 301] width 217 height 10
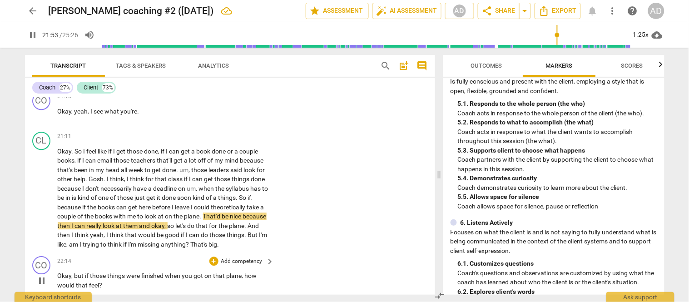
scroll to position [4187, 0]
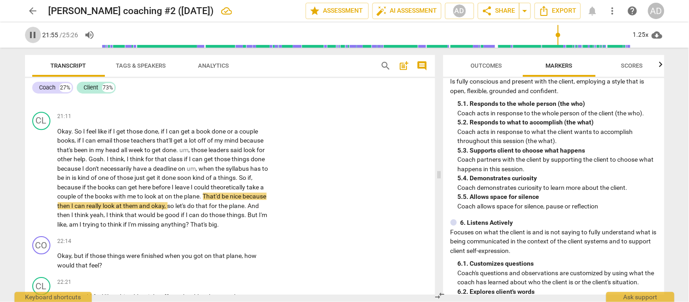
click at [33, 34] on span "pause" at bounding box center [33, 35] width 11 height 11
click at [33, 41] on button "play_arrow" at bounding box center [33, 35] width 16 height 16
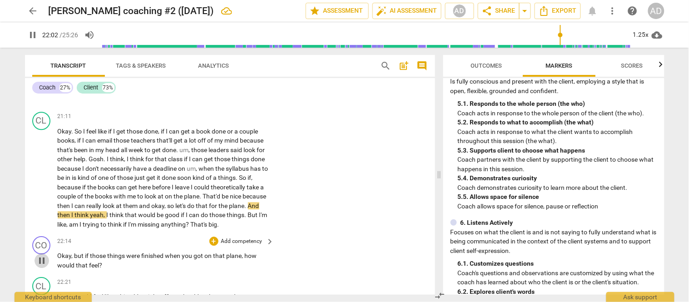
click at [37, 255] on span "pause" at bounding box center [41, 260] width 11 height 11
click at [37, 255] on span "play_arrow" at bounding box center [41, 260] width 11 height 11
click at [41, 255] on span "pause" at bounding box center [41, 260] width 11 height 11
type input "1340"
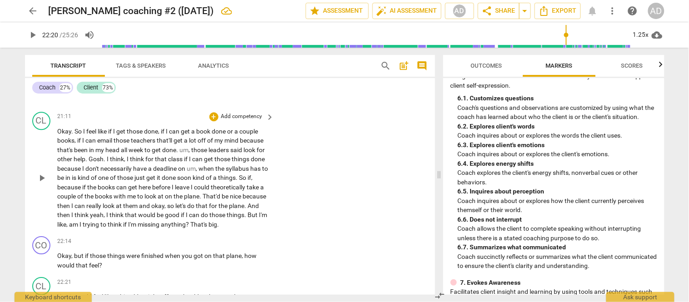
scroll to position [669, 0]
click at [212, 236] on div "+" at bounding box center [213, 240] width 9 height 9
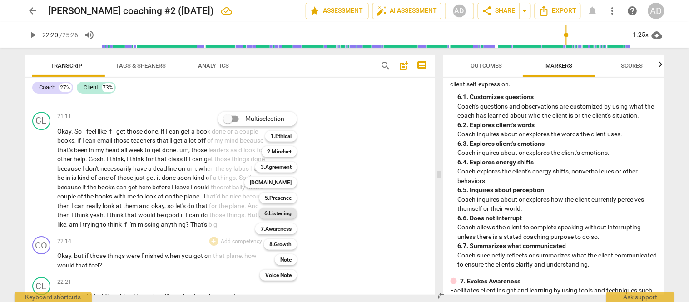
click at [277, 211] on b "6.Listening" at bounding box center [277, 213] width 27 height 11
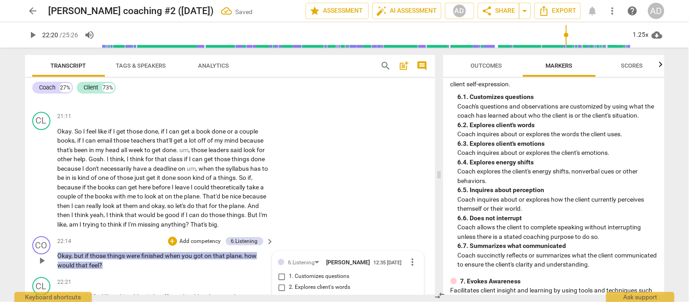
scroll to position [4309, 0]
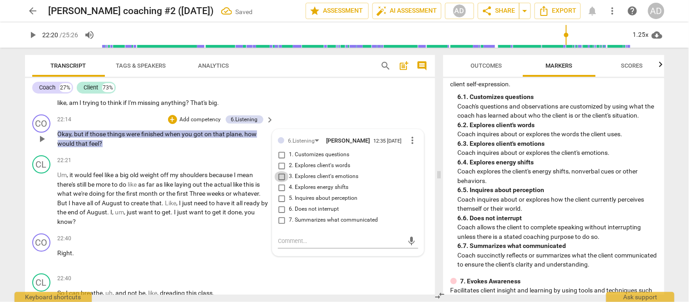
click at [283, 171] on input "3. Explores client's emotions" at bounding box center [281, 176] width 15 height 11
checkbox input "true"
click at [310, 270] on div "CL play_arrow pause 22:40 + Add competency keyboard_arrow_right So I can breath…" at bounding box center [230, 290] width 410 height 40
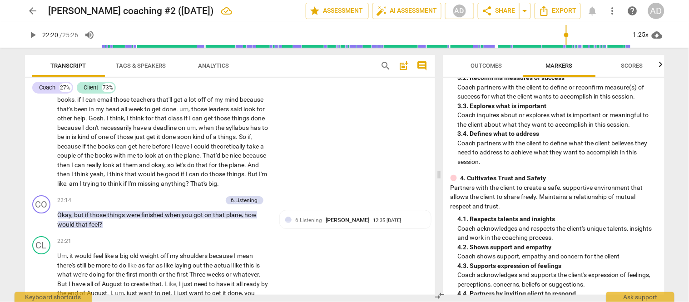
scroll to position [256, 0]
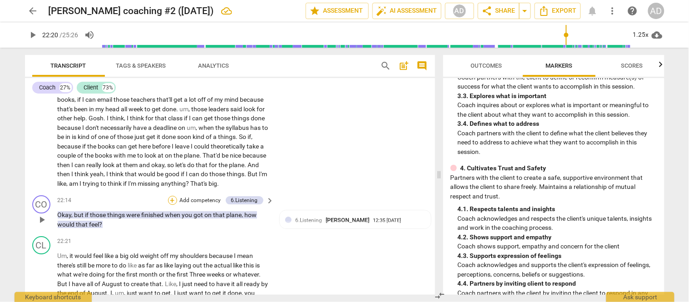
click at [169, 196] on div "+" at bounding box center [172, 200] width 9 height 9
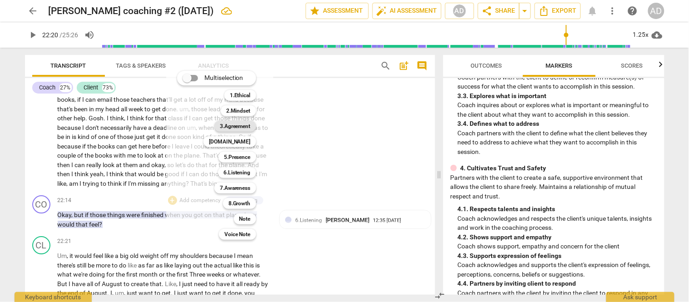
click at [249, 123] on b "3.Agreement" at bounding box center [235, 126] width 31 height 11
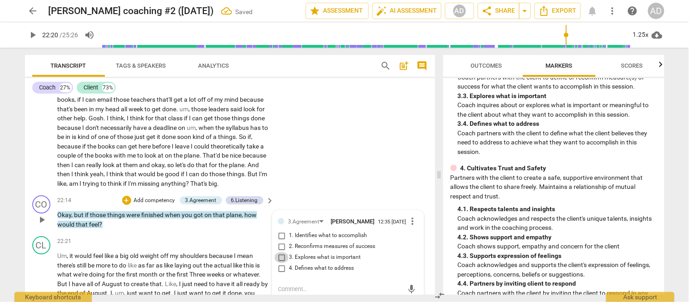
click at [279, 252] on input "3. Explores what is important" at bounding box center [281, 257] width 15 height 11
checkbox input "true"
click at [365, 117] on div "CL play_arrow pause 21:11 + Add competency keyboard_arrow_right Okay . So I fee…" at bounding box center [230, 129] width 410 height 125
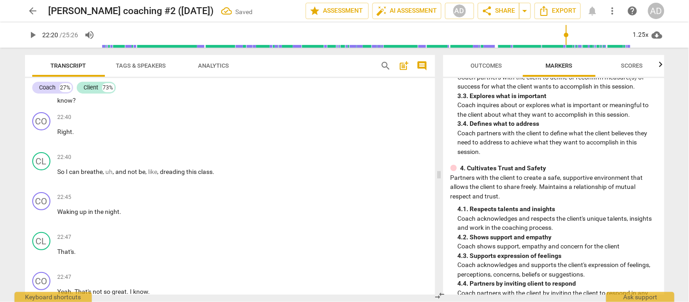
scroll to position [4450, 0]
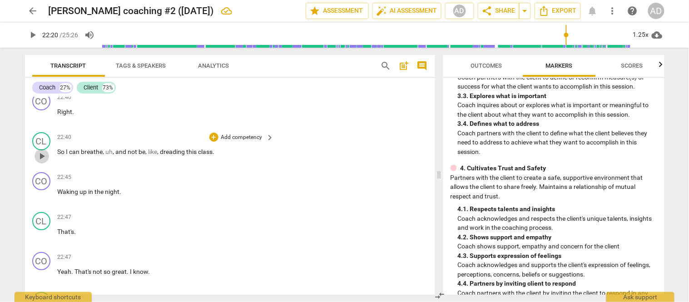
click at [39, 151] on span "play_arrow" at bounding box center [41, 156] width 11 height 11
click at [58, 228] on span "That's" at bounding box center [66, 231] width 17 height 7
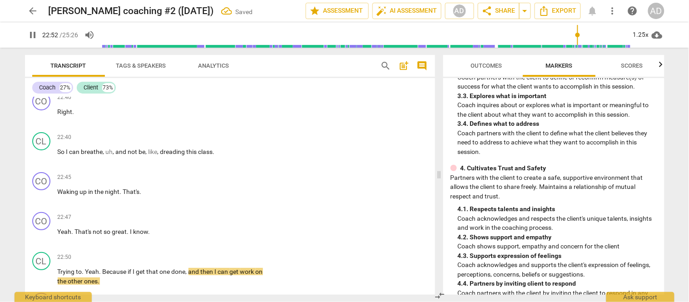
click at [58, 228] on span "Yeah" at bounding box center [65, 231] width 14 height 7
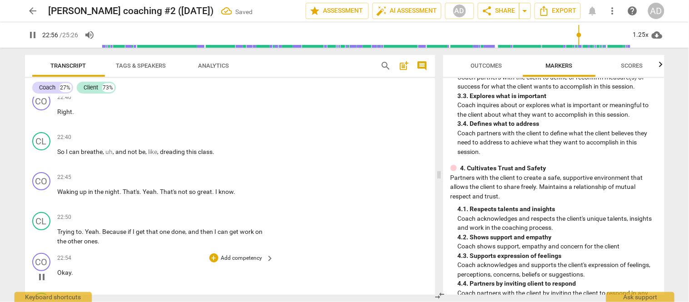
scroll to position [4652, 0]
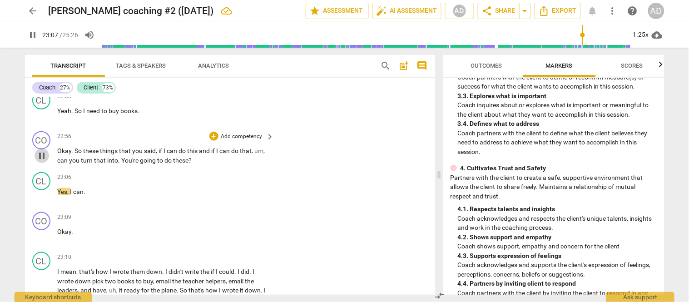
click at [42, 150] on span "pause" at bounding box center [41, 155] width 11 height 11
type input "1388"
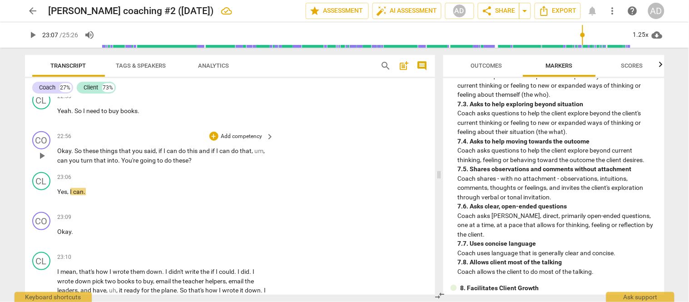
scroll to position [922, 0]
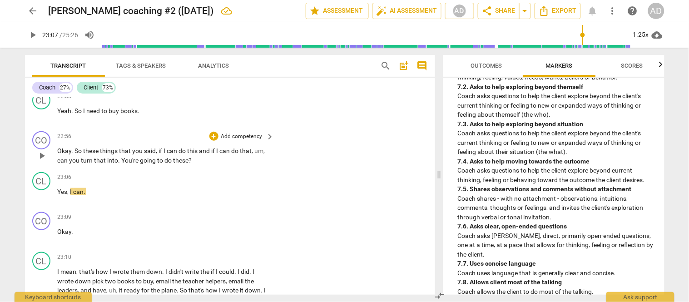
click at [210, 146] on p "Okay . So these things that you said , if I can do this and if I can do that , …" at bounding box center [164, 155] width 212 height 19
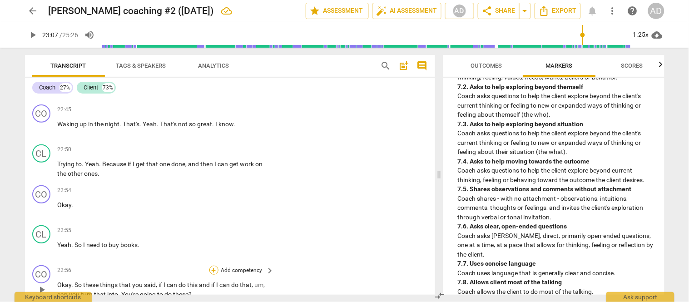
click at [211, 266] on div "+" at bounding box center [213, 270] width 9 height 9
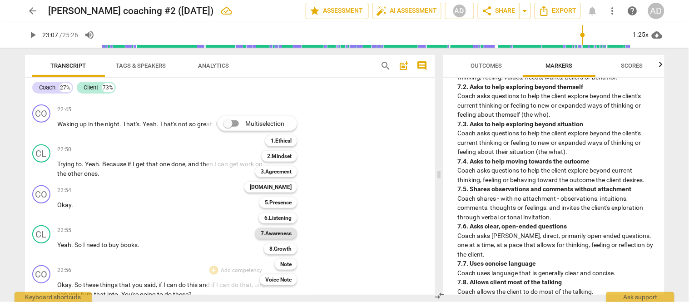
click at [277, 232] on b "7.Awareness" at bounding box center [276, 233] width 31 height 11
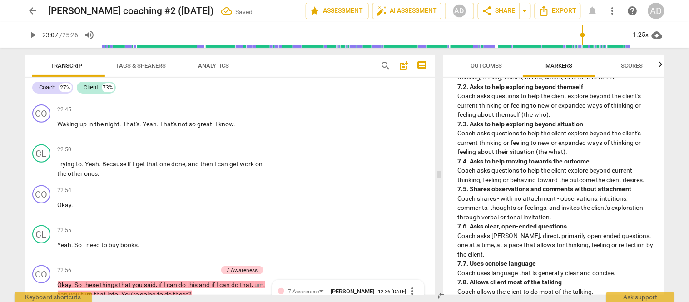
scroll to position [4683, 0]
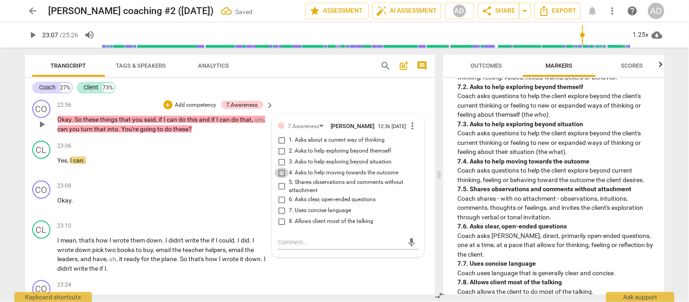
click at [278, 167] on input "4. Asks to help moving towards the outcome" at bounding box center [281, 172] width 15 height 11
checkbox input "true"
click at [291, 238] on textarea at bounding box center [340, 242] width 125 height 9
type textarea "L"
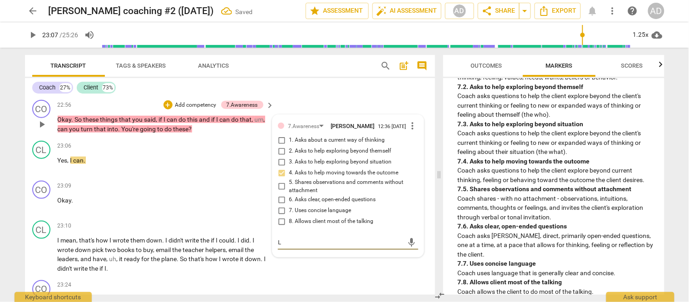
type textarea "LO"
type textarea "LOV"
type textarea "LOVE"
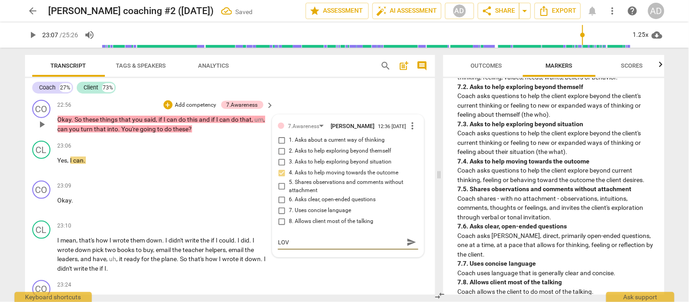
type textarea "LOVE"
type textarea "LOVE T"
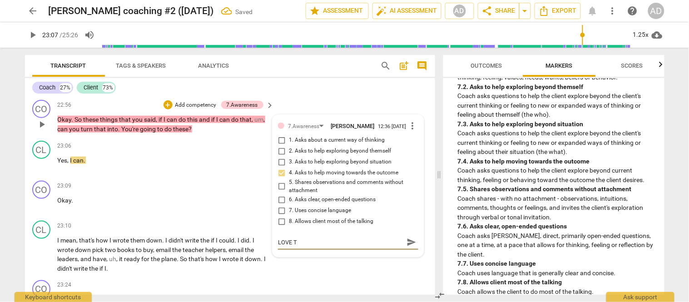
type textarea "LOVE TH"
type textarea "LOVE THI"
type textarea "LOVE THIS"
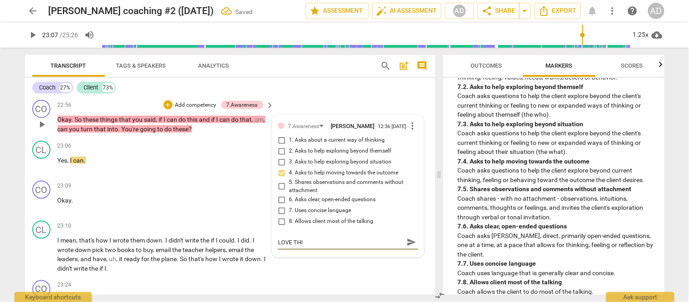
type textarea "LOVE THIS"
type textarea "LOVE THIS Q"
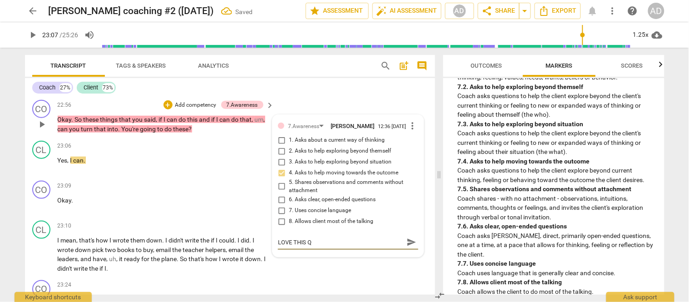
type textarea "LOVE THIS QU"
type textarea "LOVE THIS QUE"
type textarea "LOVE THIS QUES"
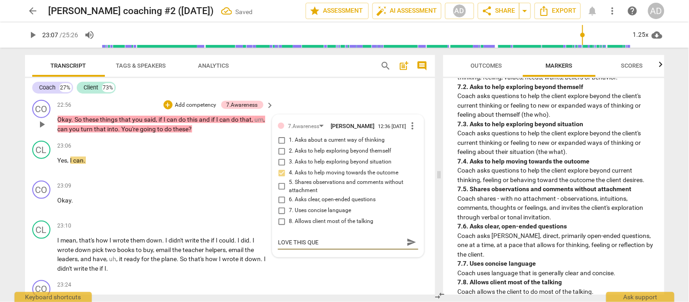
type textarea "LOVE THIS QUES"
type textarea "LOVE THIS QUEST"
type textarea "LOVE THIS QUESTI"
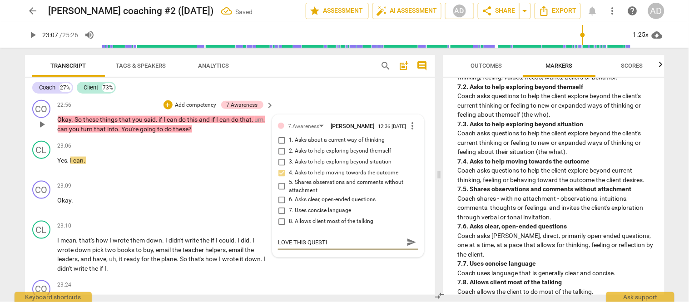
type textarea "LOVE THIS QUESTIO"
type textarea "LOVE THIS QUESTION"
type textarea "LOVE THIS QUESTION!"
type textarea "LOVE THIS QUESTION!!"
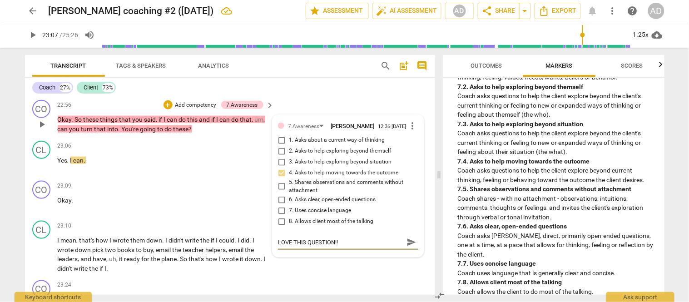
type textarea "LOVE THIS QUESTION!!"
click at [406, 237] on span "send" at bounding box center [411, 242] width 10 height 10
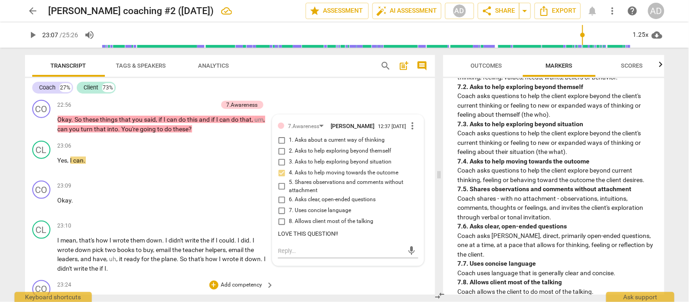
click at [337, 276] on div "CO play_arrow pause 23:24 + Add competency keyboard_arrow_right Okay , so your …" at bounding box center [230, 296] width 410 height 40
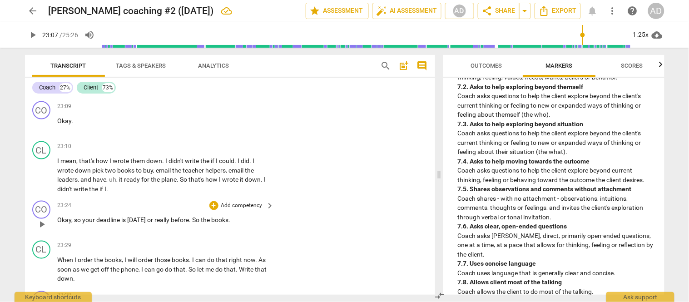
scroll to position [4764, 0]
click at [41, 218] on span "play_arrow" at bounding box center [41, 223] width 11 height 11
click at [41, 218] on span "pause" at bounding box center [41, 223] width 11 height 11
type input "1412"
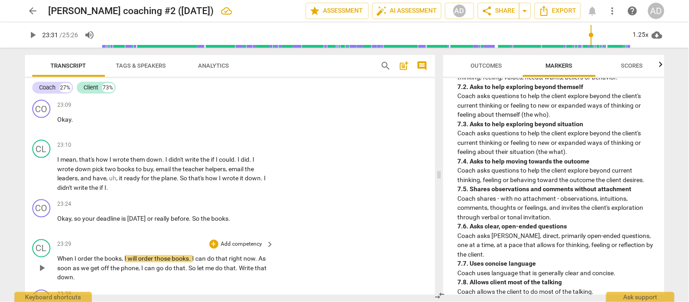
click at [58, 255] on span "When" at bounding box center [66, 258] width 17 height 7
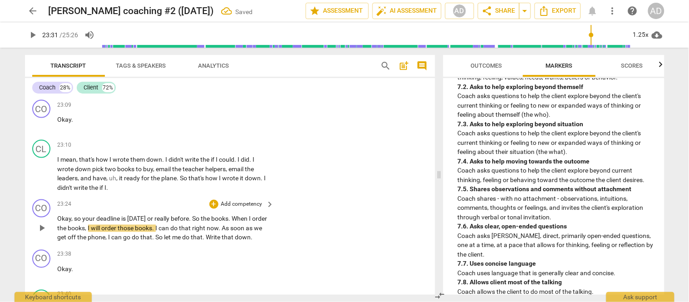
click at [256, 214] on p "Okay , so your deadline is [DATE] or really before . So the books . When I orde…" at bounding box center [164, 228] width 212 height 28
click at [124, 225] on span "," at bounding box center [122, 228] width 3 height 7
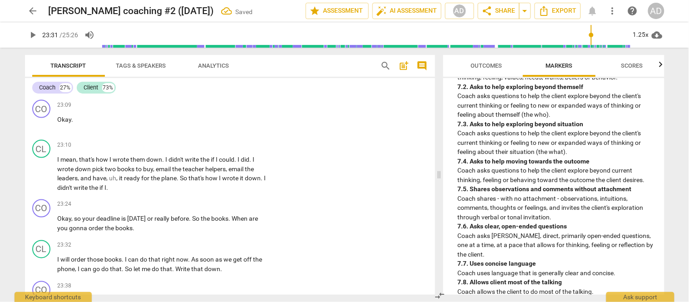
click at [133, 225] on span "." at bounding box center [134, 228] width 2 height 7
click at [216, 200] on div "+" at bounding box center [213, 204] width 9 height 9
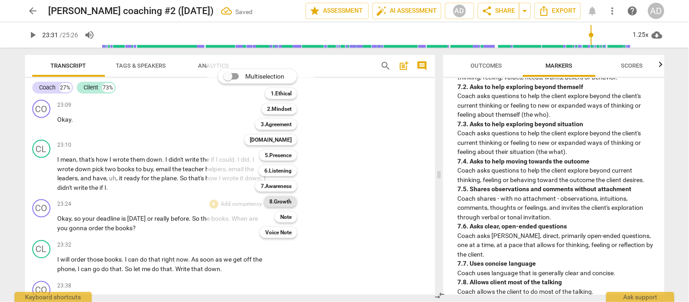
click at [284, 200] on b "8.Growth" at bounding box center [280, 201] width 22 height 11
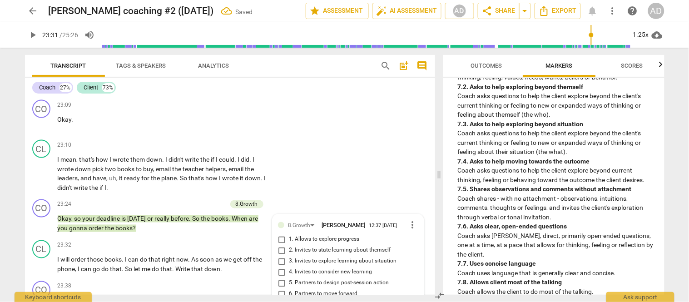
scroll to position [4769, 0]
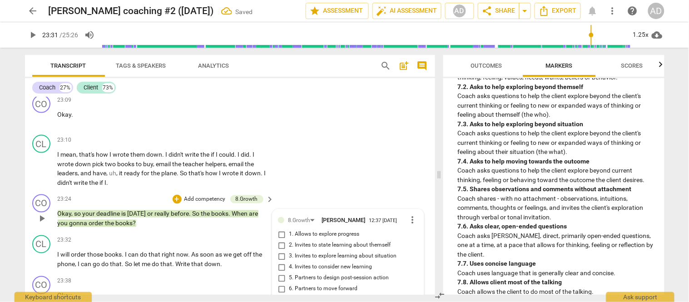
click at [318, 274] on span "5. Partners to design post-session action" at bounding box center [339, 278] width 100 height 8
click at [289, 273] on input "5. Partners to design post-session action" at bounding box center [281, 278] width 15 height 11
checkbox input "true"
click at [139, 276] on div "23:38 + Add competency keyboard_arrow_right" at bounding box center [166, 281] width 217 height 10
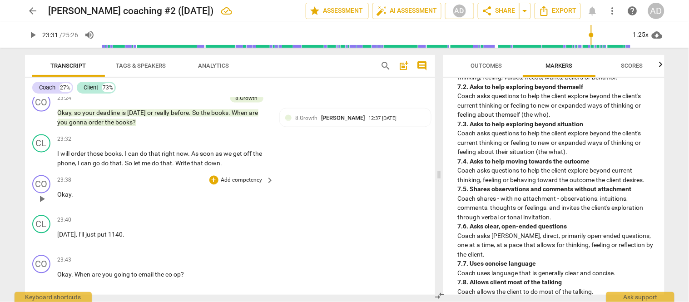
scroll to position [4890, 0]
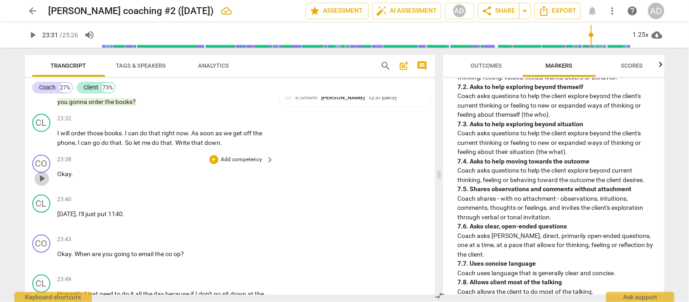
click at [43, 173] on span "play_arrow" at bounding box center [41, 178] width 11 height 11
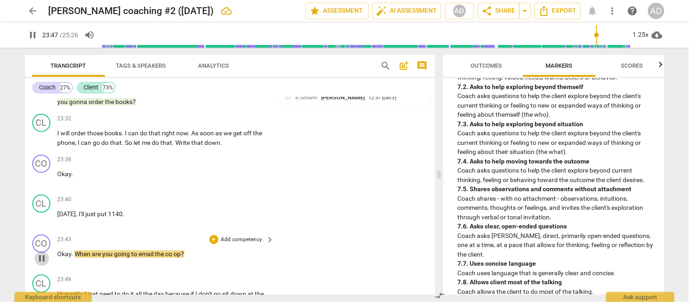
click at [44, 253] on span "pause" at bounding box center [41, 258] width 11 height 11
type input "1428"
click at [212, 235] on div "+" at bounding box center [213, 239] width 9 height 9
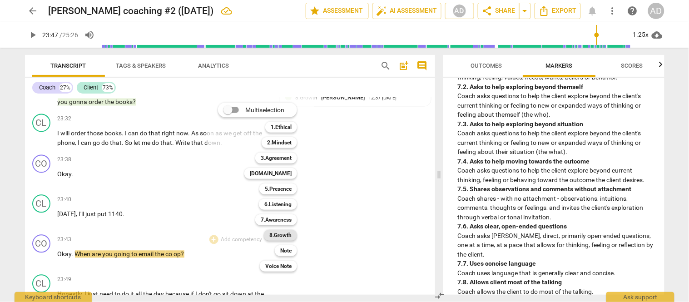
click at [283, 235] on b "8.Growth" at bounding box center [280, 235] width 22 height 11
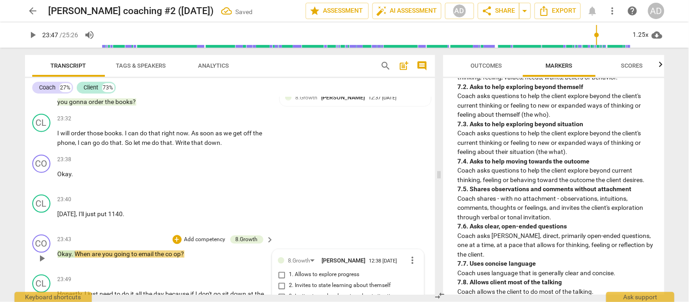
scroll to position [5025, 0]
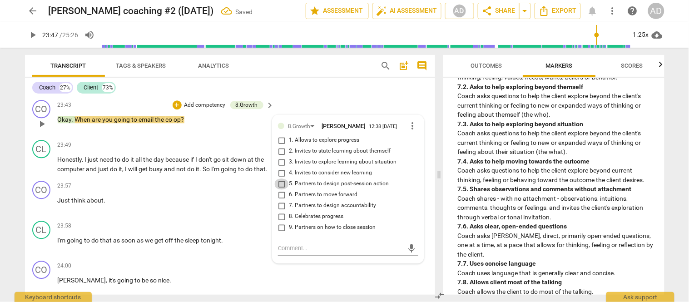
click at [282, 178] on input "5. Partners to design post-session action" at bounding box center [281, 183] width 15 height 11
checkbox input "true"
click at [315, 257] on div "CO play_arrow pause 24:00 + Add competency keyboard_arrow_right [PERSON_NAME] ,…" at bounding box center [230, 277] width 410 height 40
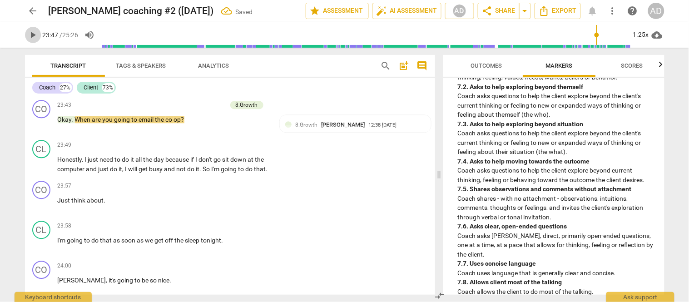
click at [39, 33] on span "play_arrow" at bounding box center [33, 35] width 16 height 11
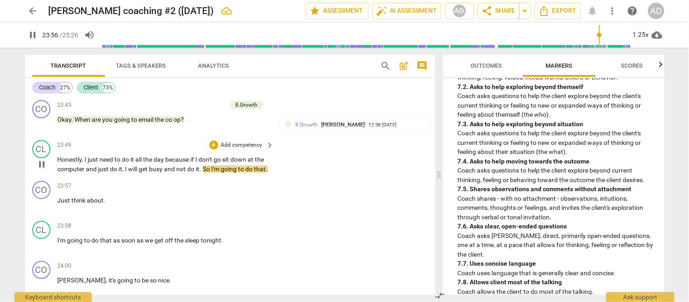
click at [155, 156] on span "day" at bounding box center [160, 159] width 12 height 7
type input "1437"
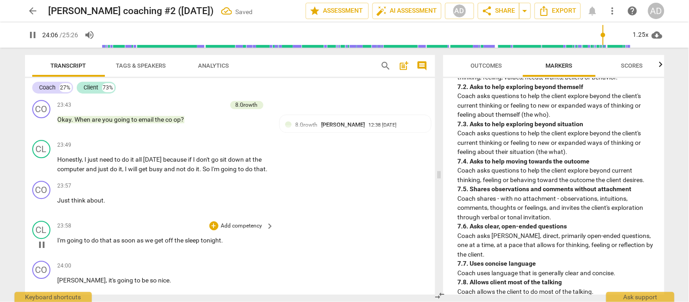
click at [41, 200] on div "CO play_arrow pause 00:02 + Add competency 1.Ethical keyboard_arrow_right Hi , …" at bounding box center [230, 195] width 410 height 197
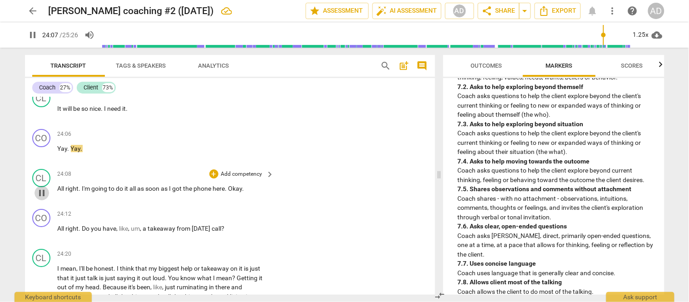
click at [44, 187] on span "pause" at bounding box center [41, 192] width 11 height 11
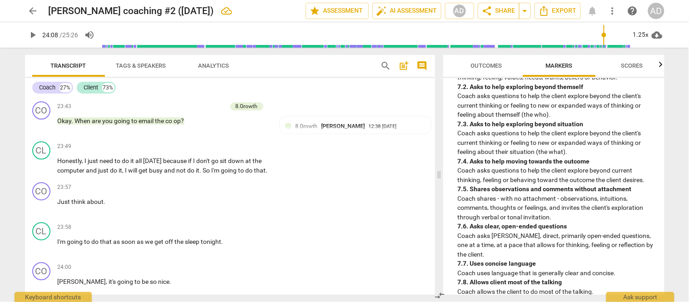
scroll to position [5023, 0]
click at [40, 201] on span "play_arrow" at bounding box center [41, 206] width 11 height 11
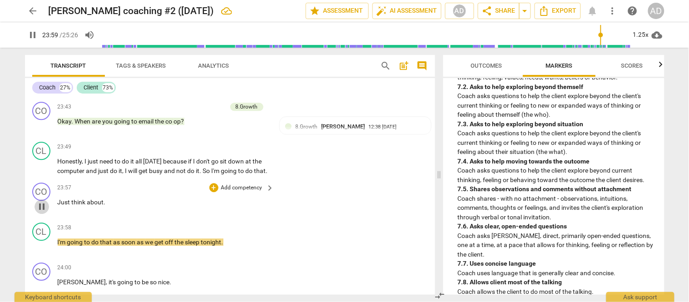
click at [40, 201] on span "pause" at bounding box center [41, 206] width 11 height 11
type input "1440"
click at [106, 197] on p "Just think about ." at bounding box center [164, 202] width 212 height 10
click at [225, 237] on p "I'm going to do that as soon as we get off the sleep tonight ." at bounding box center [164, 242] width 212 height 10
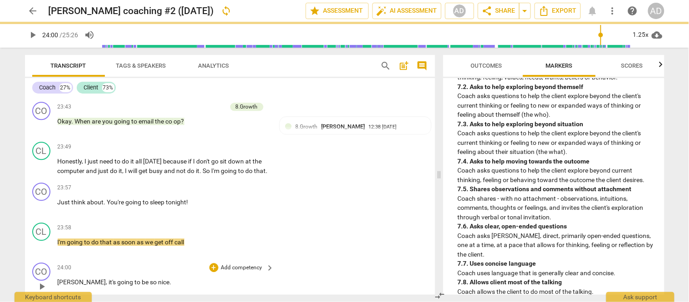
click at [141, 277] on p "[PERSON_NAME] , it's going to be so nice ." at bounding box center [164, 282] width 212 height 10
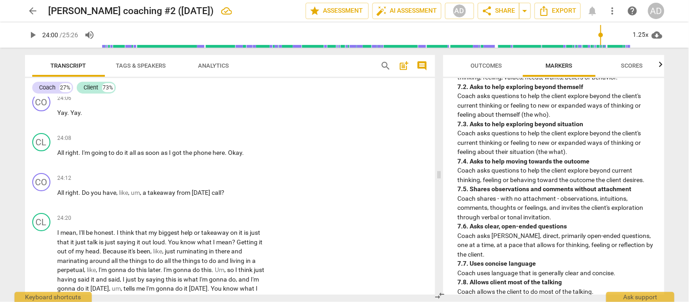
scroll to position [5275, 0]
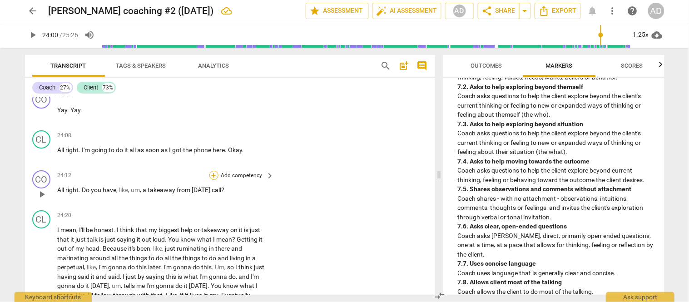
click at [212, 171] on div "+" at bounding box center [213, 175] width 9 height 9
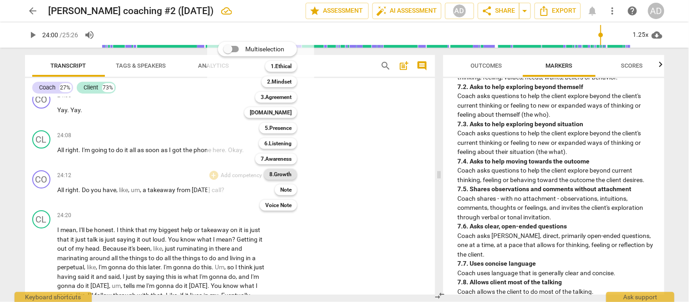
click at [282, 174] on b "8.Growth" at bounding box center [280, 174] width 22 height 11
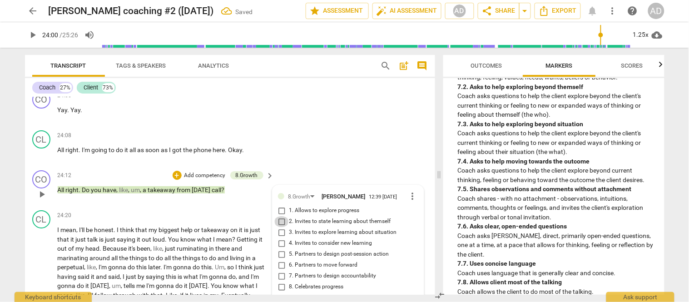
click at [280, 216] on input "2. Invites to state learning about themself" at bounding box center [281, 221] width 15 height 11
checkbox input "true"
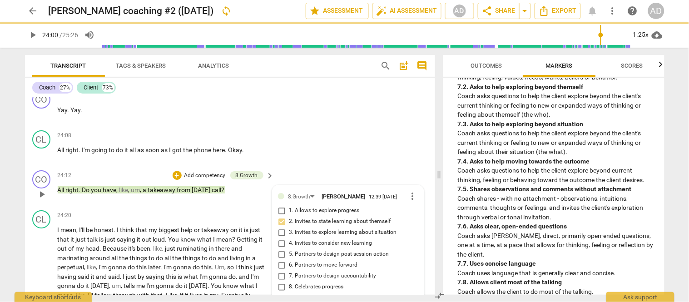
click at [218, 170] on div "24:12 + Add competency 8.Growth keyboard_arrow_right All right . Do you have , …" at bounding box center [166, 186] width 217 height 33
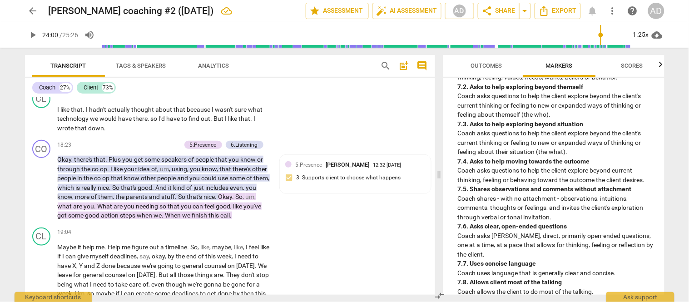
scroll to position [3721, 0]
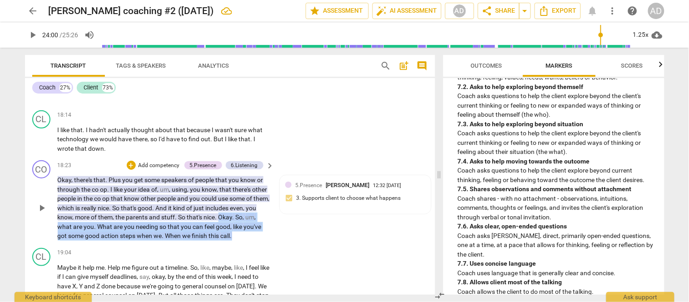
drag, startPoint x: 256, startPoint y: 192, endPoint x: 247, endPoint y: 171, distance: 23.0
click at [247, 175] on p "Okay , there's that . Plus you get some speakers of people that you know or thr…" at bounding box center [164, 207] width 212 height 65
click at [128, 161] on div "+" at bounding box center [131, 165] width 9 height 9
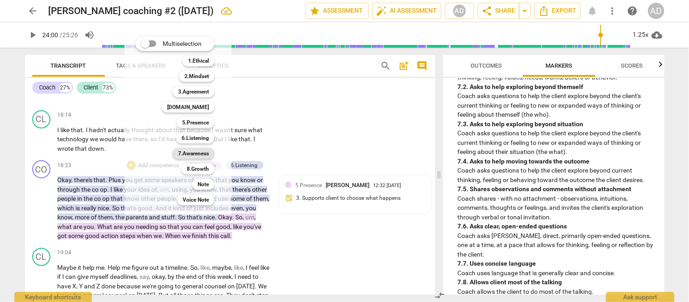
click at [191, 152] on b "7.Awareness" at bounding box center [193, 153] width 31 height 11
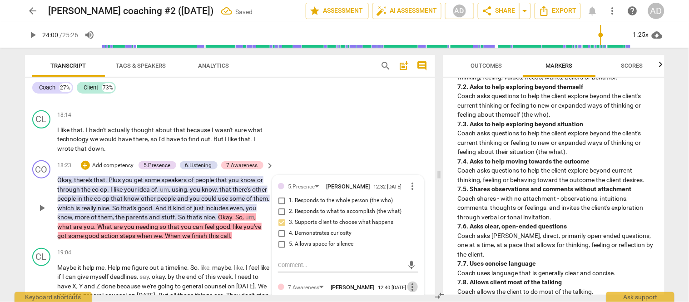
click at [410, 281] on span "more_vert" at bounding box center [412, 286] width 11 height 11
click at [415, 260] on li "Delete" at bounding box center [419, 260] width 31 height 17
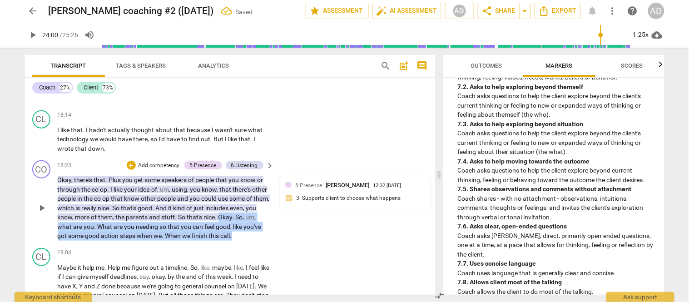
drag, startPoint x: 252, startPoint y: 191, endPoint x: 246, endPoint y: 174, distance: 18.1
click at [246, 175] on p "Okay , there's that . Plus you get some speakers of people that you know or thr…" at bounding box center [164, 207] width 212 height 65
click at [128, 161] on div "+" at bounding box center [131, 165] width 9 height 9
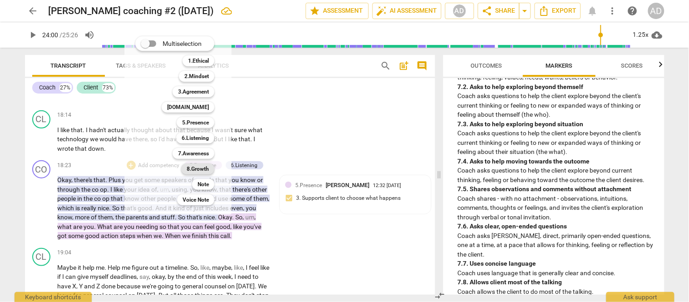
click at [202, 168] on b "8.Growth" at bounding box center [198, 168] width 22 height 11
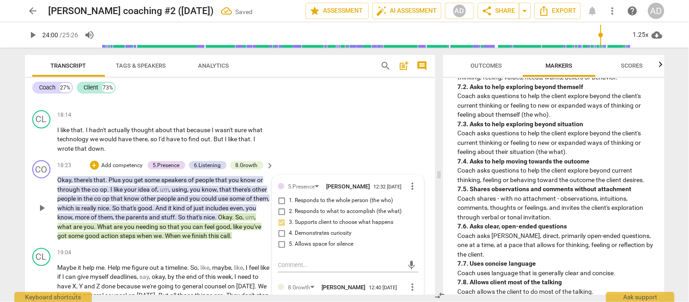
click at [320, 207] on div "5.Presence [PERSON_NAME] 12:32 [DATE] more_vert 1. Responds to the whole person…" at bounding box center [348, 218] width 140 height 74
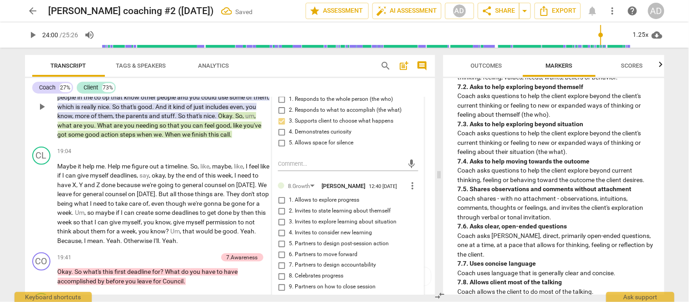
scroll to position [3842, 0]
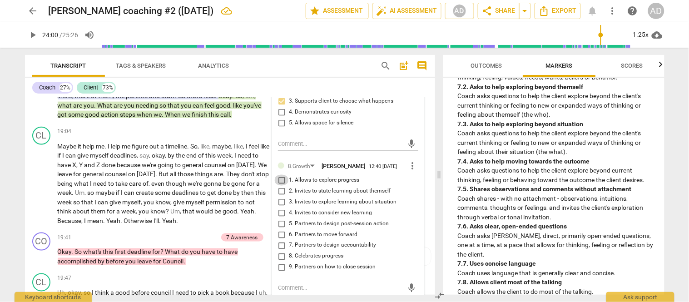
click at [280, 175] on input "1. Allows to explore progress" at bounding box center [281, 180] width 15 height 11
checkbox input "true"
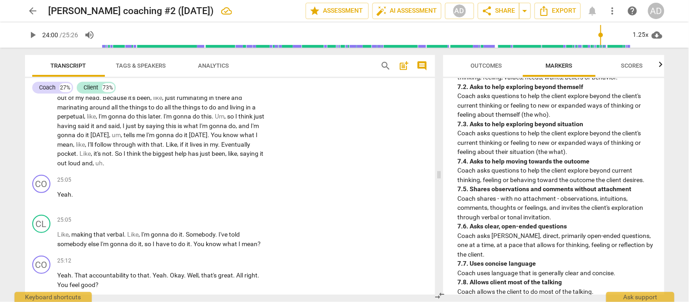
scroll to position [5446, 0]
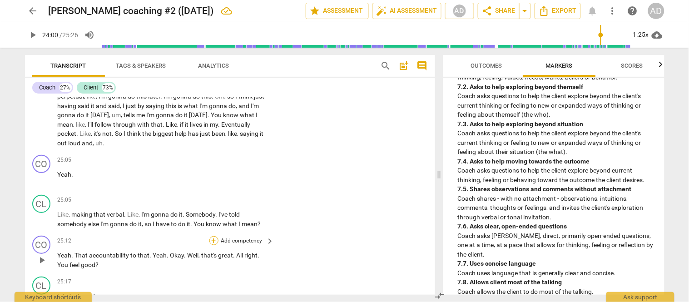
click at [210, 236] on div "+" at bounding box center [213, 240] width 9 height 9
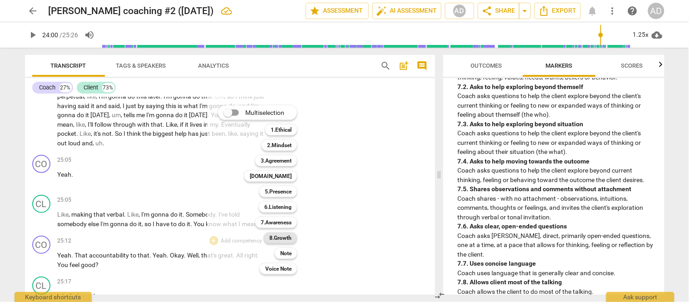
click at [283, 237] on b "8.Growth" at bounding box center [280, 237] width 22 height 11
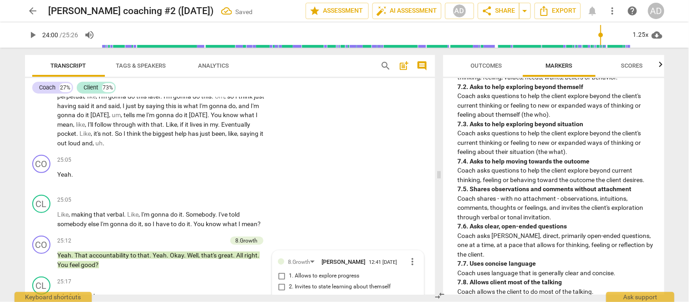
scroll to position [5499, 0]
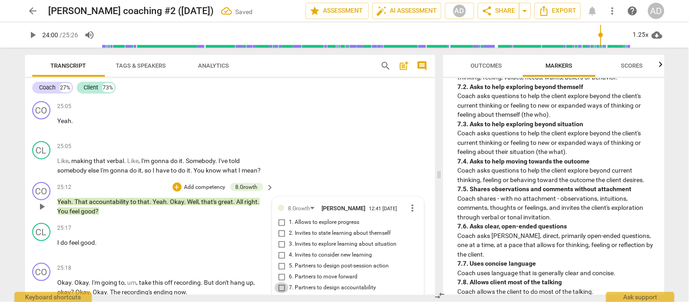
click at [282, 282] on input "7. Partners to design accountability" at bounding box center [281, 287] width 15 height 11
checkbox input "true"
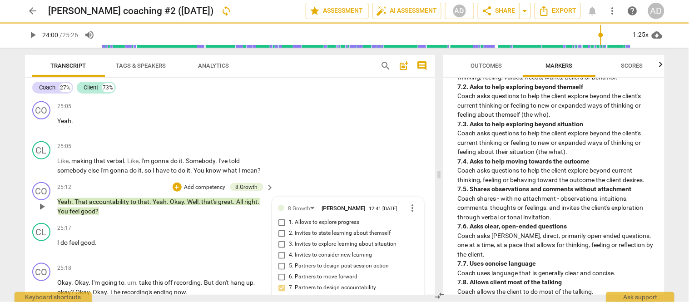
type textarea "G"
type textarea "Gre"
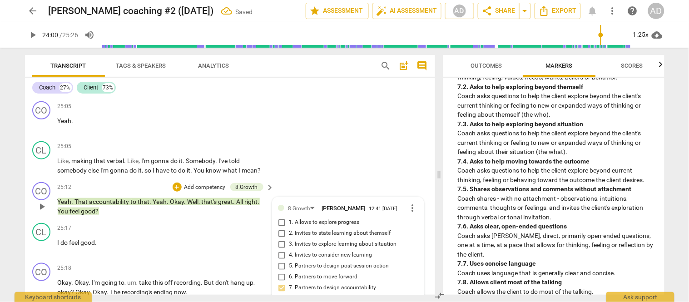
type textarea "Grea"
type textarea "Great"
type textarea "Great!"
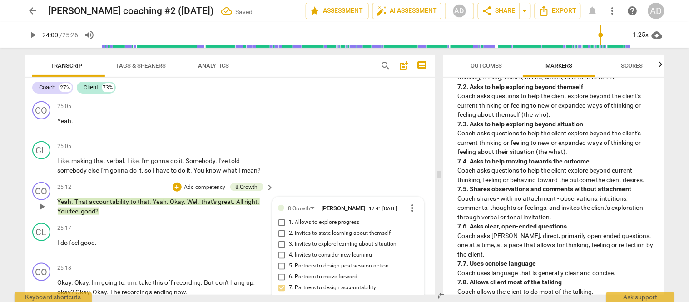
type textarea "Great!"
type textarea "Great! Y"
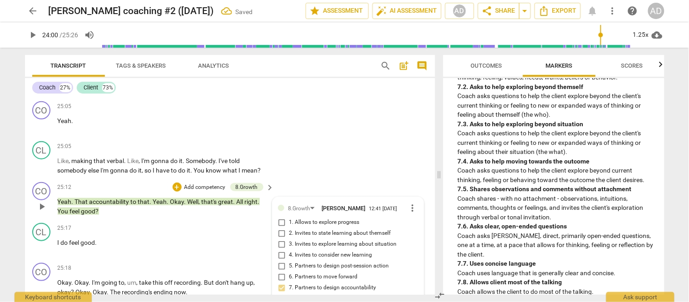
type textarea "Great! Yo"
type textarea "Great! You"
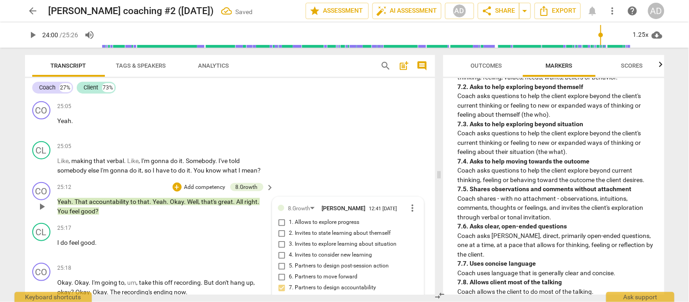
type textarea "Great! You"
type textarea "Great! You o"
type textarea "Great! You ob"
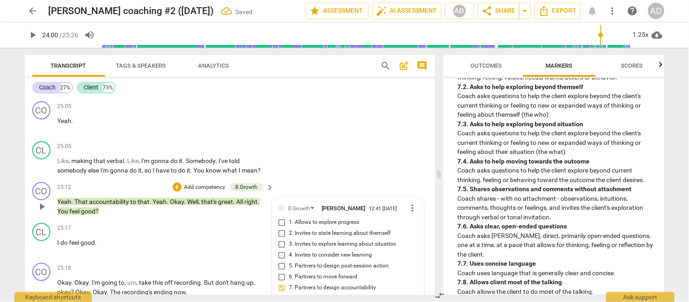
type textarea "Great! You obs"
type textarea "Great! You obse"
type textarea "Great! You obser"
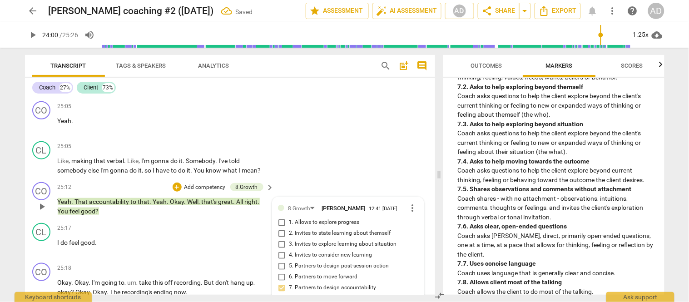
type textarea "Great! You obser"
type textarea "Great! You observ"
type textarea "Great! You observe"
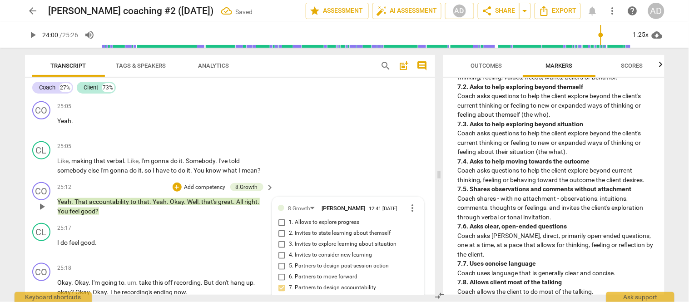
type textarea "Great! You observed"
type textarea "Great! You observed t"
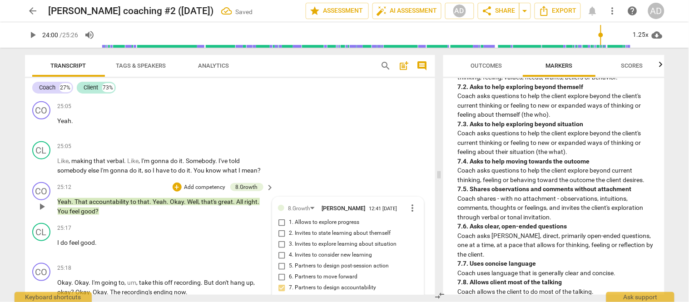
type textarea "Great! You observed t"
type textarea "Great! You observed th"
type textarea "Great! You observed tha"
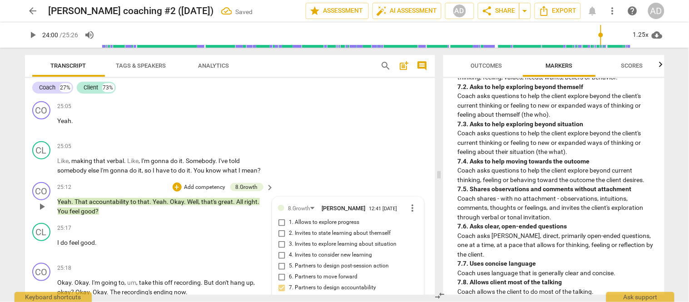
type textarea "Great! You observed that"
type textarea "Great! You observed that s"
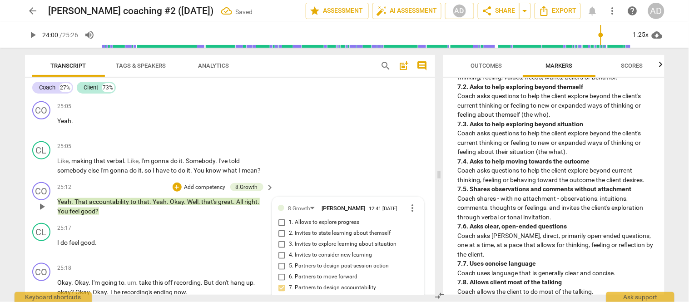
type textarea "Great! You observed that s"
type textarea "Great! You observed that sh"
type textarea "Great! You observed that she"
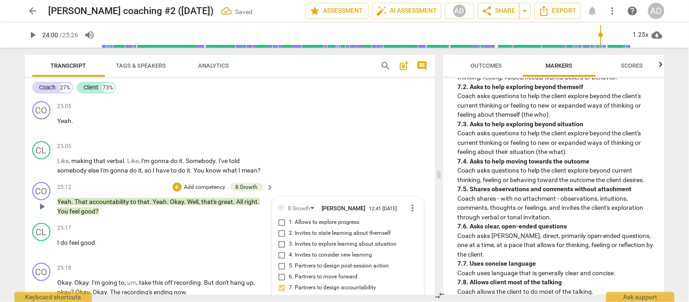
type textarea "Great! You observed that she"
type textarea "Great! You observed that she m"
type textarea "Great! You observed that she me"
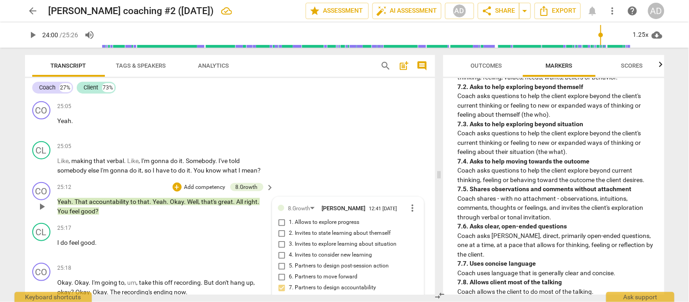
scroll to position [0, 0]
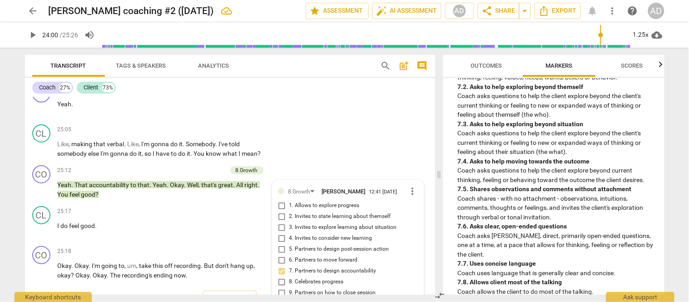
click at [209, 275] on div "CO play_arrow pause 00:02 + Add competency 1.Ethical keyboard_arrow_right Hi , …" at bounding box center [230, 195] width 410 height 197
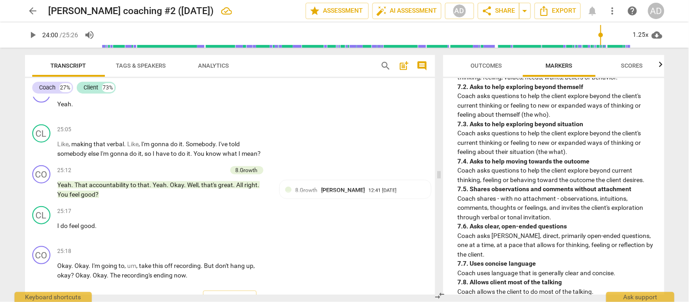
scroll to position [5487, 0]
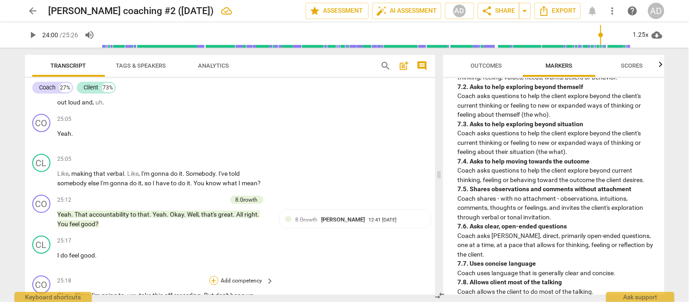
click at [213, 276] on div "+" at bounding box center [213, 280] width 9 height 9
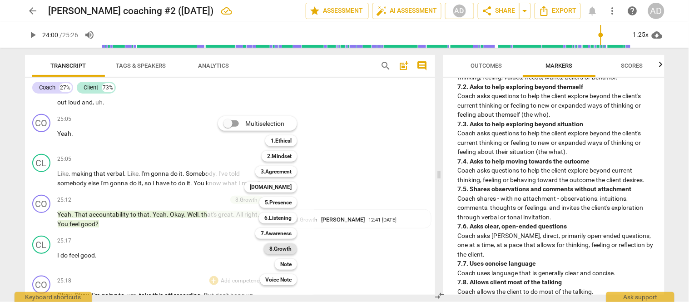
click at [279, 247] on b "8.Growth" at bounding box center [280, 248] width 22 height 11
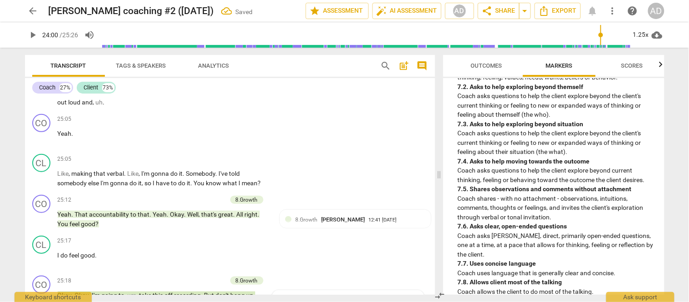
scroll to position [5579, 0]
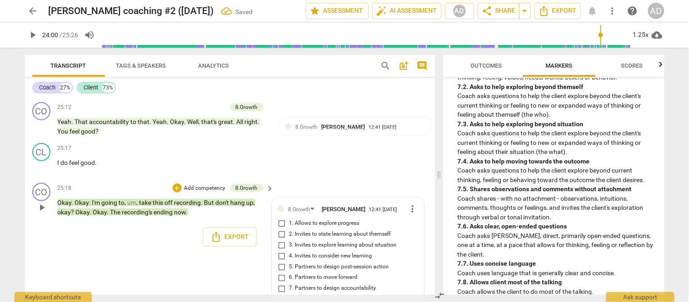
click at [346, 179] on div "CO play_arrow pause 25:18 + Add competency 8.Growth keyboard_arrow_right Okay .…" at bounding box center [230, 199] width 410 height 41
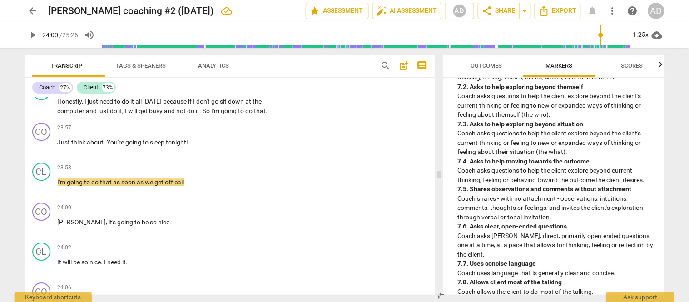
scroll to position [5063, 0]
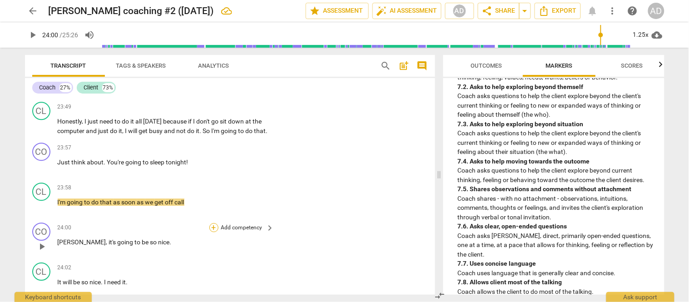
click at [212, 223] on div "+" at bounding box center [213, 227] width 9 height 9
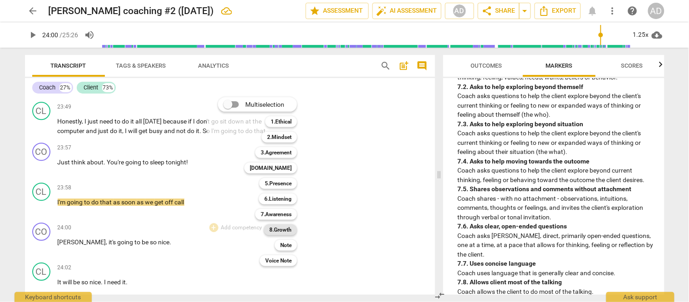
click at [278, 229] on b "8.Growth" at bounding box center [280, 229] width 22 height 11
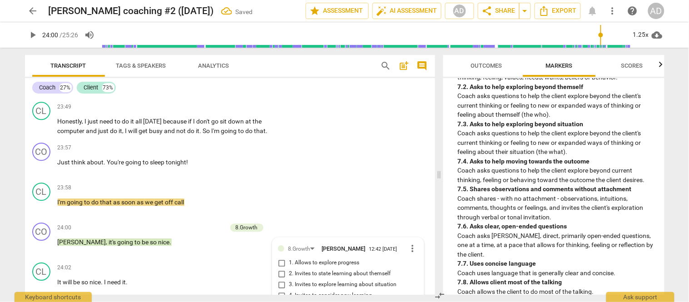
scroll to position [5192, 0]
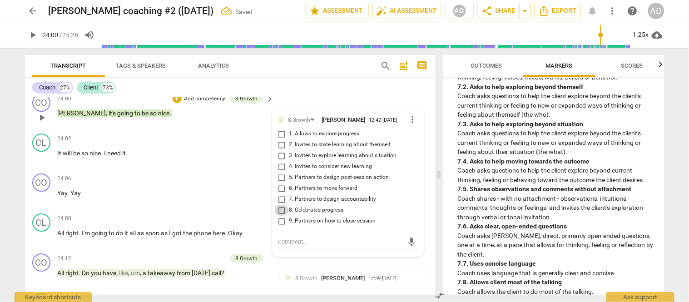
click at [280, 205] on input "8. Celebrates progress" at bounding box center [281, 210] width 15 height 11
click at [217, 188] on p "Yay . Yay ." at bounding box center [164, 193] width 212 height 10
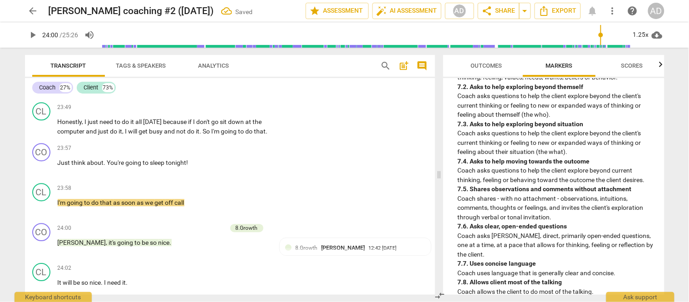
scroll to position [4935, 0]
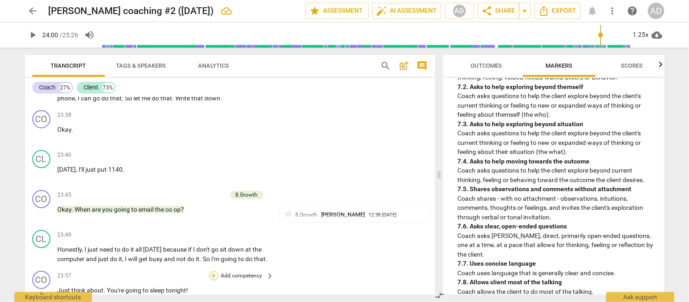
click at [212, 271] on div "+" at bounding box center [213, 275] width 9 height 9
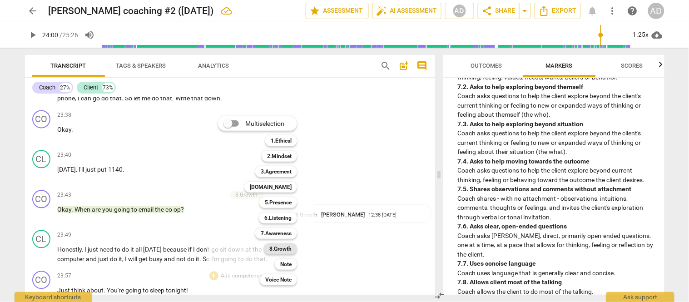
click at [280, 249] on b "8.Growth" at bounding box center [280, 248] width 22 height 11
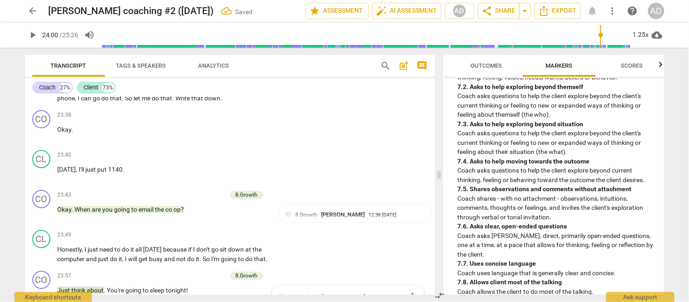
scroll to position [5114, 0]
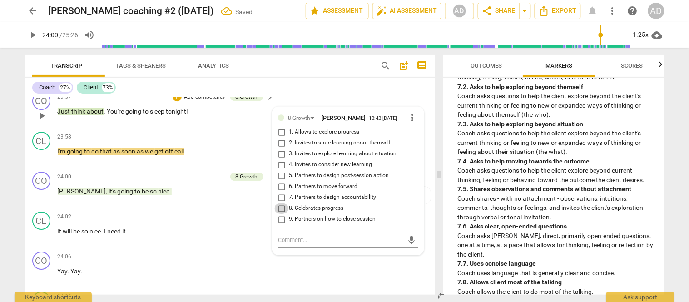
click at [280, 203] on input "8. Celebrates progress" at bounding box center [281, 208] width 15 height 11
click at [342, 248] on div "CO play_arrow pause 24:06 + Add competency keyboard_arrow_right Yay . Yay ." at bounding box center [230, 268] width 410 height 40
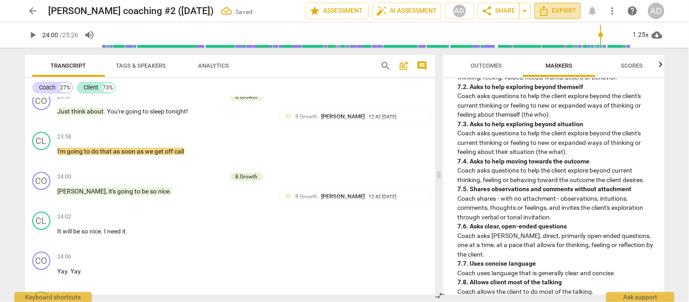
click at [560, 8] on span "Export" at bounding box center [557, 10] width 38 height 11
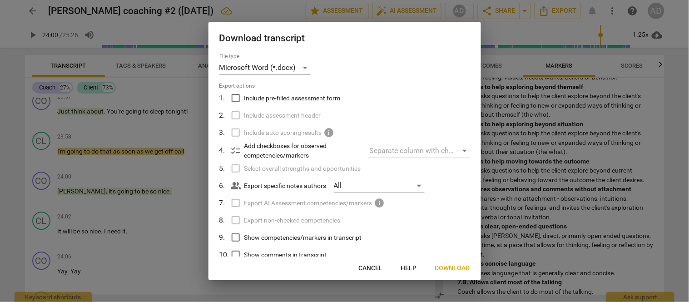
click at [238, 253] on input "Show comments in transcript" at bounding box center [235, 254] width 17 height 17
click at [236, 237] on input "Show competencies/markers in transcript" at bounding box center [235, 237] width 17 height 17
click at [235, 95] on input "Include pre-filled assessment form" at bounding box center [235, 97] width 17 height 17
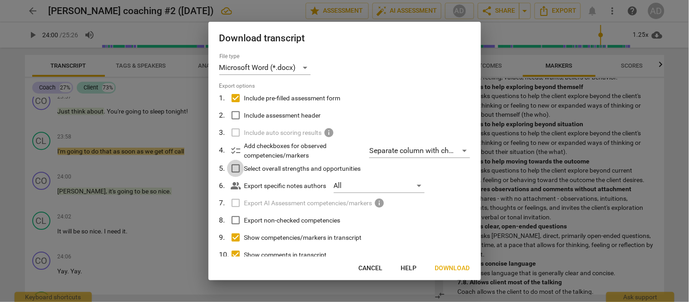
click at [235, 171] on input "Select overall strengths and opportunities" at bounding box center [235, 168] width 17 height 17
click at [233, 116] on input "Include assessment header" at bounding box center [235, 115] width 17 height 17
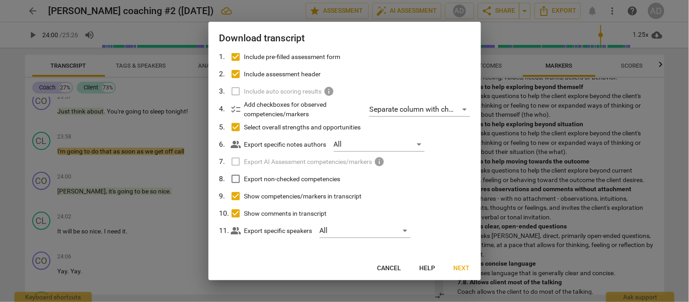
scroll to position [42, 0]
click at [459, 271] on span "Next" at bounding box center [461, 268] width 16 height 9
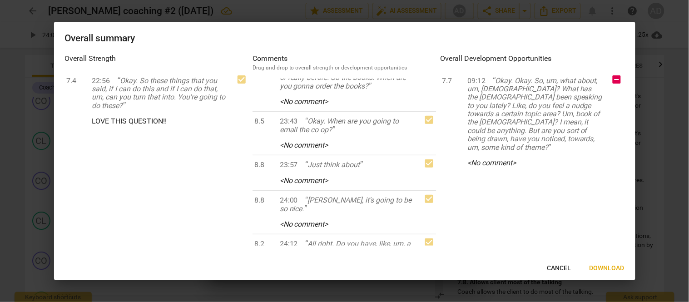
scroll to position [2805, 0]
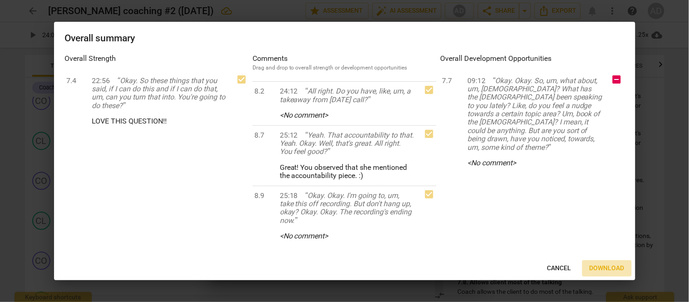
click at [601, 266] on span "Download" at bounding box center [606, 268] width 35 height 9
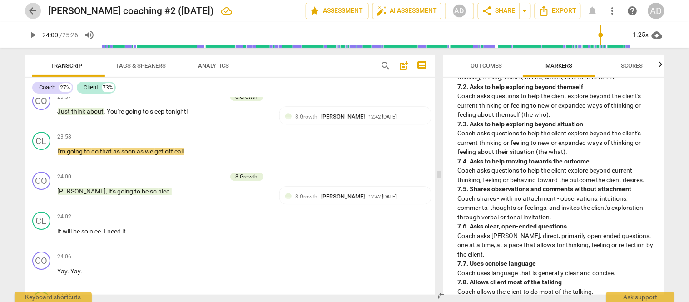
click at [29, 10] on span "arrow_back" at bounding box center [33, 10] width 11 height 11
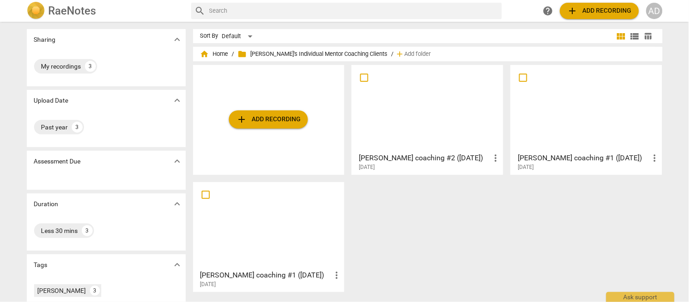
click at [564, 110] on div at bounding box center [585, 108] width 145 height 80
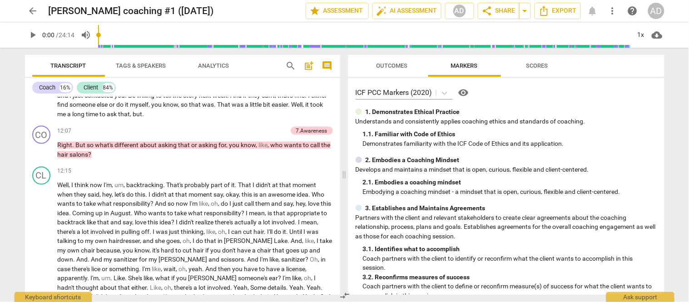
scroll to position [2144, 0]
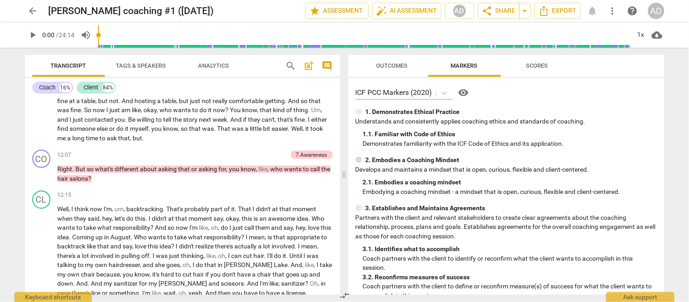
click at [30, 15] on span "arrow_back" at bounding box center [33, 10] width 11 height 11
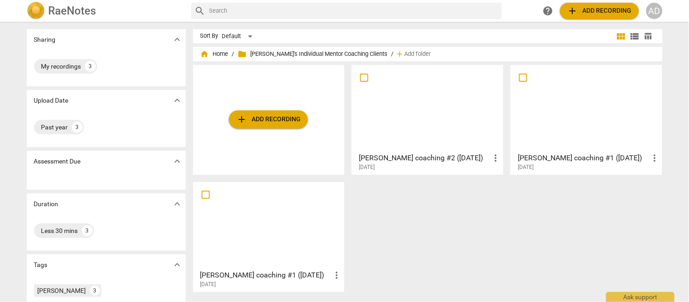
click at [436, 131] on div at bounding box center [427, 108] width 145 height 80
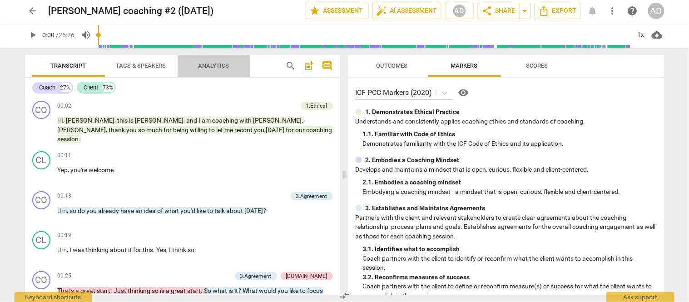
click at [217, 66] on span "Analytics" at bounding box center [213, 65] width 31 height 7
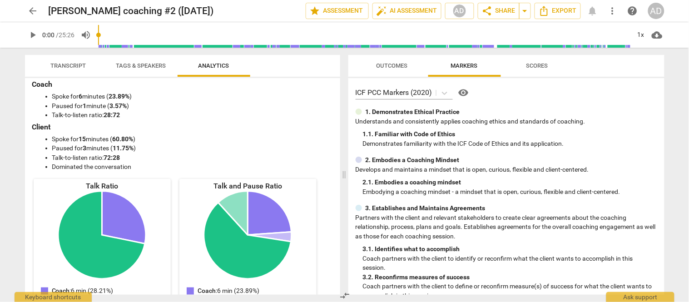
scroll to position [8, 0]
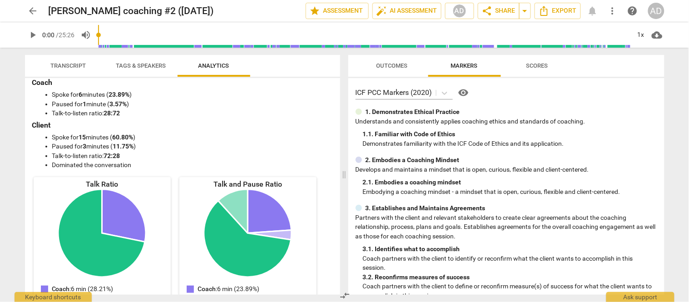
click at [145, 147] on li "Paused for 3 minutes ( 11.75% )" at bounding box center [191, 147] width 279 height 10
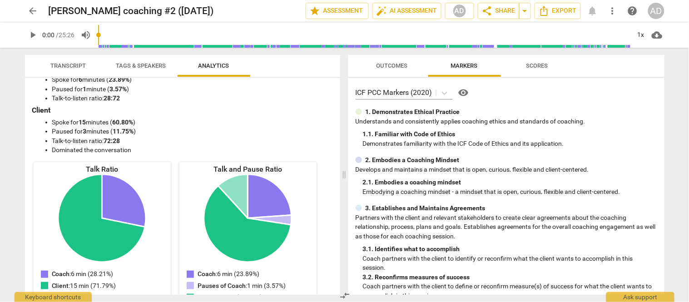
scroll to position [0, 0]
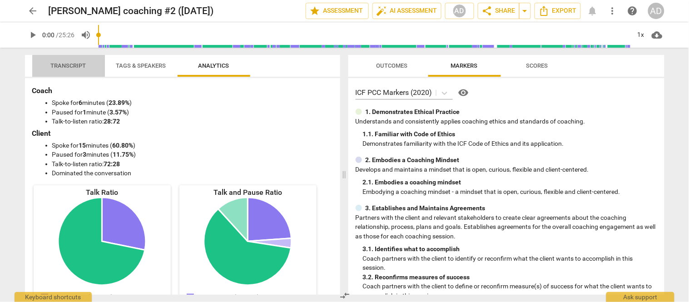
click at [64, 69] on span "Transcript" at bounding box center [68, 66] width 57 height 12
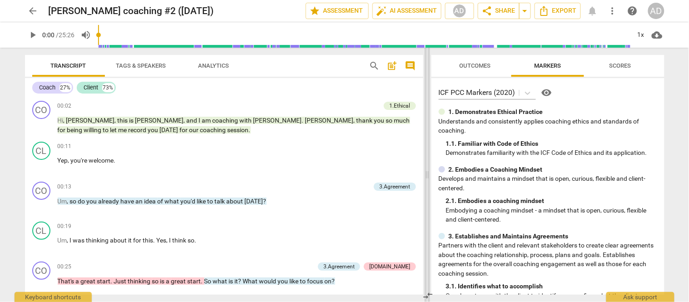
drag, startPoint x: 342, startPoint y: 178, endPoint x: 425, endPoint y: 175, distance: 83.1
click at [425, 175] on span at bounding box center [426, 175] width 5 height 254
